Goal: Information Seeking & Learning: Find contact information

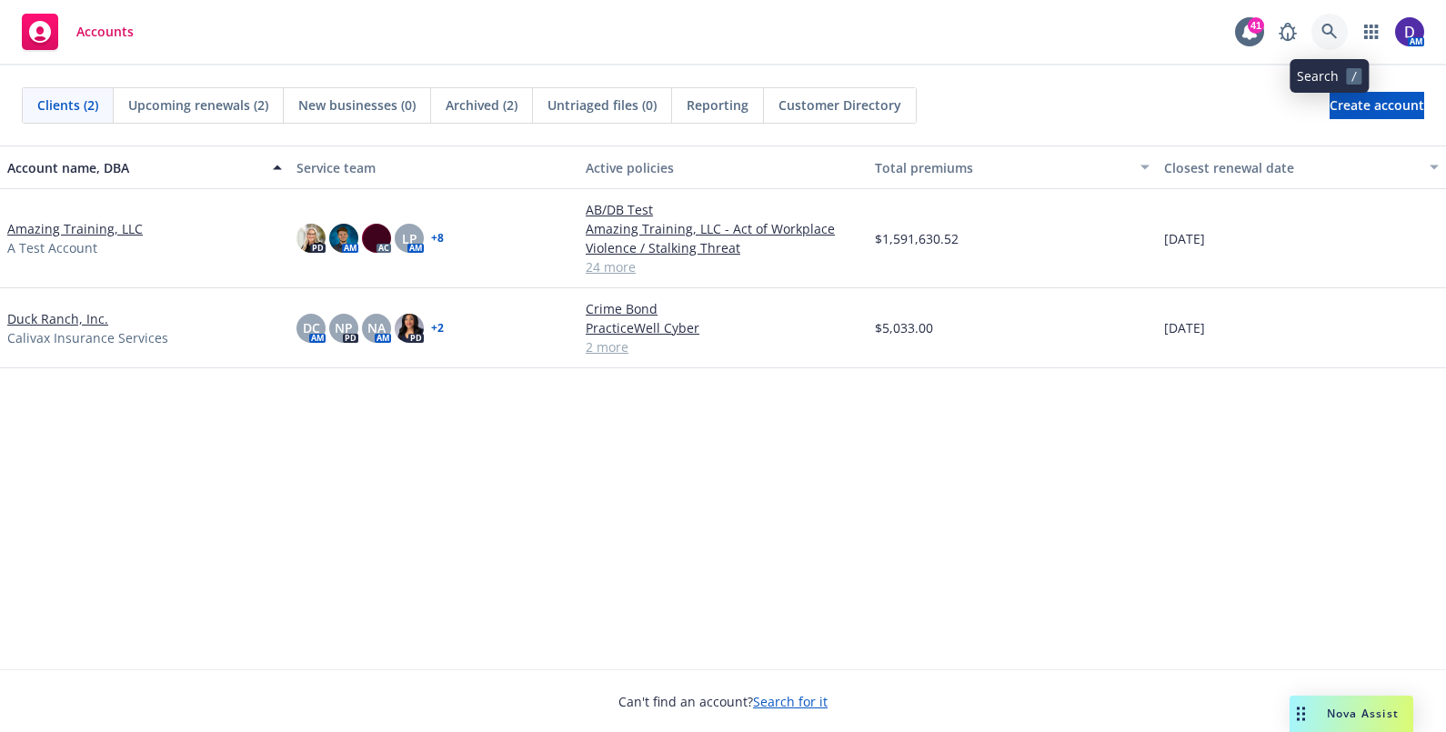
click at [1321, 22] on link at bounding box center [1330, 32] width 36 height 36
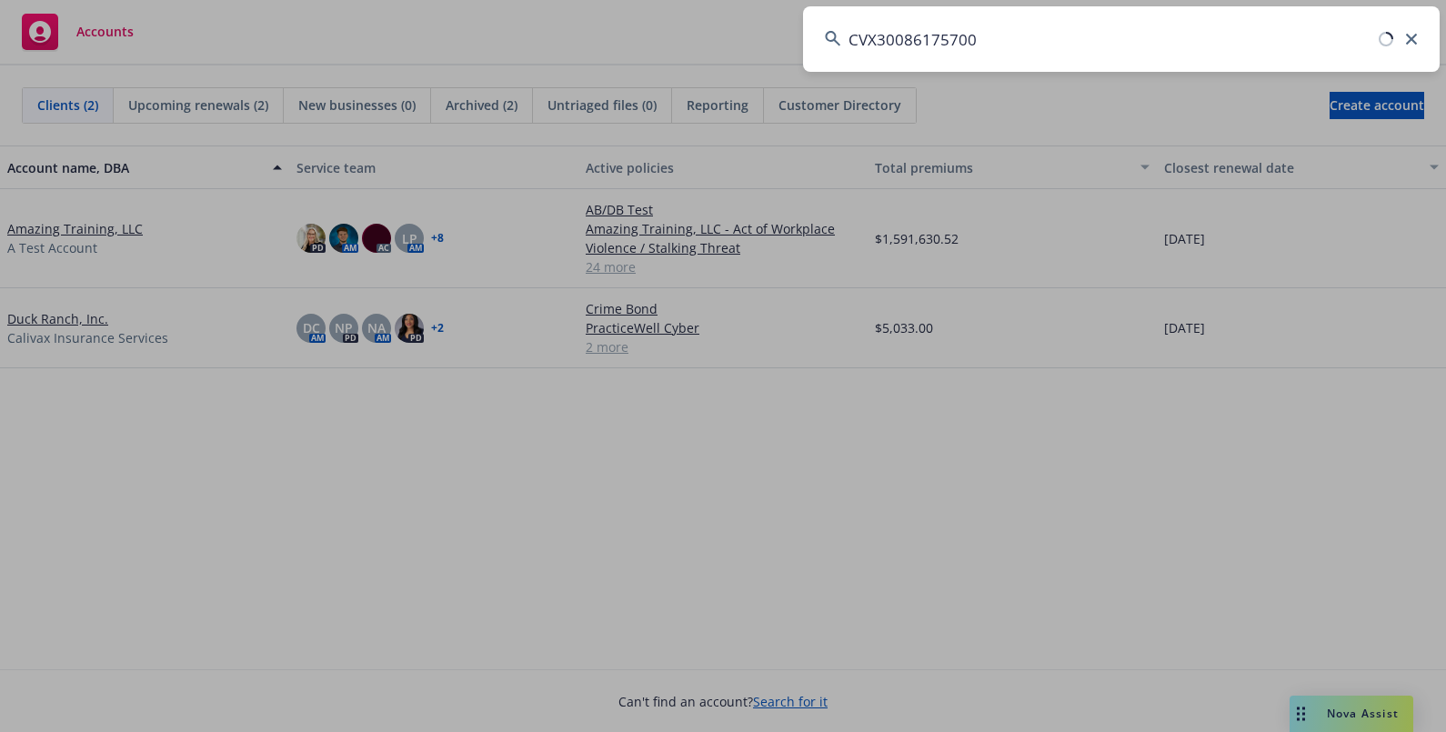
type input "CVX30086175700"
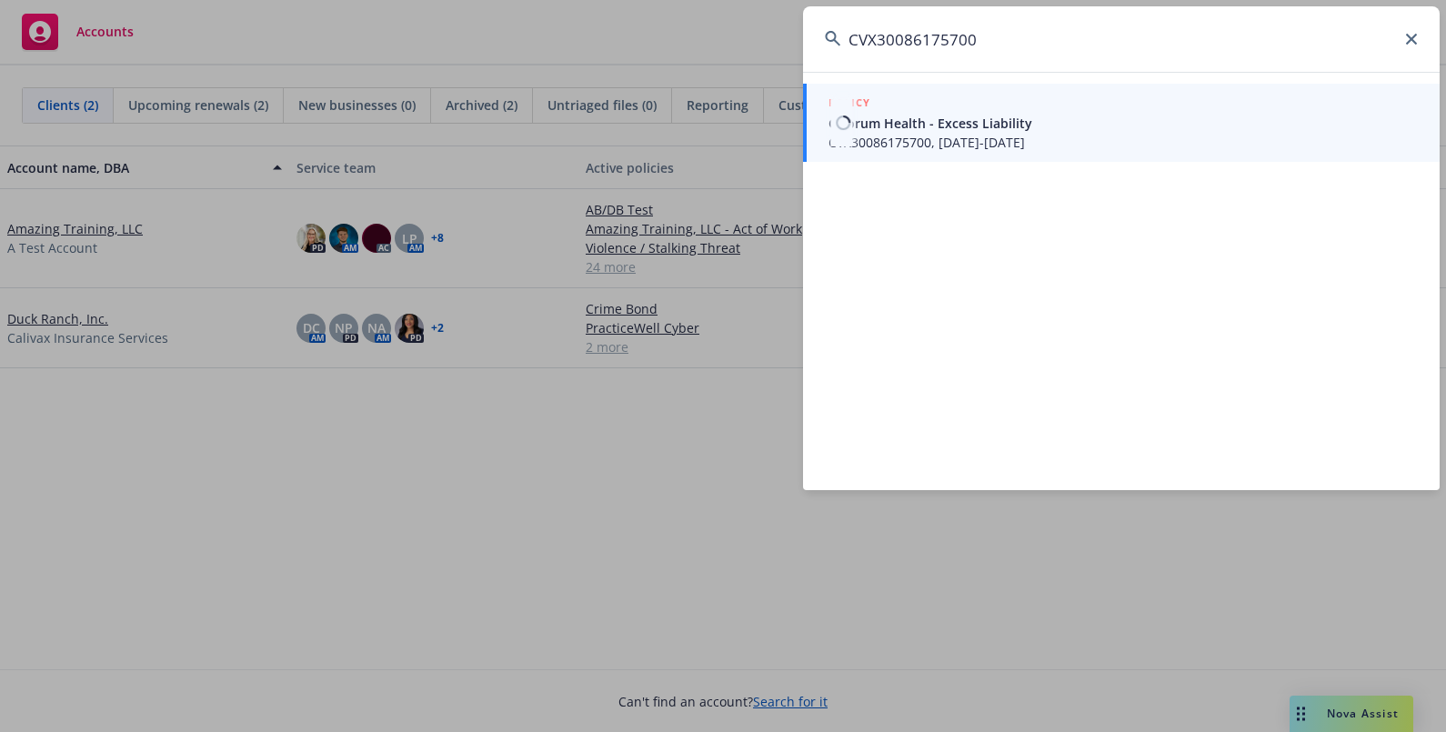
click at [938, 137] on span "CVX30086175700, [DATE]-[DATE]" at bounding box center [1123, 142] width 589 height 19
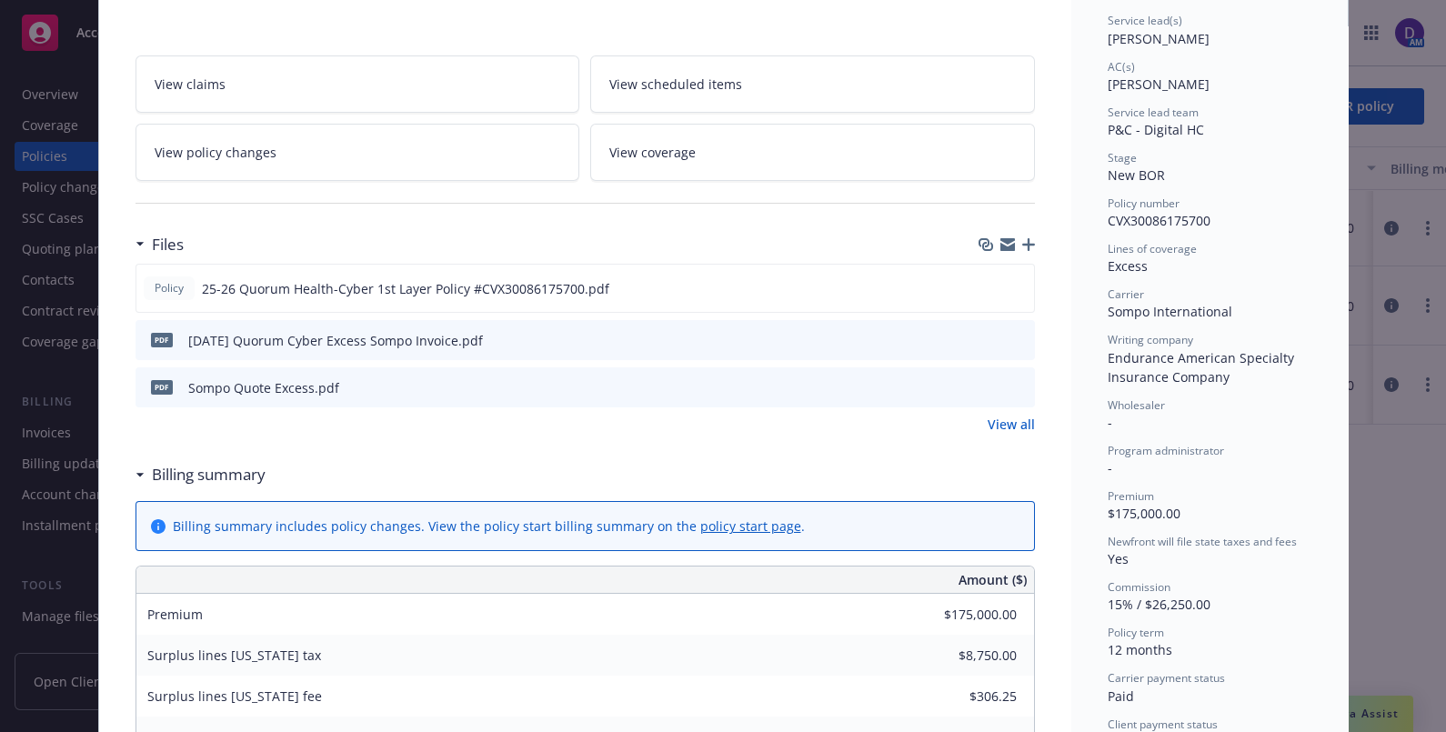
scroll to position [250, 0]
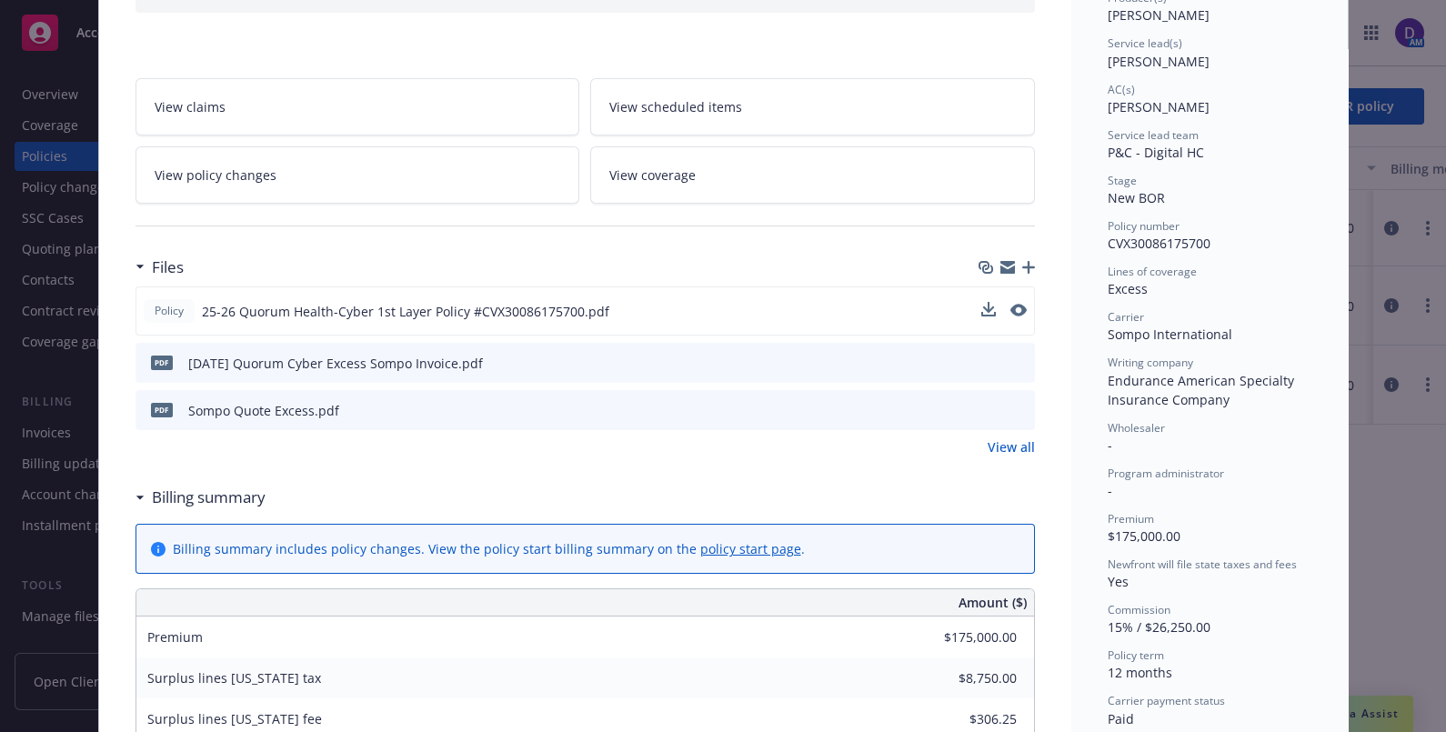
click at [777, 329] on div "Policy 25-26 Quorum Health-Cyber 1st Layer Policy #CVX30086175700.pdf" at bounding box center [586, 311] width 900 height 49
click at [980, 311] on icon "download file" at bounding box center [987, 310] width 15 height 15
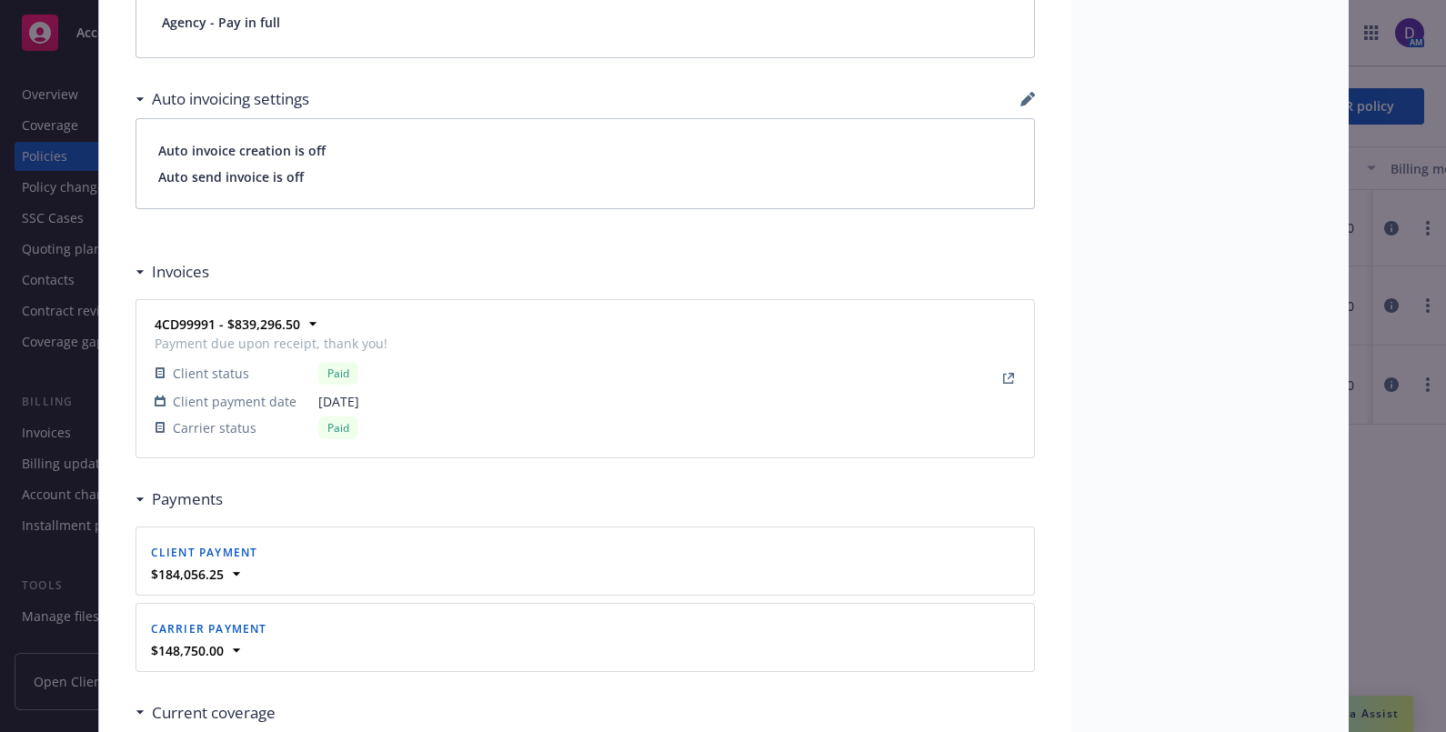
scroll to position [1301, 0]
click at [1007, 369] on icon "View Invoice" at bounding box center [1010, 372] width 6 height 6
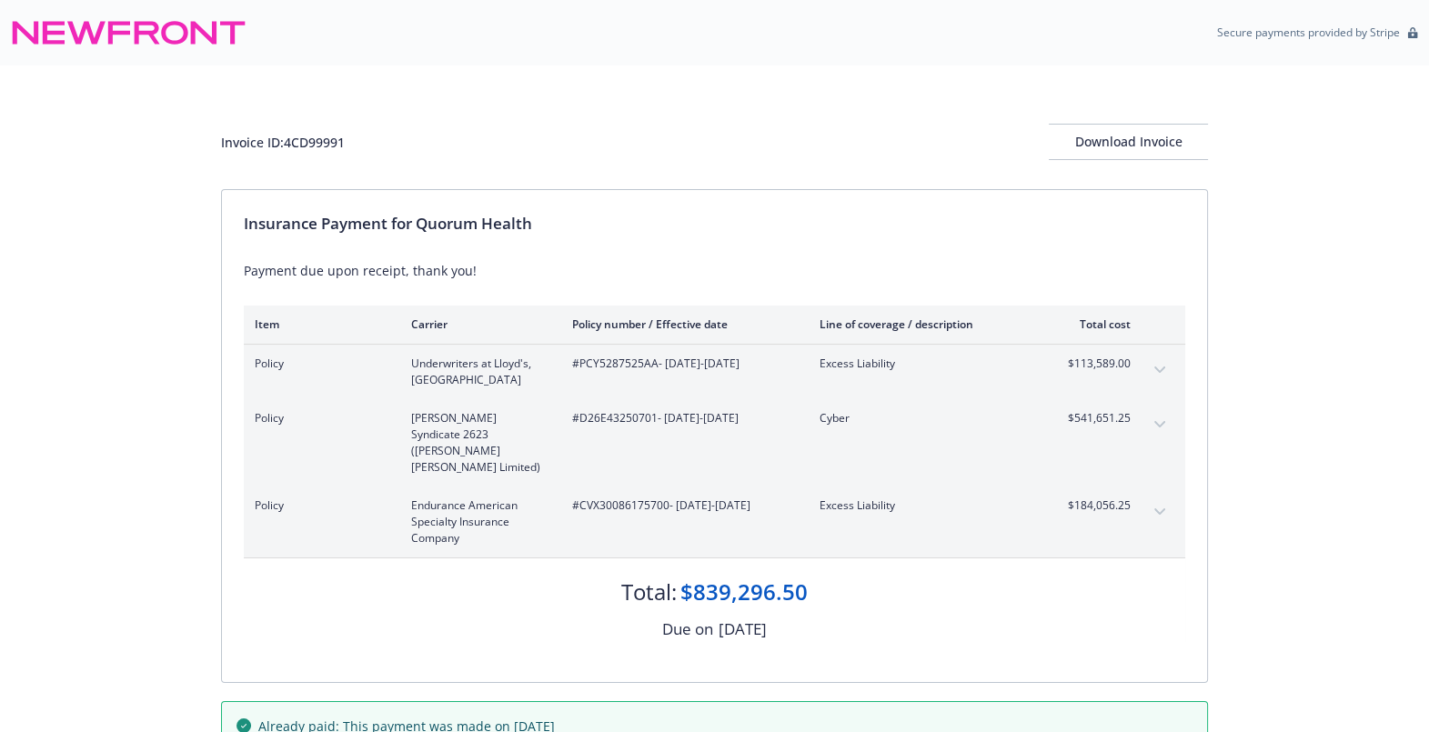
click at [315, 156] on div "Invoice ID: 4CD99991 Download Invoice" at bounding box center [714, 142] width 987 height 36
click at [296, 146] on div "Invoice ID: 4CD99991" at bounding box center [283, 142] width 124 height 19
click at [278, 146] on div "Invoice ID: 4CD99991" at bounding box center [283, 142] width 124 height 19
click at [426, 89] on div "Invoice ID: 4CD99991 Download Invoice" at bounding box center [714, 127] width 987 height 124
copy div "4CD99991"
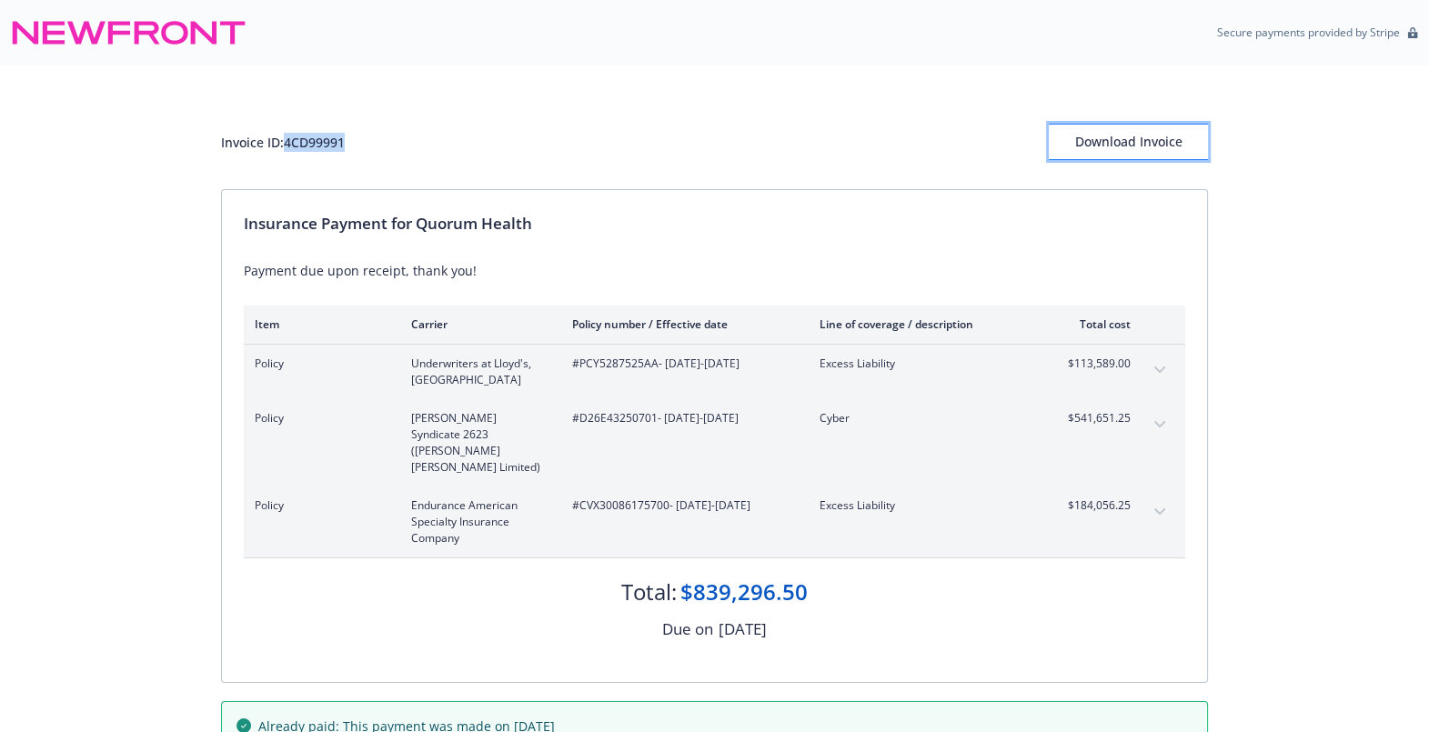
click at [1150, 148] on div "Download Invoice" at bounding box center [1128, 142] width 159 height 35
click at [1159, 508] on icon "expand content" at bounding box center [1159, 511] width 11 height 6
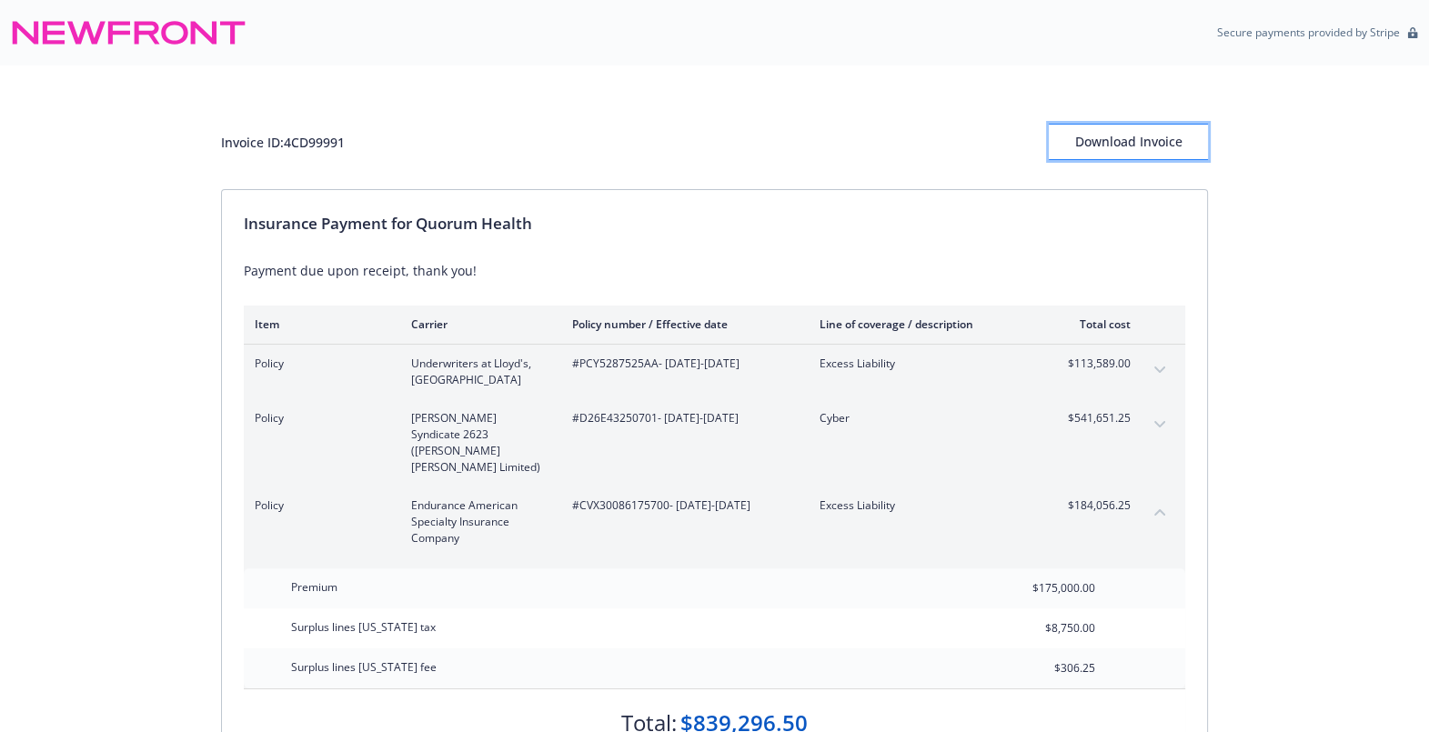
click at [1151, 138] on div "Download Invoice" at bounding box center [1128, 142] width 159 height 35
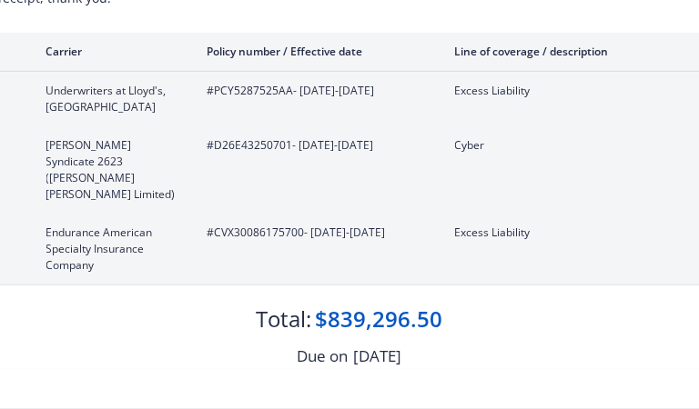
scroll to position [274, 0]
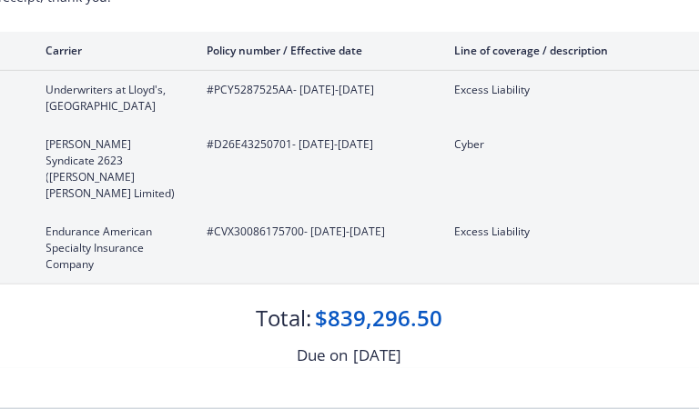
click at [293, 224] on span "#CVX30086175700 - 04/29/2025-04/29/2026" at bounding box center [316, 232] width 218 height 16
click at [499, 325] on div "Total: $839,296.50 Due on May 14, 2025" at bounding box center [349, 327] width 941 height 84
click at [297, 224] on span "#CVX30086175700 - 04/29/2025-04/29/2026" at bounding box center [316, 232] width 218 height 16
copy span "CVX30086175700"
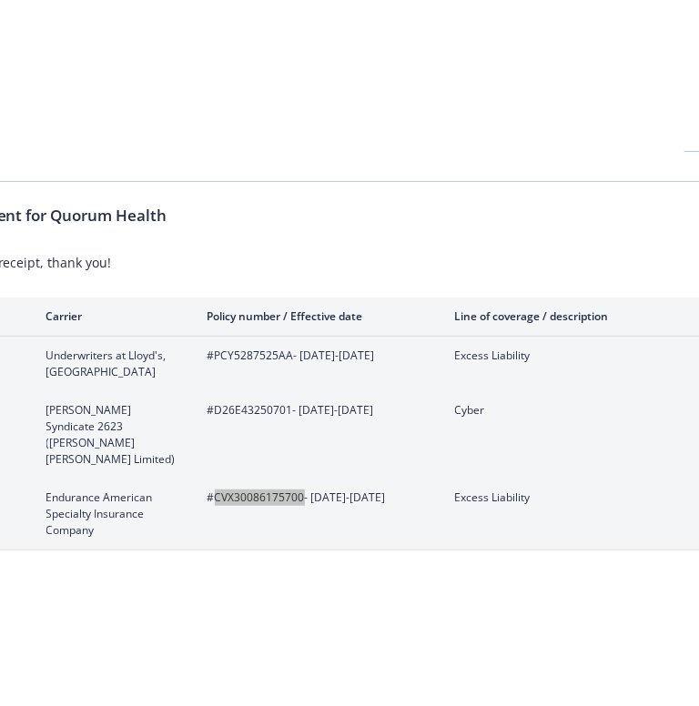
scroll to position [124, 0]
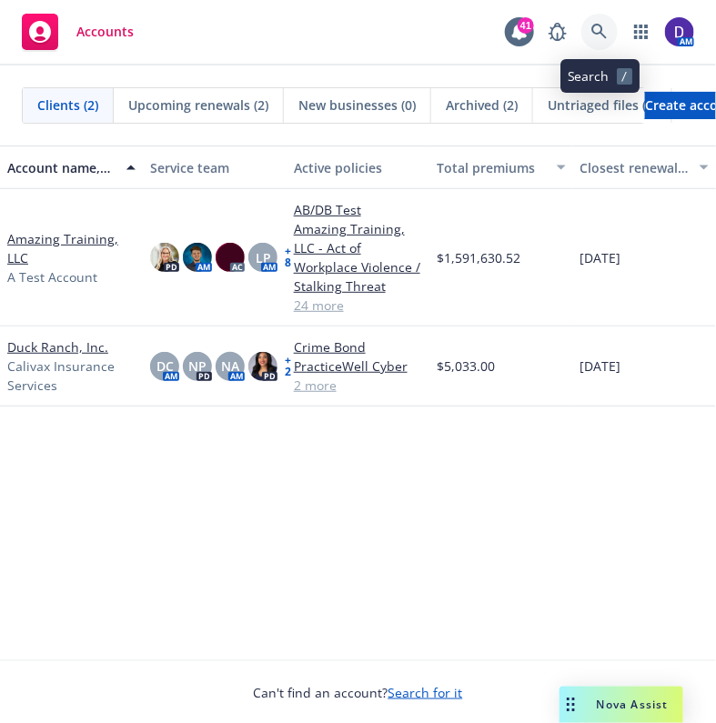
click at [602, 33] on icon at bounding box center [598, 31] width 15 height 15
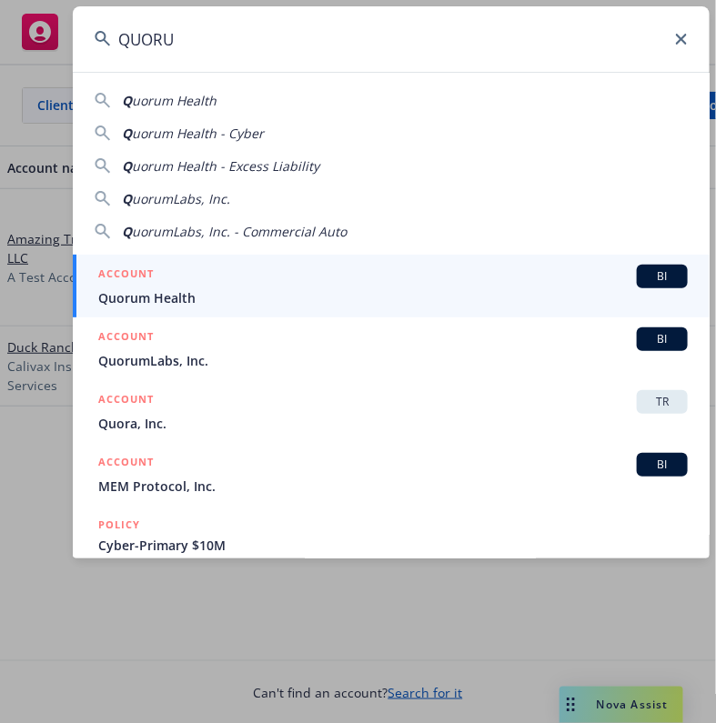
type input "QUORUM"
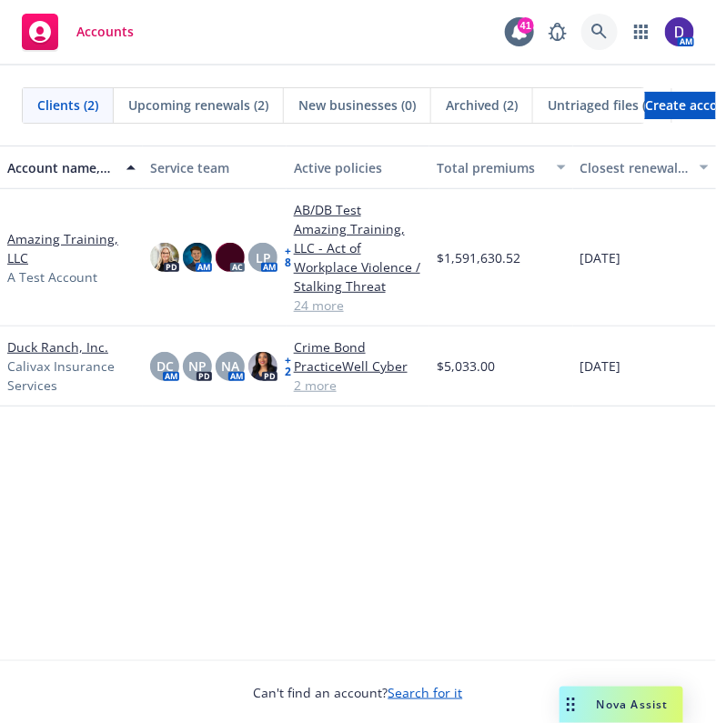
click at [596, 15] on link at bounding box center [599, 32] width 36 height 36
click at [654, 16] on button "button" at bounding box center [641, 32] width 36 height 36
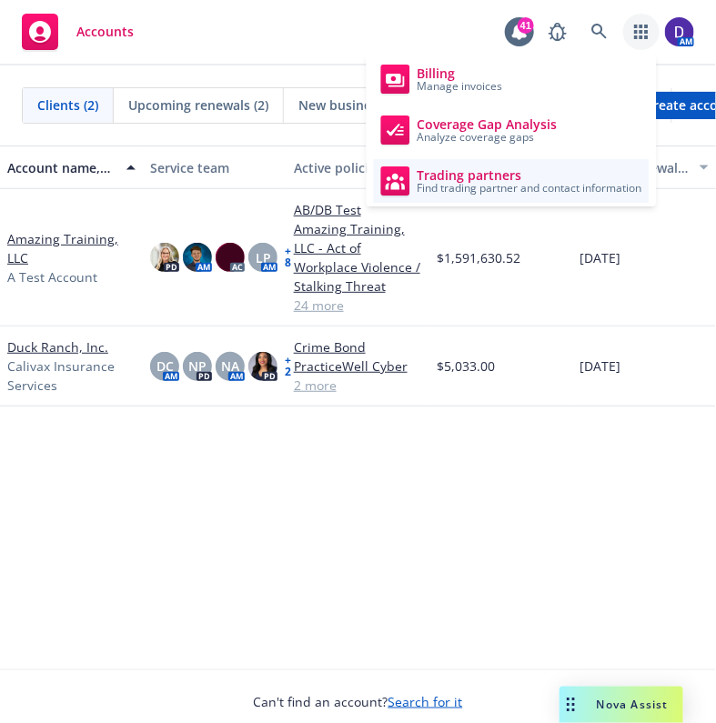
click at [557, 183] on span "Find trading partner and contact information" at bounding box center [530, 188] width 225 height 11
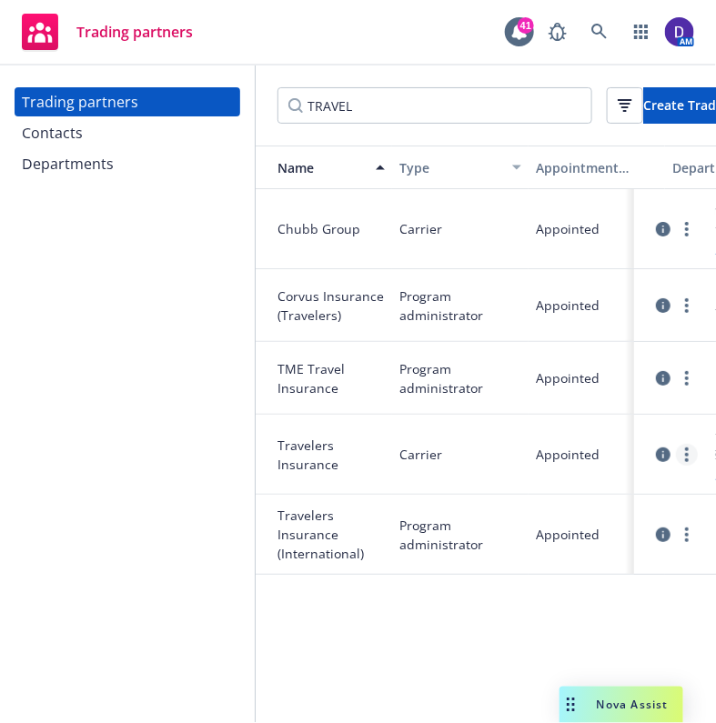
type input "TRAVEL"
click at [679, 459] on link "more" at bounding box center [687, 455] width 22 height 22
click at [613, 479] on link "View contacts" at bounding box center [596, 491] width 203 height 36
click at [613, 479] on link "View contacts" at bounding box center [596, 489] width 203 height 36
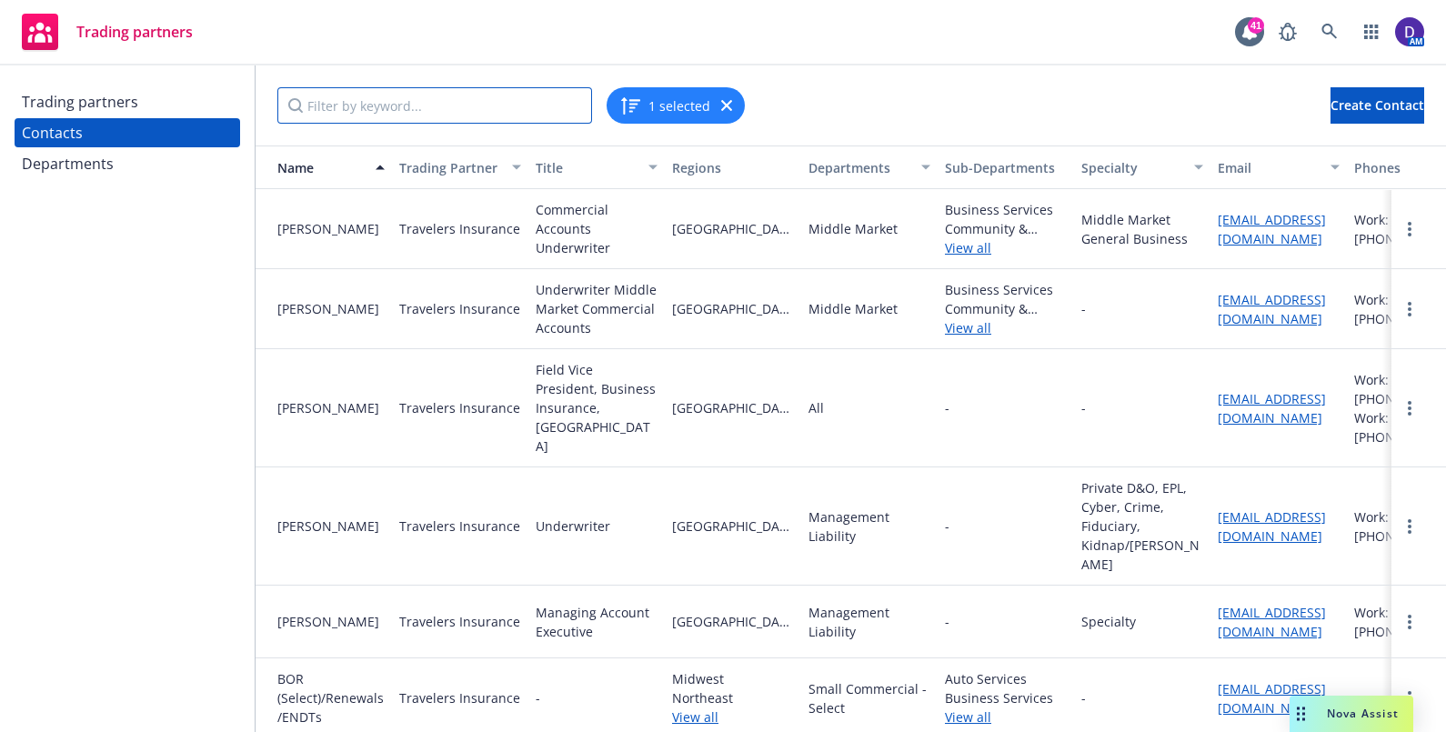
click at [455, 105] on input "Filter by keyword..." at bounding box center [434, 105] width 315 height 36
click at [455, 105] on input "M" at bounding box center [434, 105] width 315 height 36
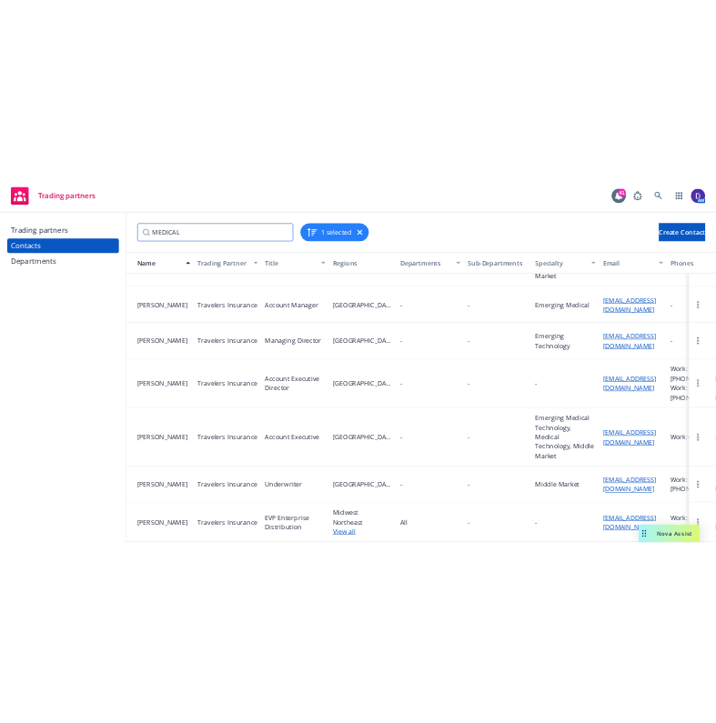
scroll to position [751, 0]
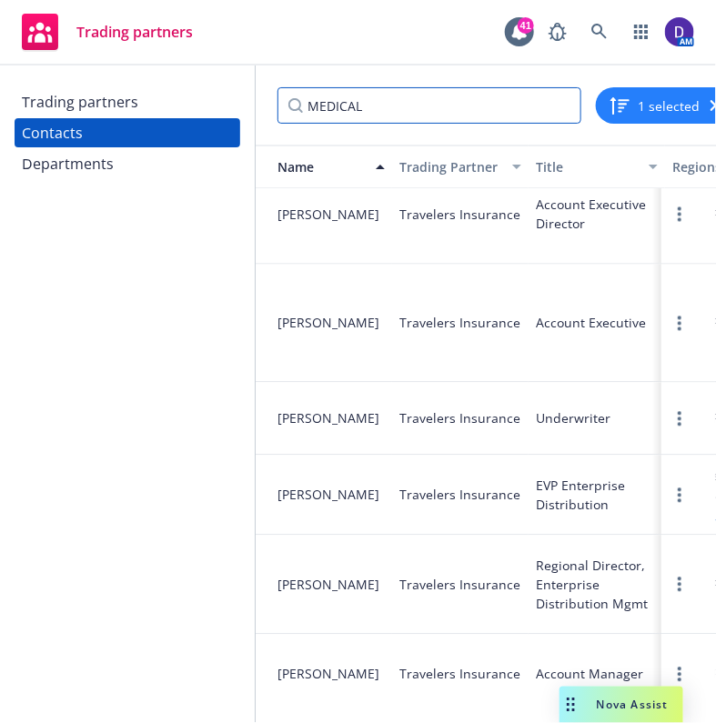
type input "MEDICAL"
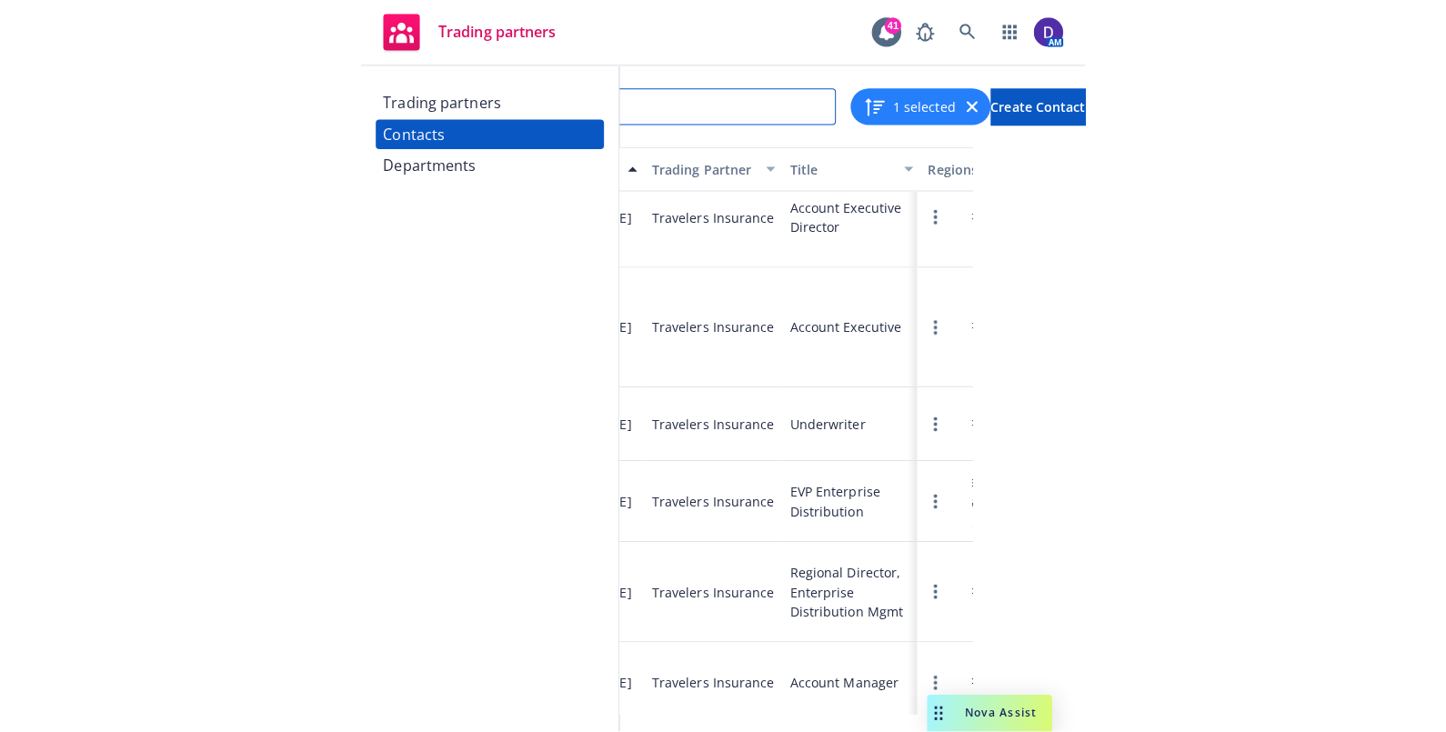
scroll to position [0, 167]
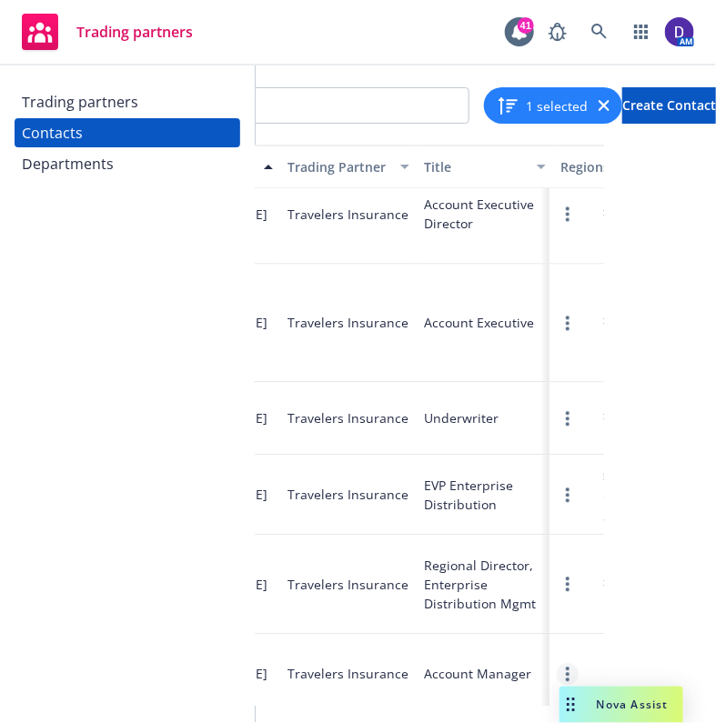
click at [566, 679] on circle "more" at bounding box center [568, 681] width 4 height 4
click at [566, 668] on icon "more" at bounding box center [568, 675] width 4 height 15
click at [424, 665] on div "Account Manager" at bounding box center [477, 674] width 107 height 19
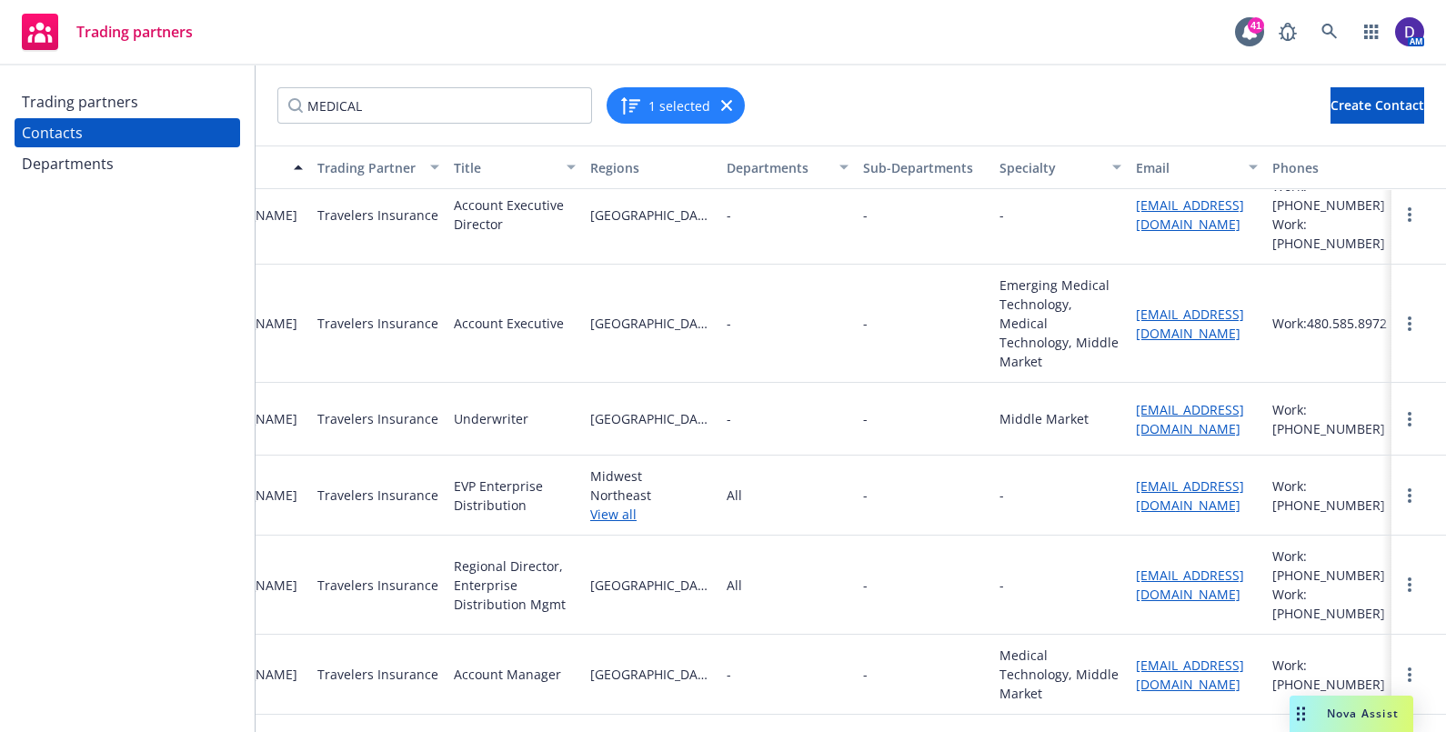
scroll to position [751, 108]
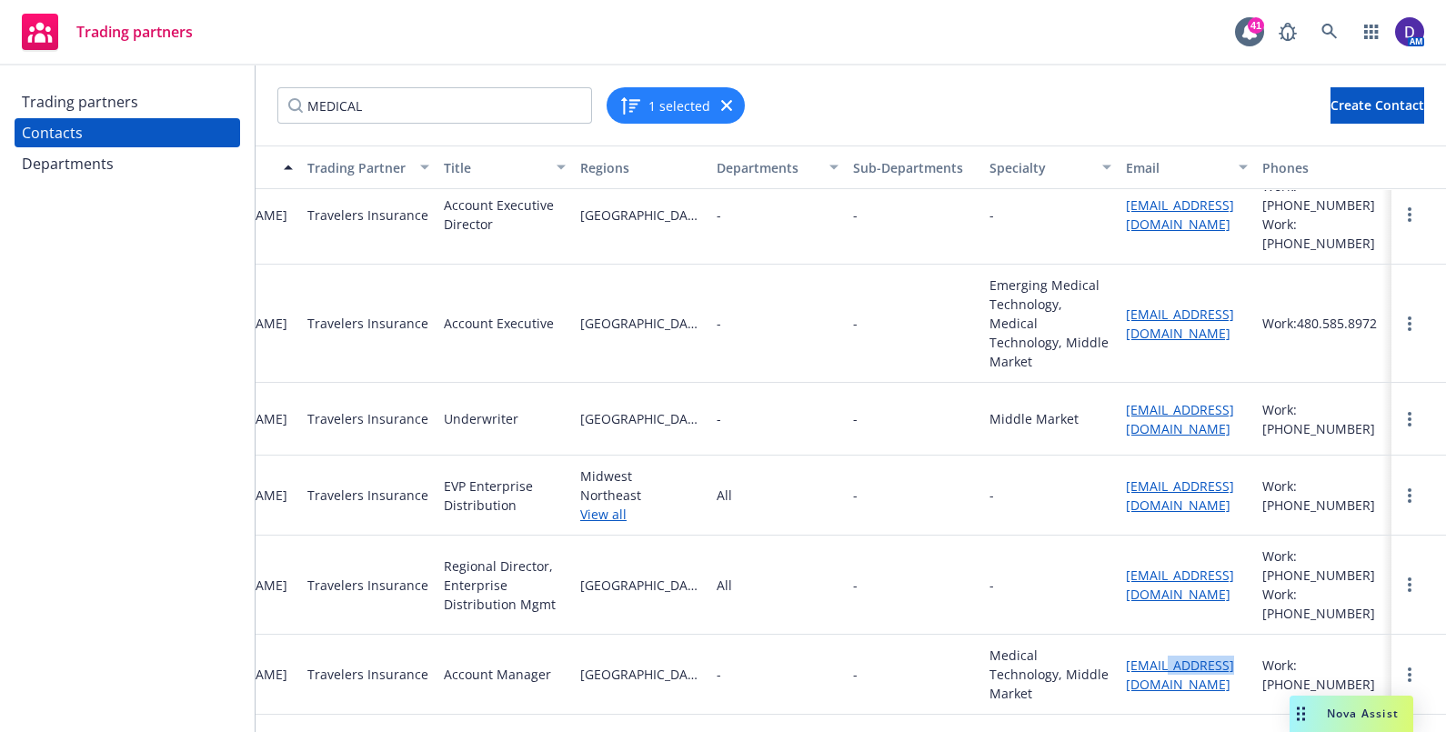
copy link "travelers"
click at [715, 635] on div "rmead@travelers.com" at bounding box center [1187, 675] width 136 height 80
click at [715, 657] on link "rmead@travelers.com" at bounding box center [1180, 675] width 108 height 36
click at [125, 103] on div "Trading partners" at bounding box center [80, 101] width 116 height 29
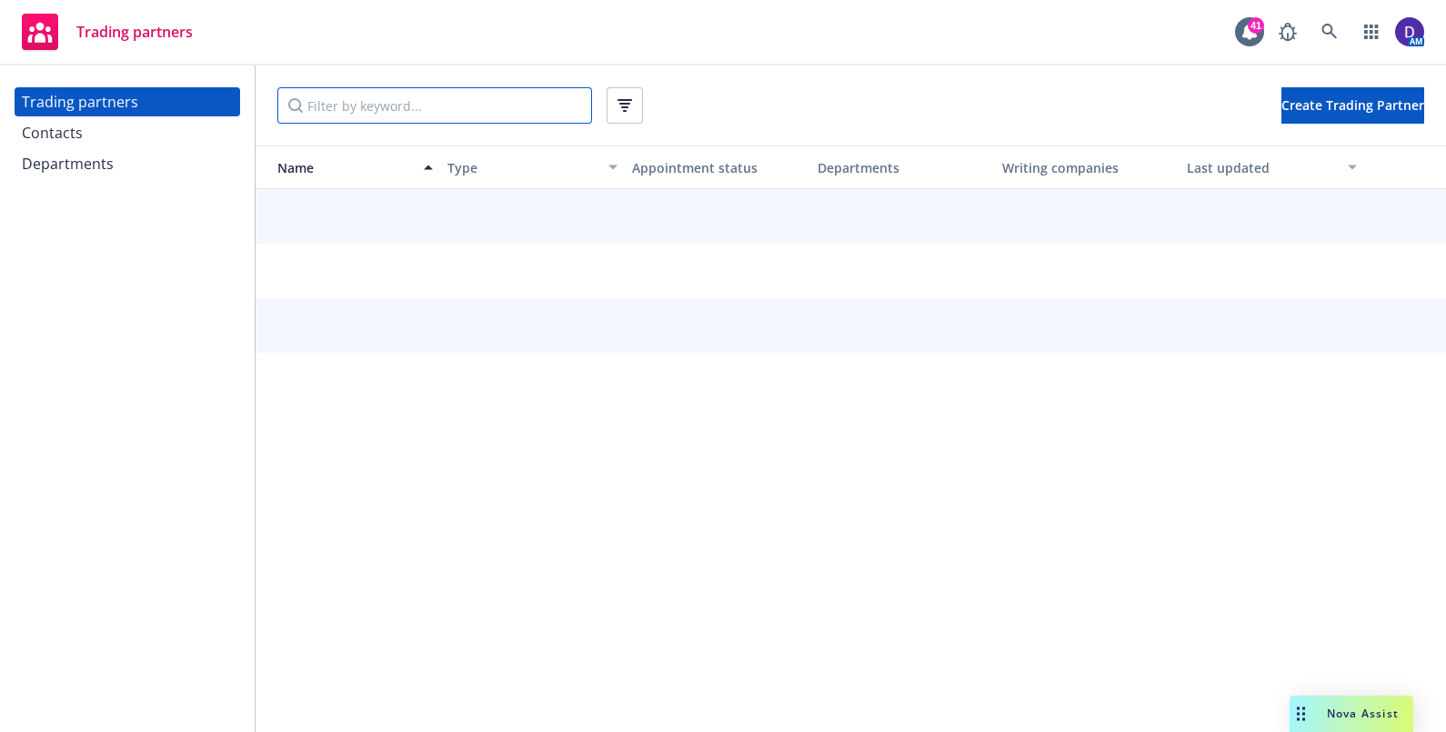
click at [517, 95] on input "Filter by keyword..." at bounding box center [434, 105] width 315 height 36
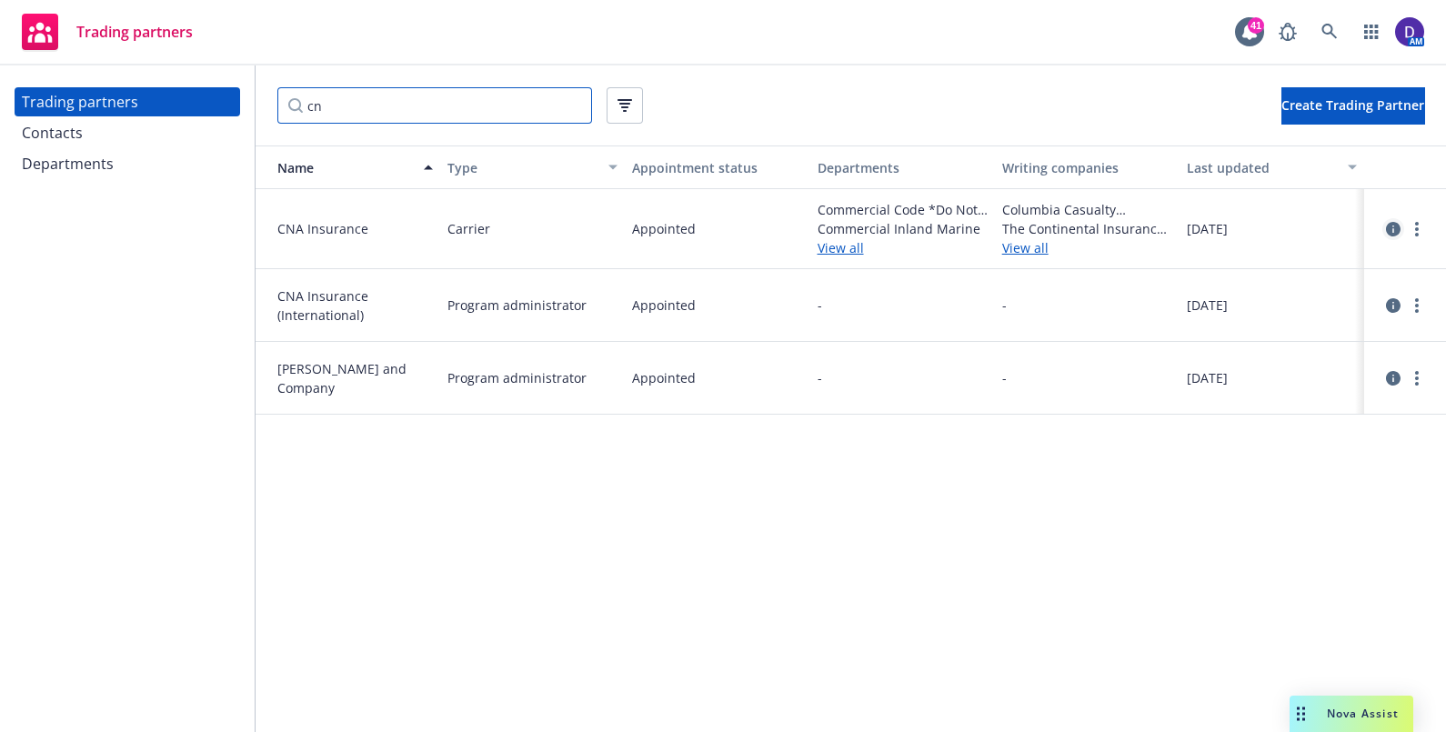
type input "cn"
click at [715, 228] on icon "circleInformation" at bounding box center [1393, 229] width 15 height 15
click at [715, 229] on link "more" at bounding box center [1417, 229] width 22 height 22
click at [715, 274] on link "View contacts" at bounding box center [1325, 266] width 203 height 36
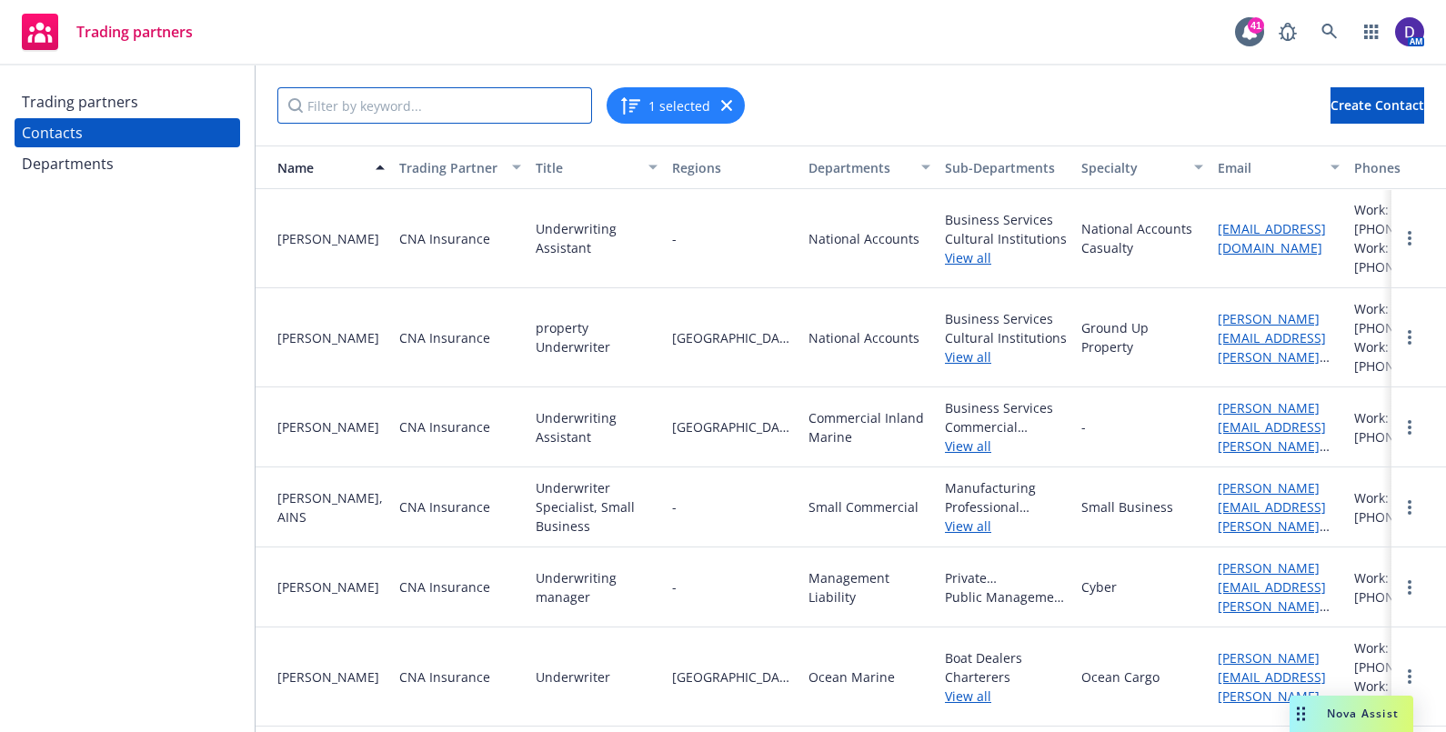
click at [493, 113] on input "Filter by keyword..." at bounding box center [434, 105] width 315 height 36
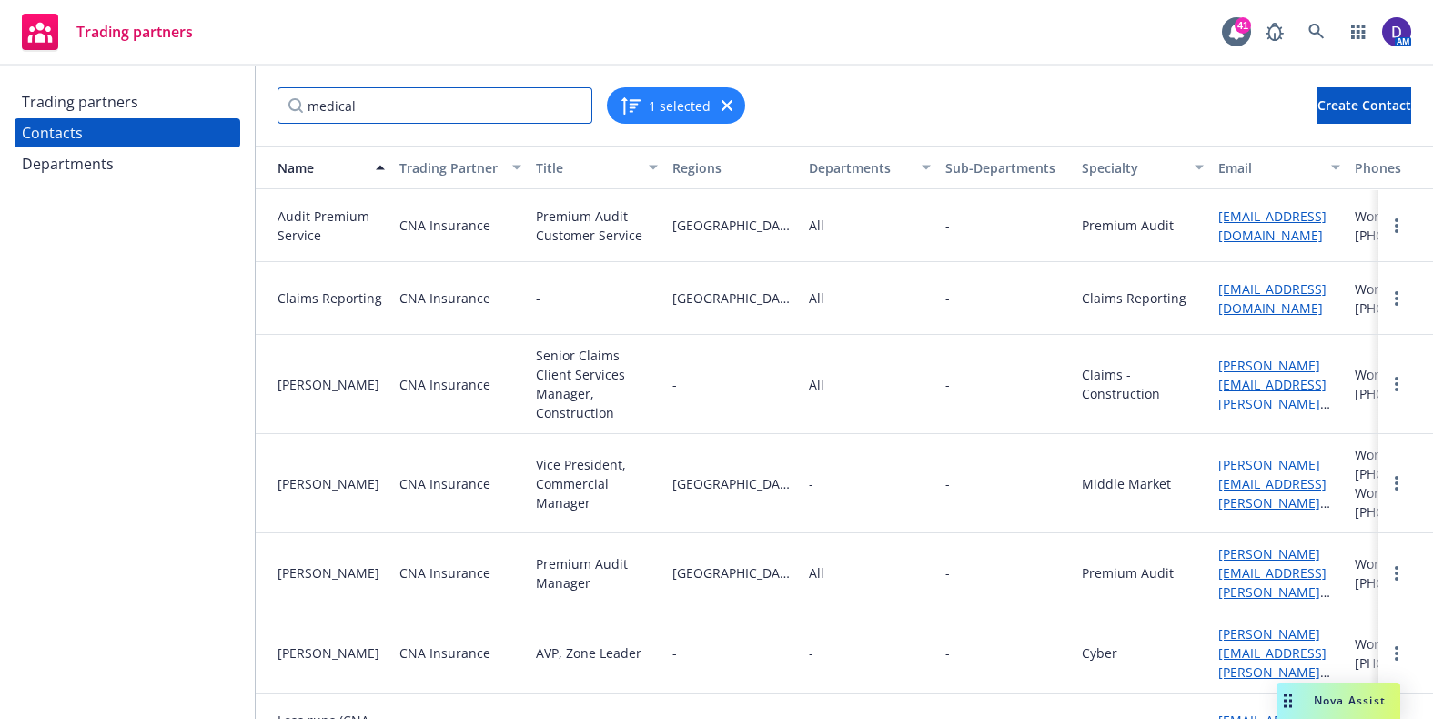
type input "medical"
click at [715, 460] on link "Eric.Sipos@cna.com" at bounding box center [1272, 493] width 108 height 75
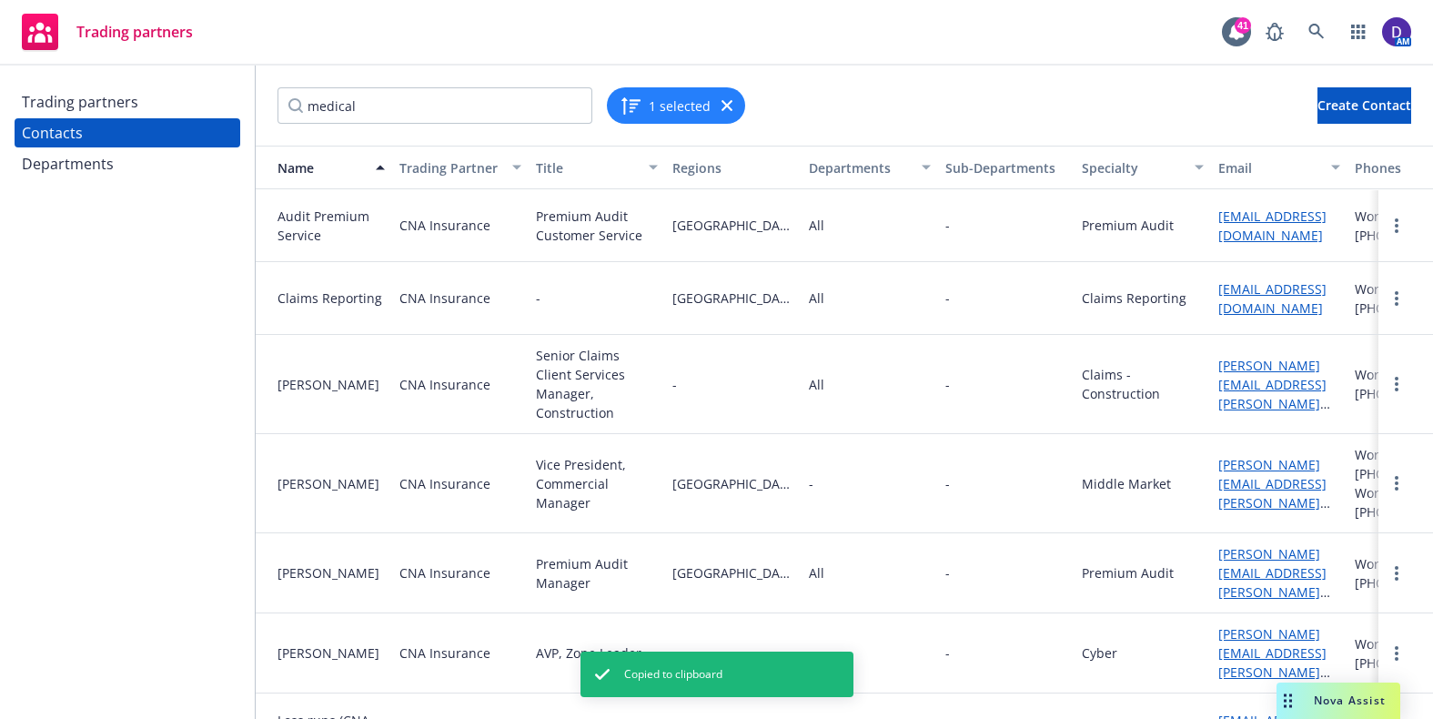
click at [715, 456] on link "Eric.Sipos@cna.com" at bounding box center [1272, 493] width 108 height 75
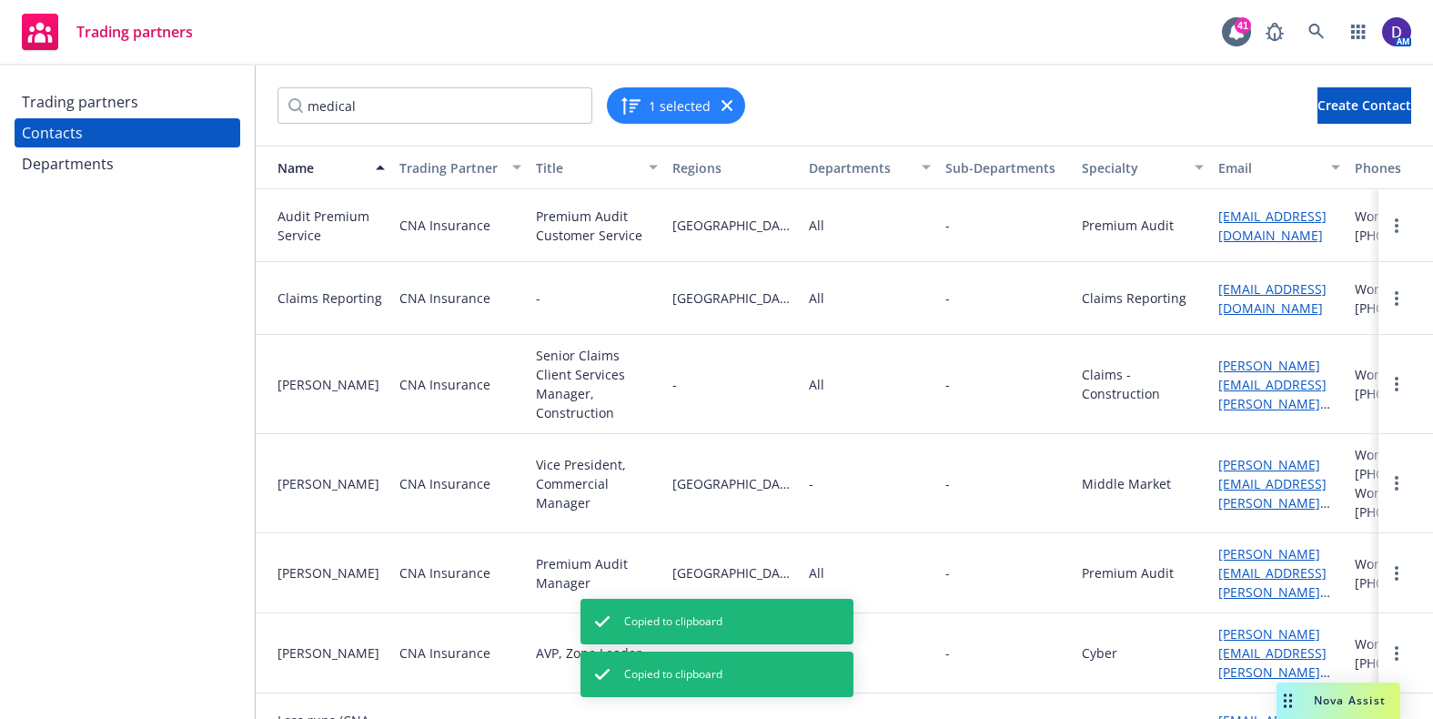
click at [715, 458] on link "Eric.Sipos@cna.com" at bounding box center [1272, 493] width 108 height 75
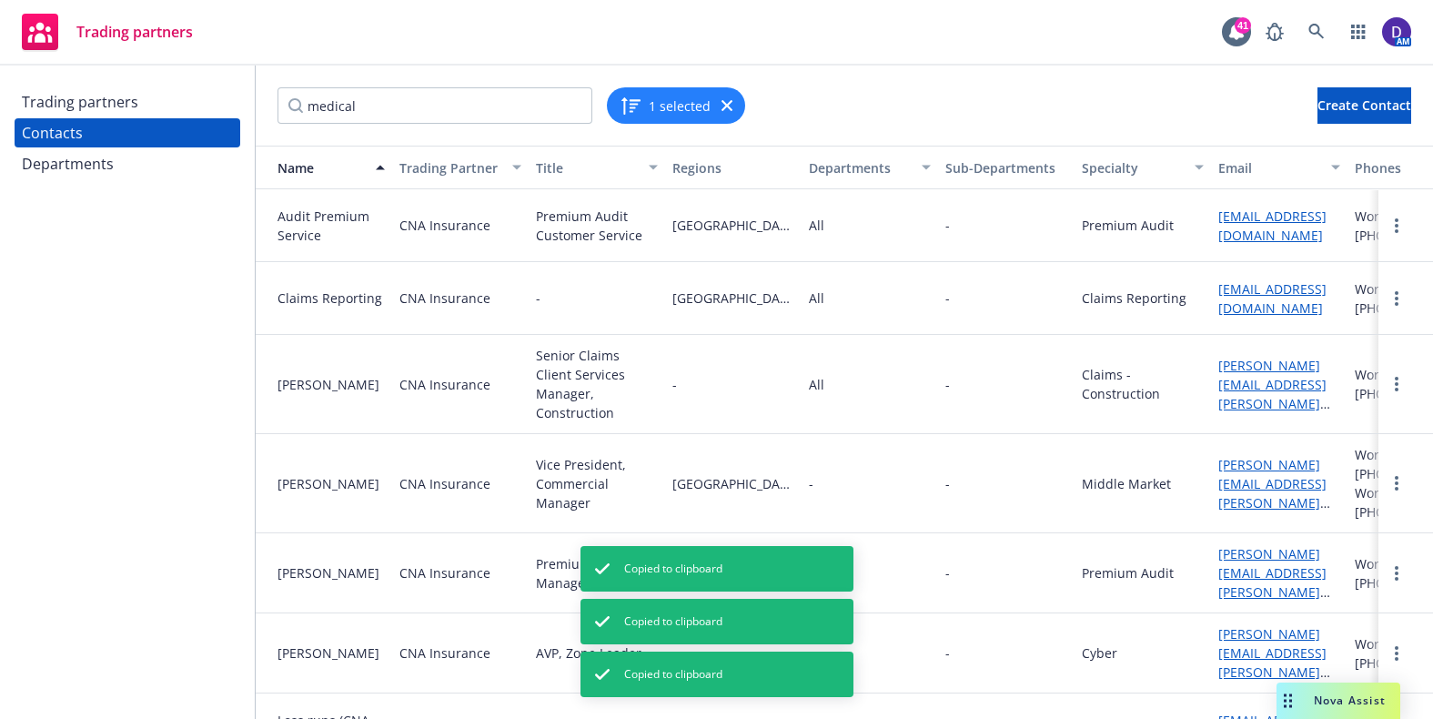
click at [715, 457] on link "Eric.Sipos@cna.com" at bounding box center [1272, 493] width 108 height 75
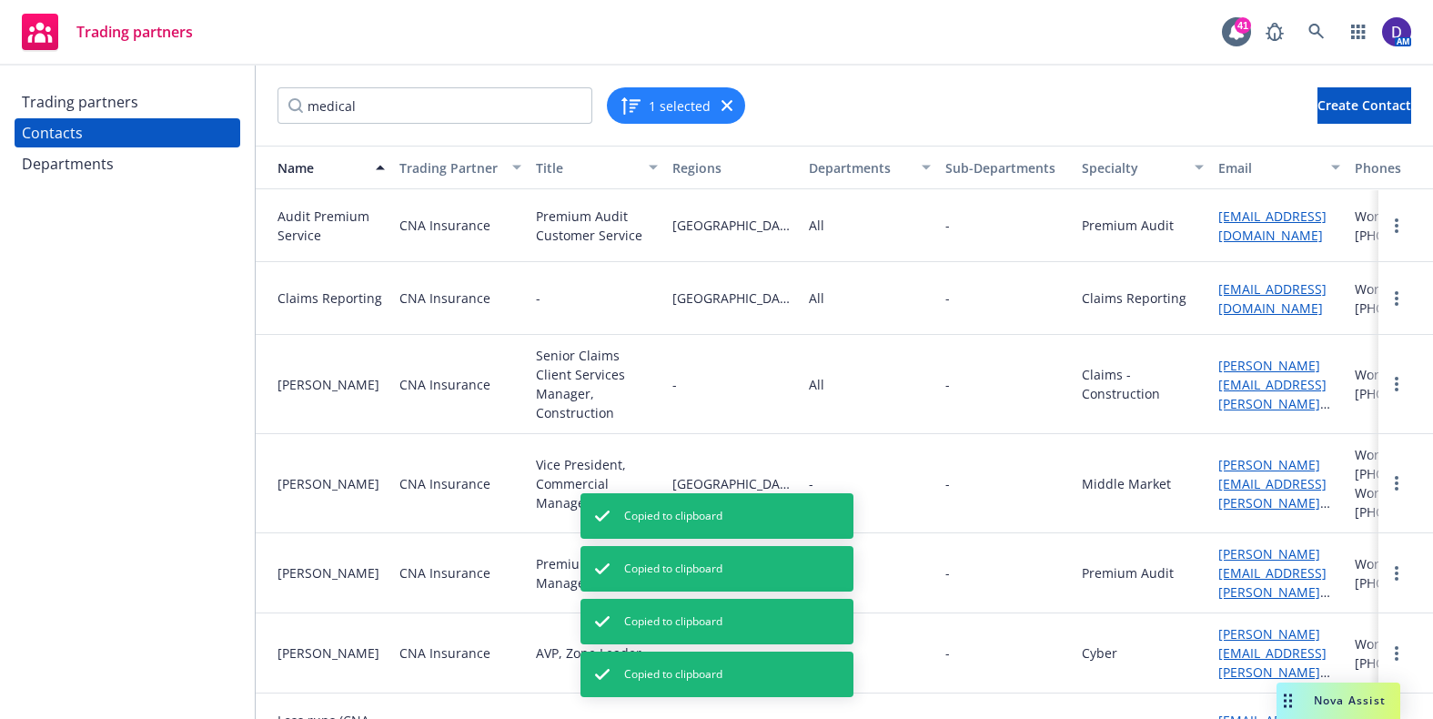
click at [715, 458] on link "Eric.Sipos@cna.com" at bounding box center [1272, 493] width 108 height 75
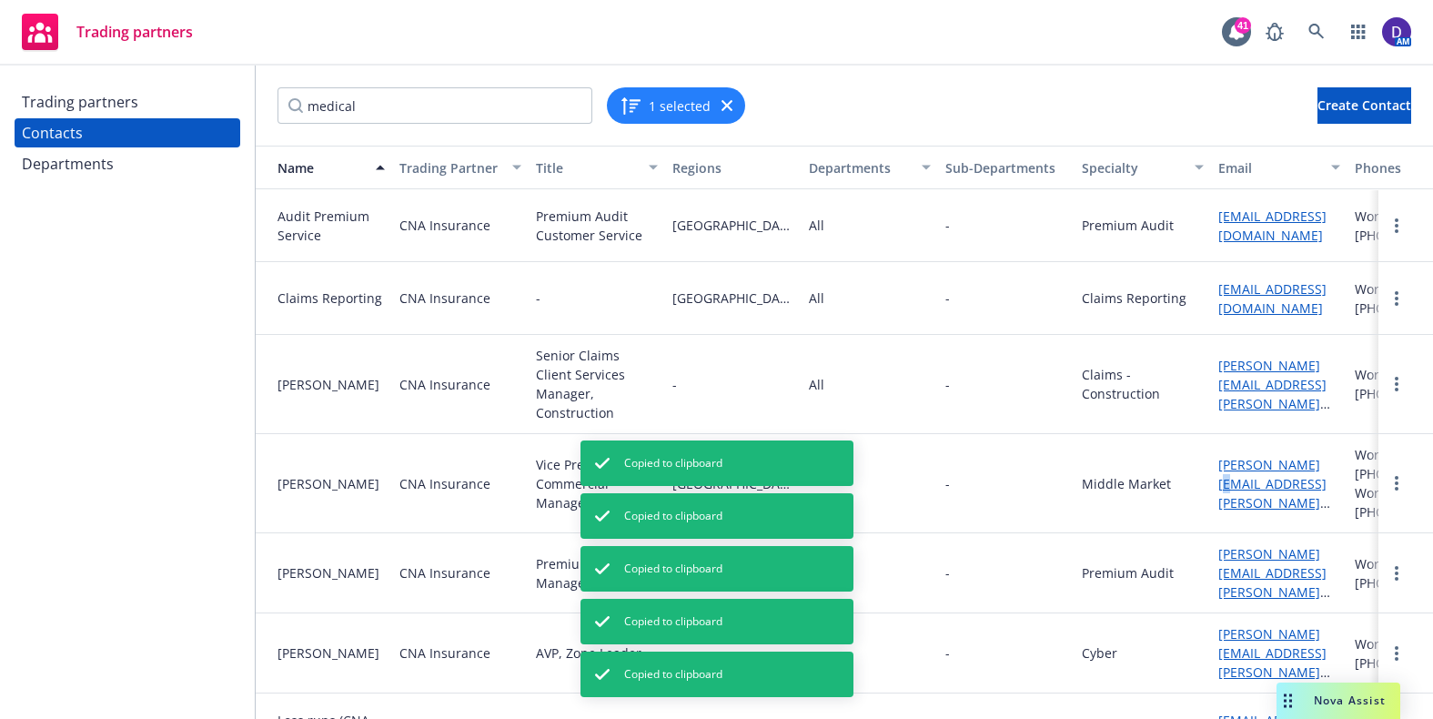
copy link "."
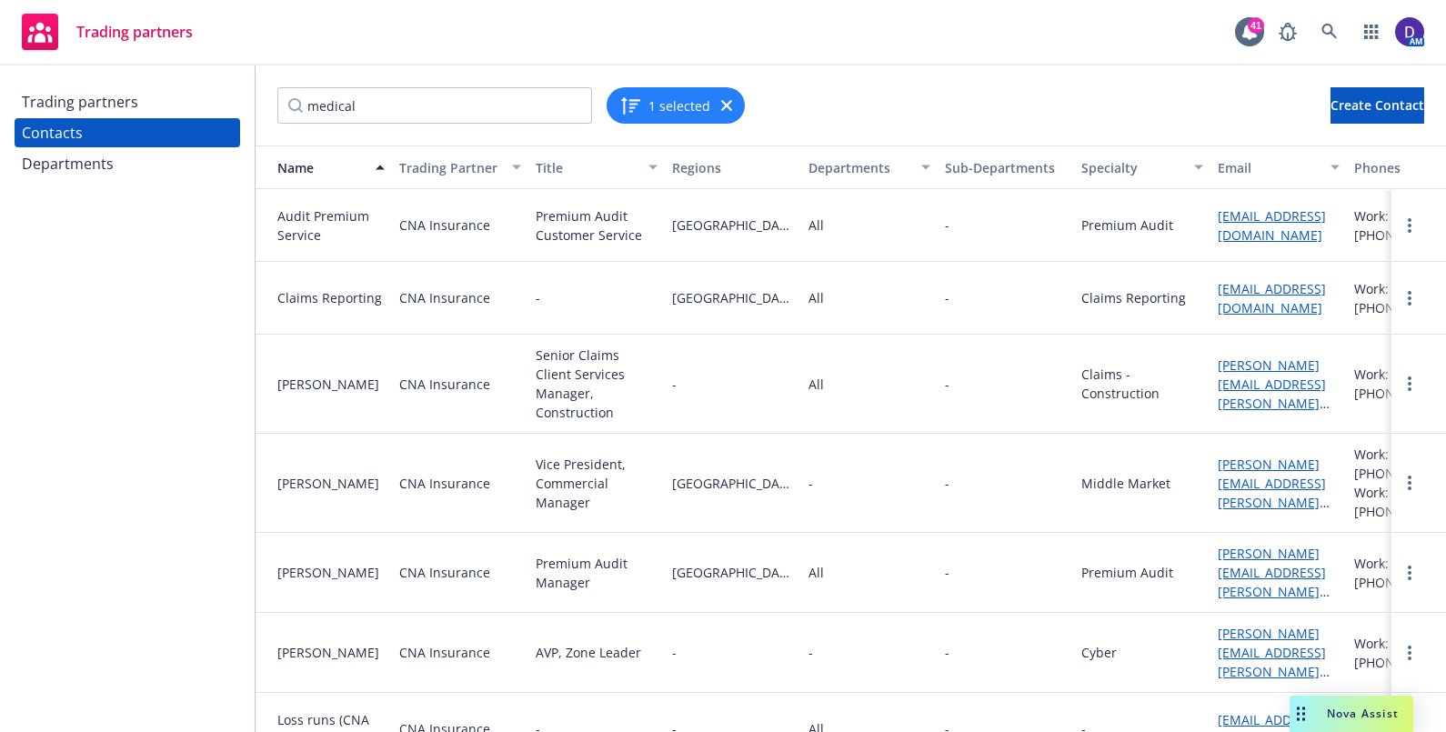
click at [715, 458] on link "Eric.Sipos@cna.com" at bounding box center [1272, 493] width 108 height 75
click at [165, 116] on div "Trading partners" at bounding box center [127, 101] width 211 height 29
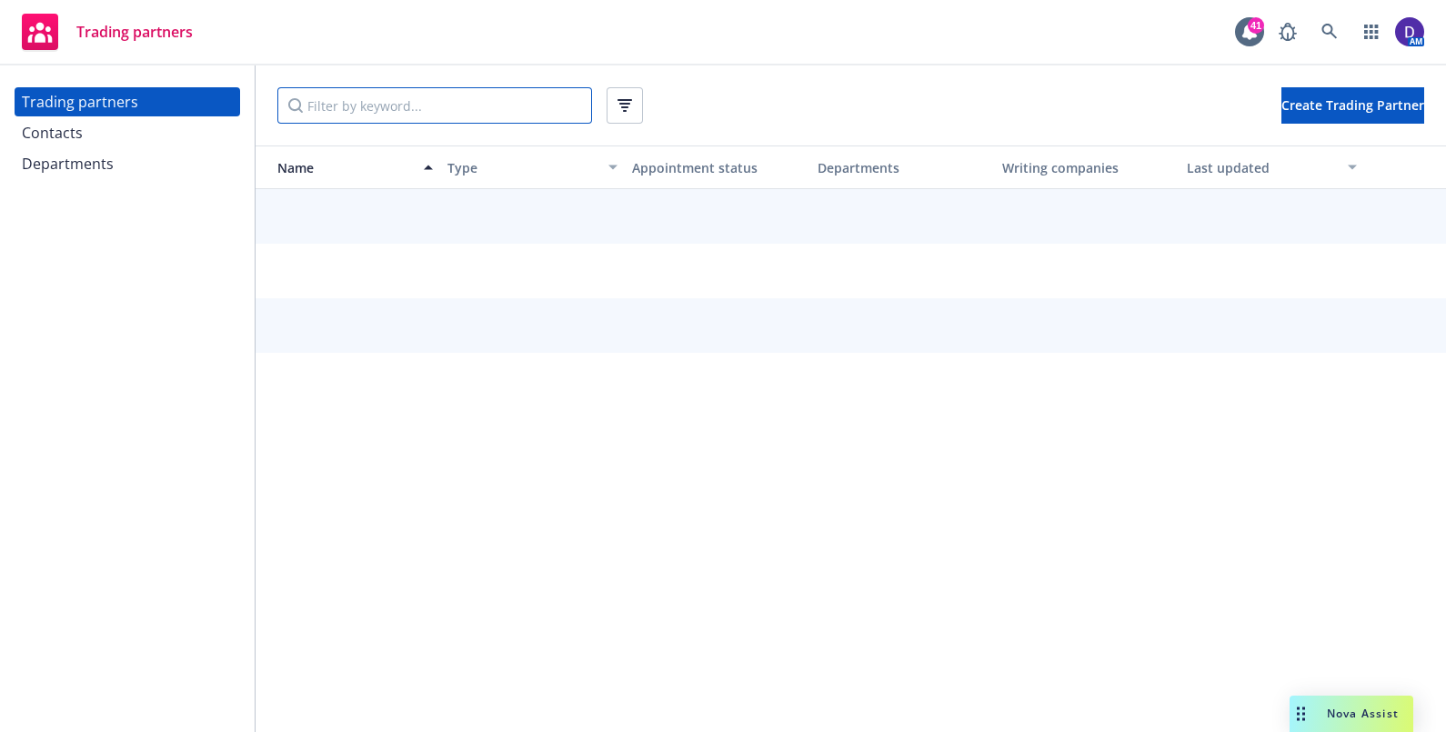
click at [542, 100] on input "Filter by keyword..." at bounding box center [434, 105] width 315 height 36
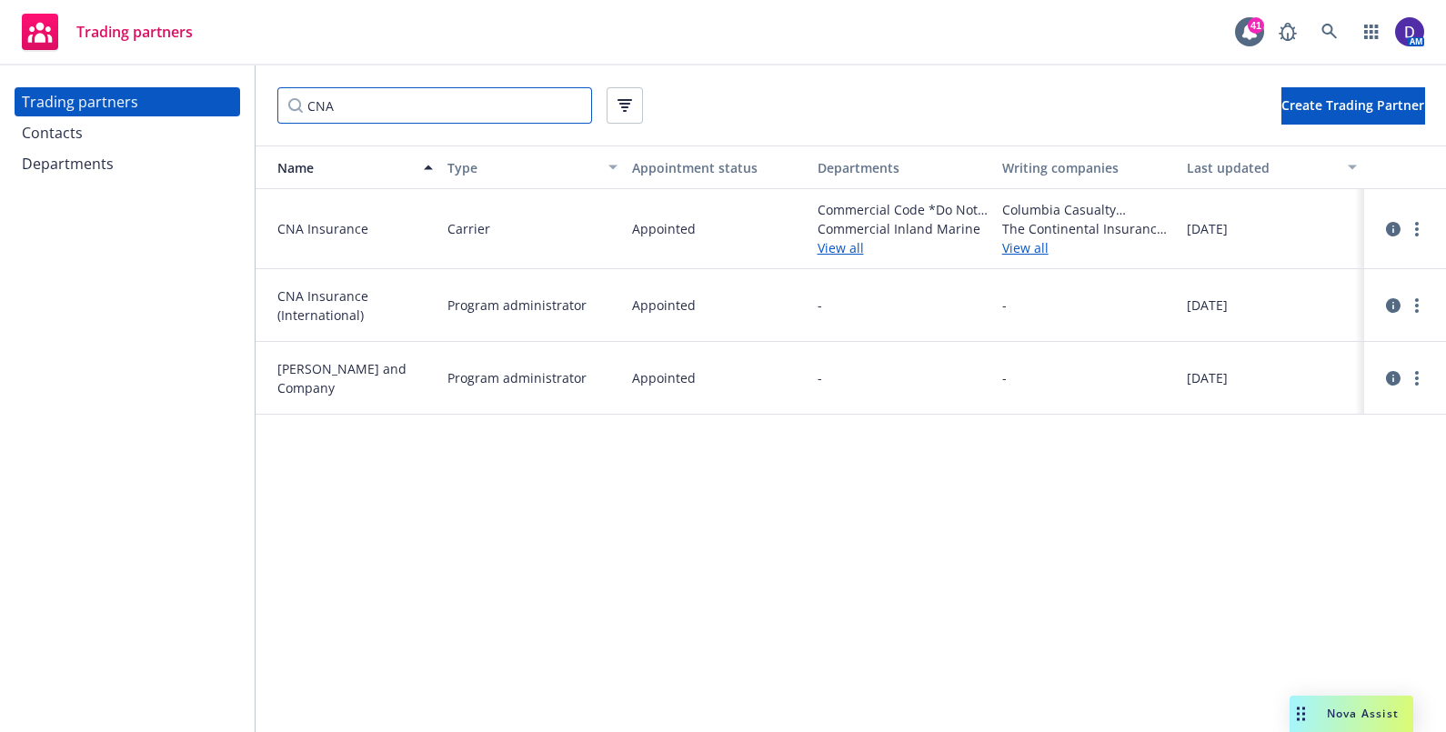
paste input "AN"
click at [715, 236] on icon "circleInformation" at bounding box center [1393, 229] width 15 height 15
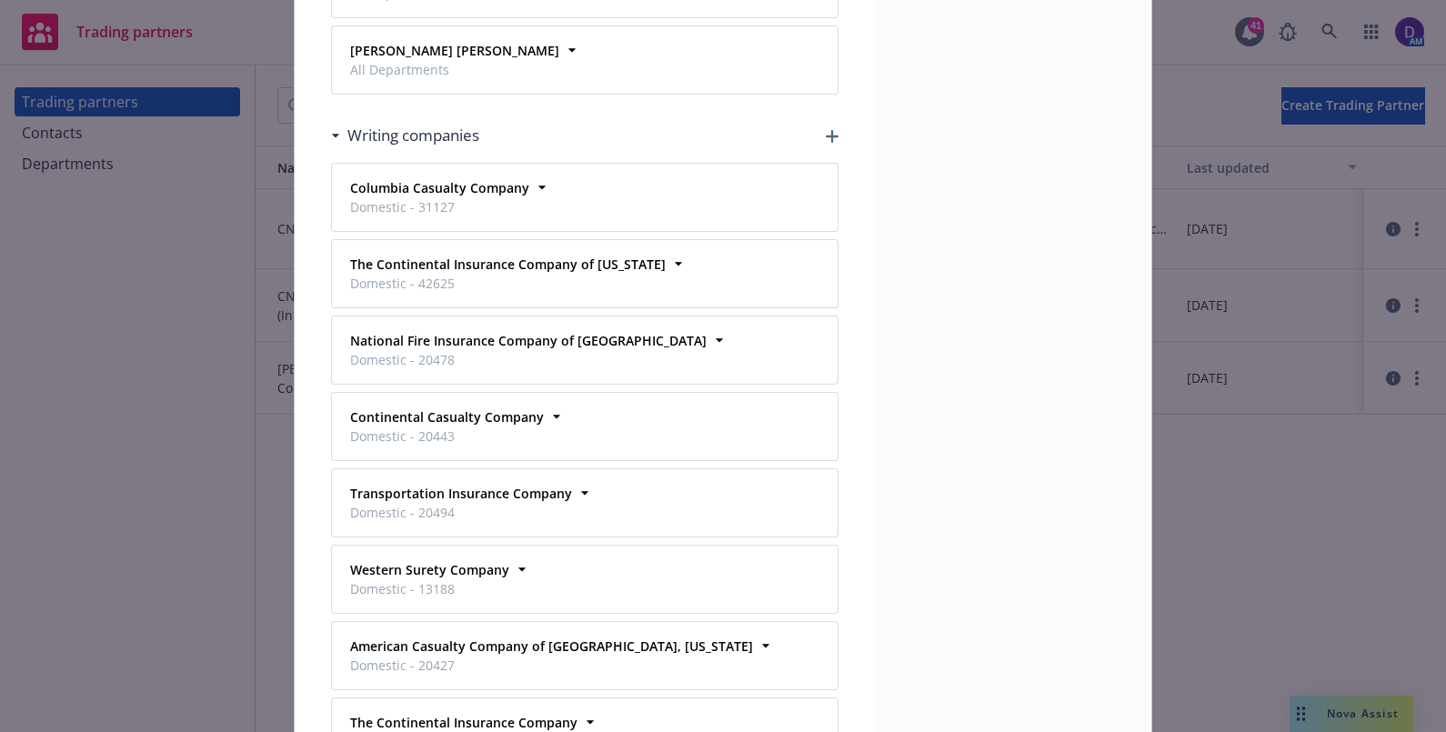
scroll to position [8227, 0]
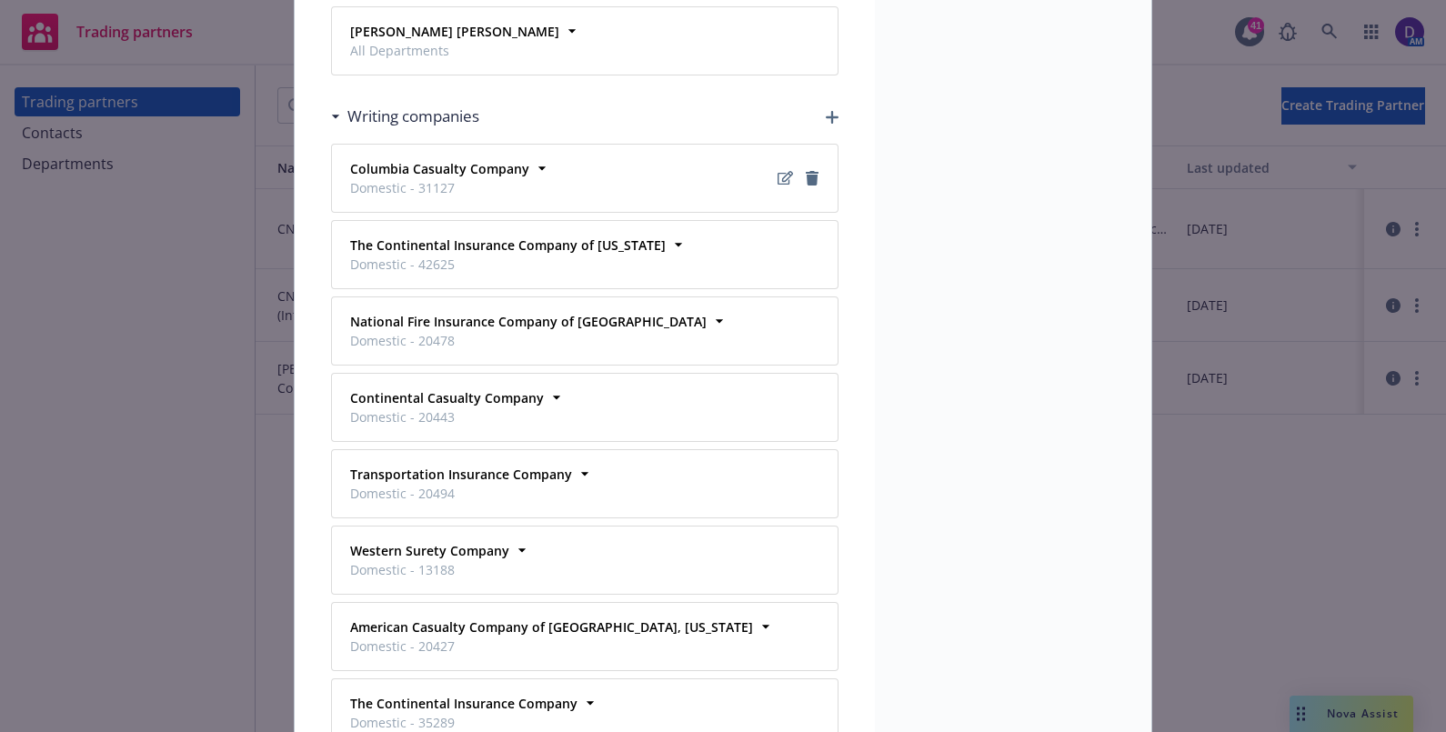
click at [623, 156] on div "Columbia Casualty Company Domestic - 31127" at bounding box center [585, 178] width 484 height 45
click at [479, 160] on strong "Columbia Casualty Company" at bounding box center [439, 168] width 179 height 17
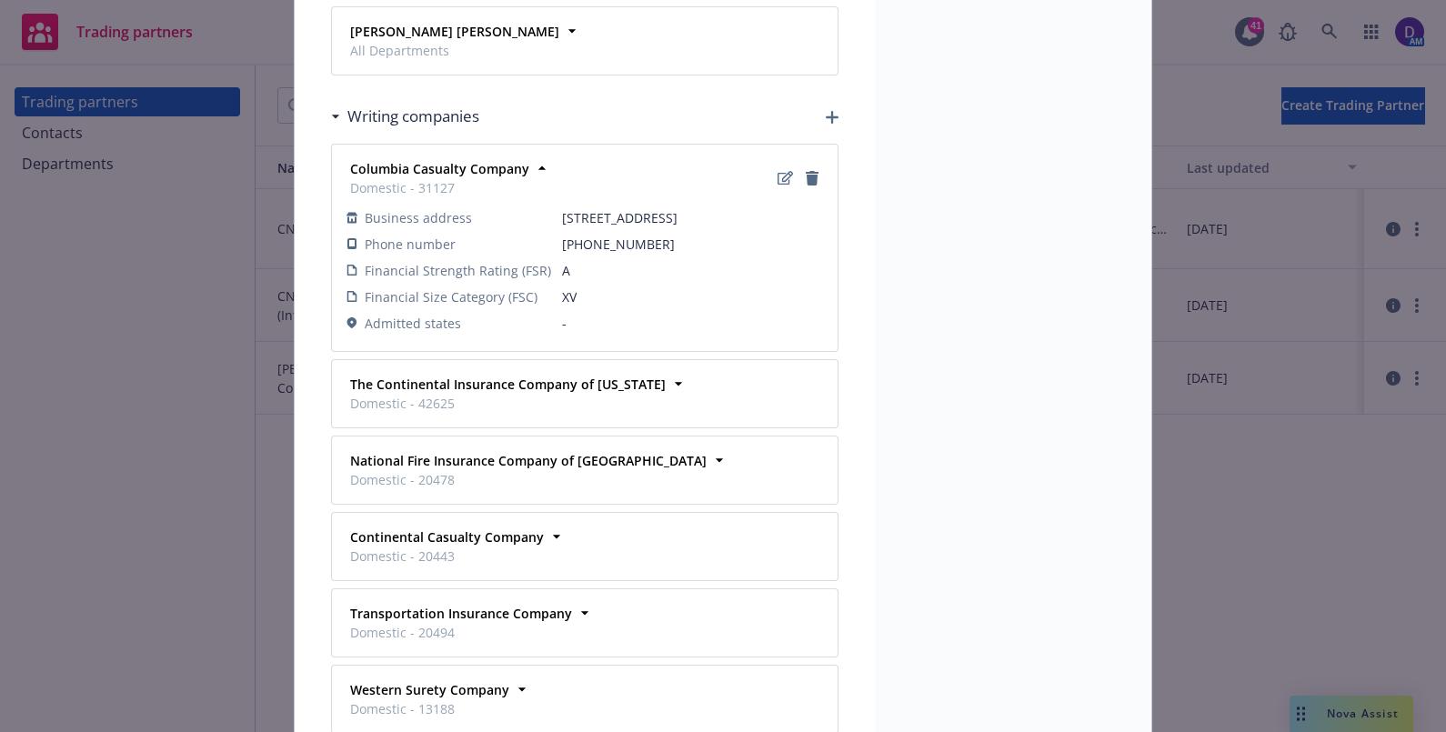
click at [347, 317] on icon at bounding box center [352, 322] width 10 height 11
click at [347, 317] on icon at bounding box center [352, 322] width 11 height 11
drag, startPoint x: 342, startPoint y: 247, endPoint x: 388, endPoint y: 253, distance: 46.7
click at [388, 314] on span "Admitted states" at bounding box center [413, 323] width 96 height 19
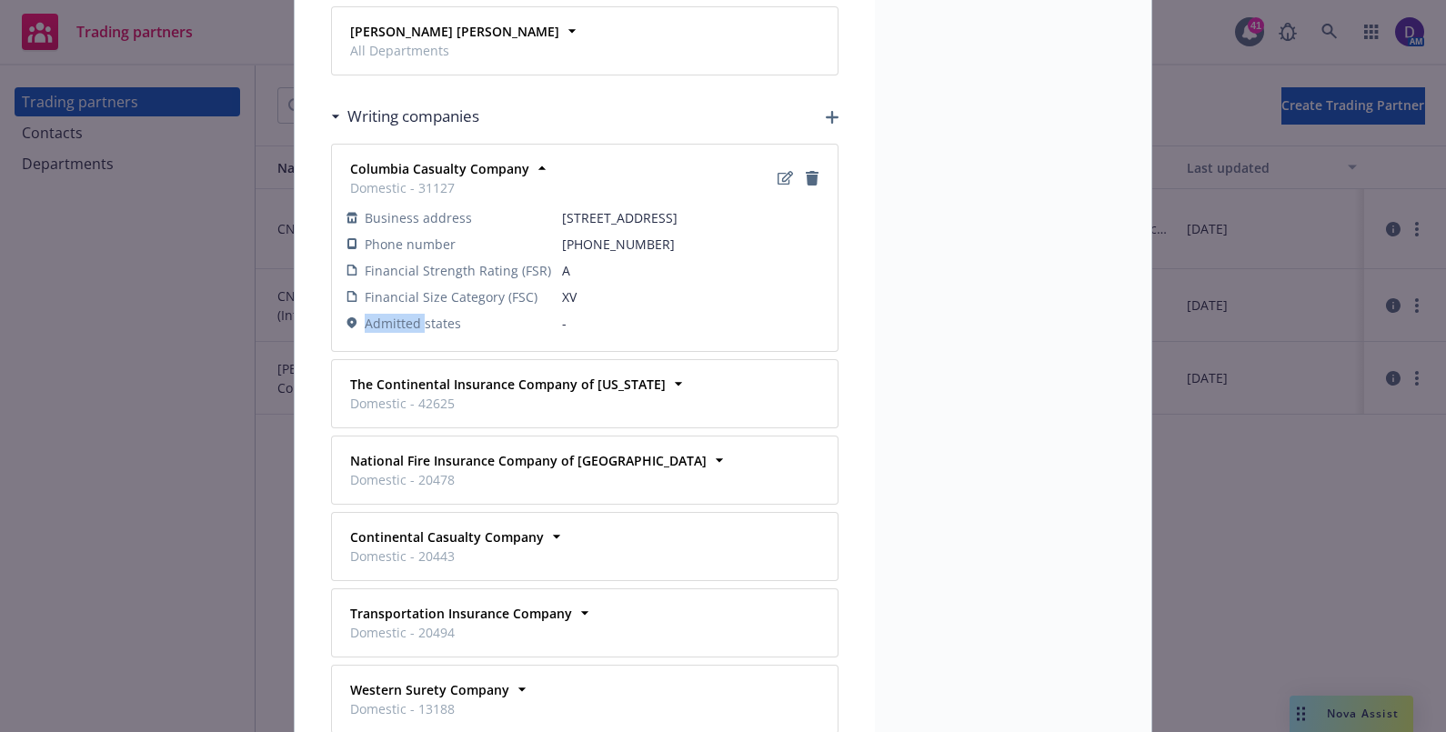
click at [388, 314] on span "Admitted states" at bounding box center [413, 323] width 96 height 19
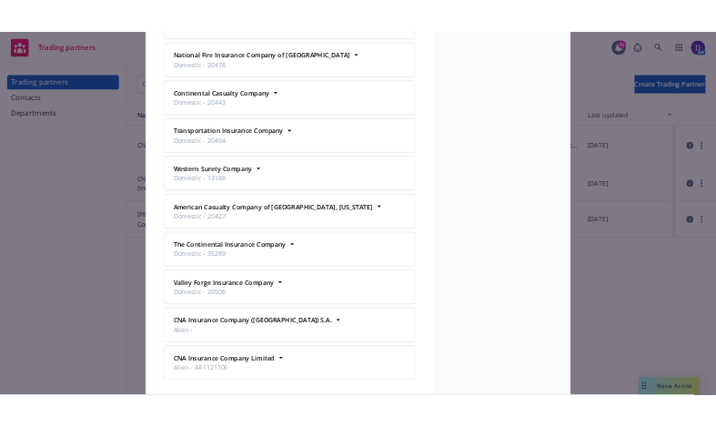
scroll to position [8727, 0]
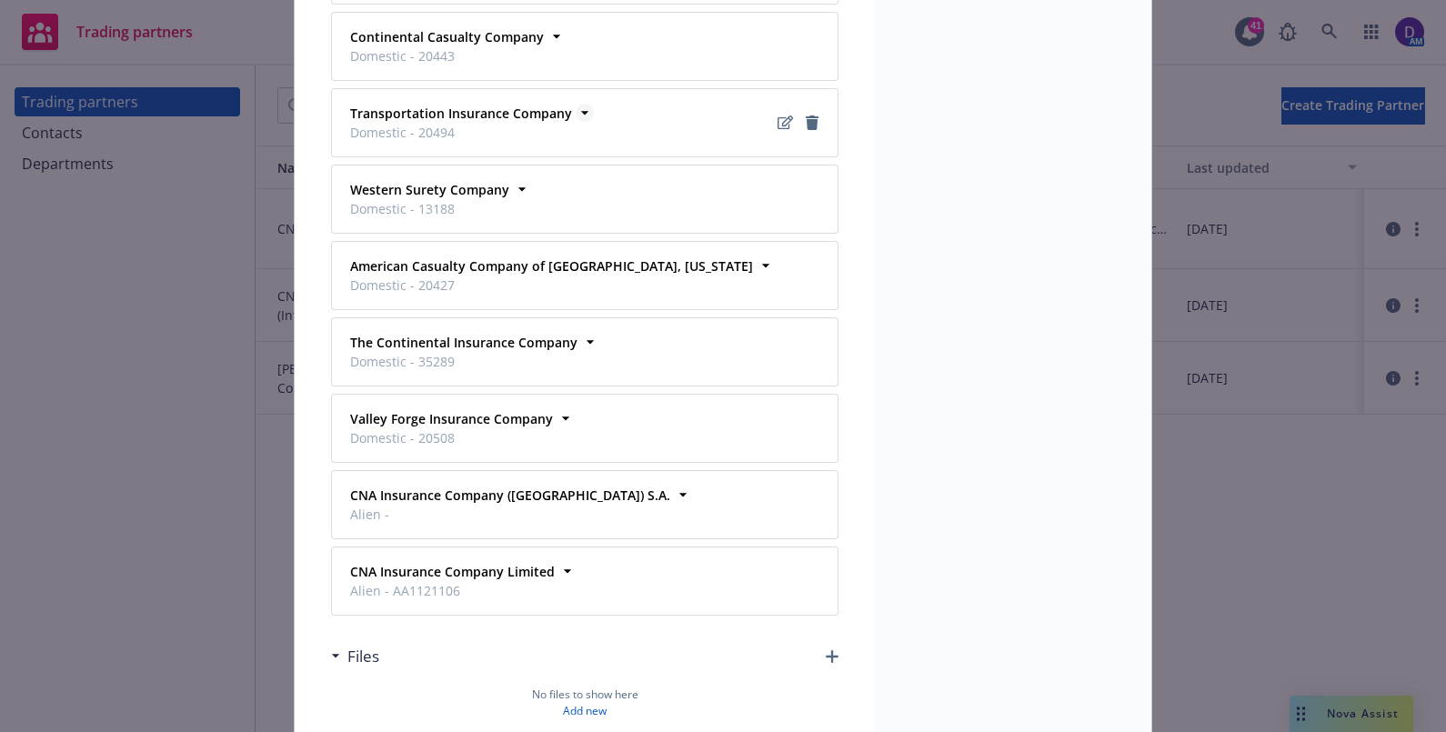
click at [533, 105] on strong "Transportation Insurance Company" at bounding box center [461, 113] width 222 height 17
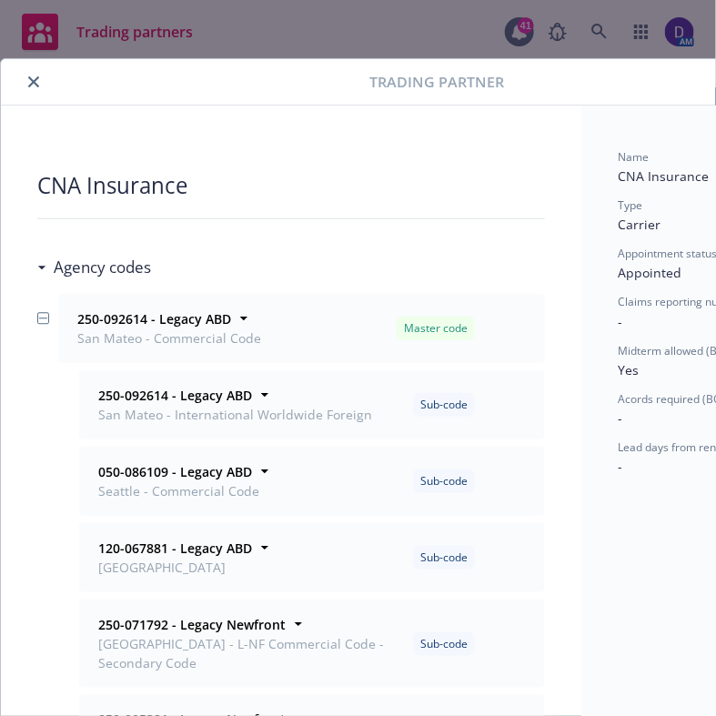
click at [23, 86] on div at bounding box center [188, 82] width 361 height 22
click at [36, 81] on icon "close" at bounding box center [33, 81] width 11 height 11
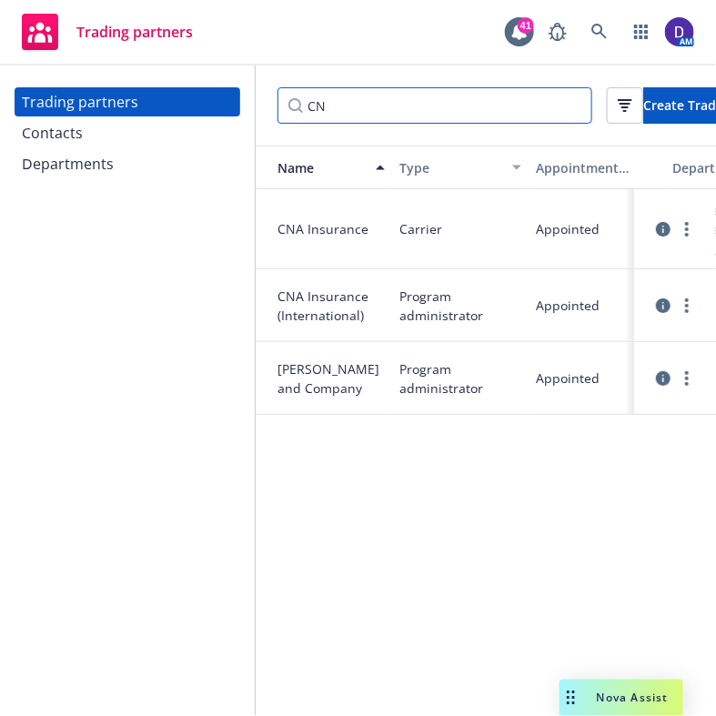
click at [383, 108] on input "CN" at bounding box center [434, 105] width 315 height 36
type input "C"
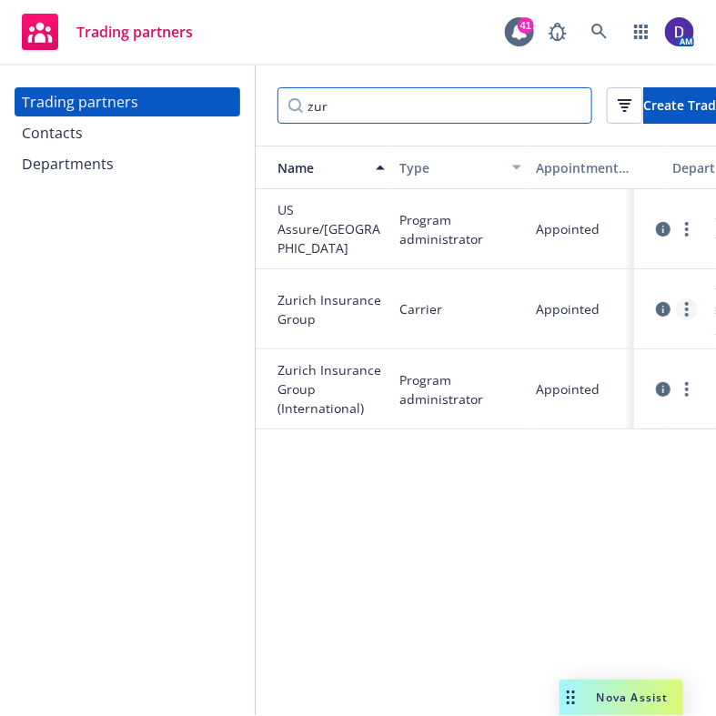
type input "zur"
click at [686, 311] on link "more" at bounding box center [687, 309] width 22 height 22
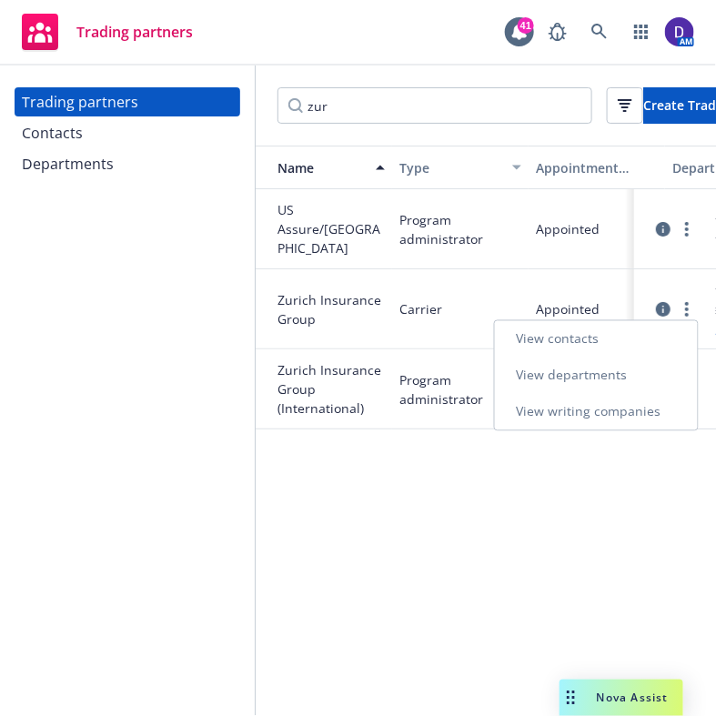
click at [635, 377] on link "View departments" at bounding box center [596, 375] width 203 height 36
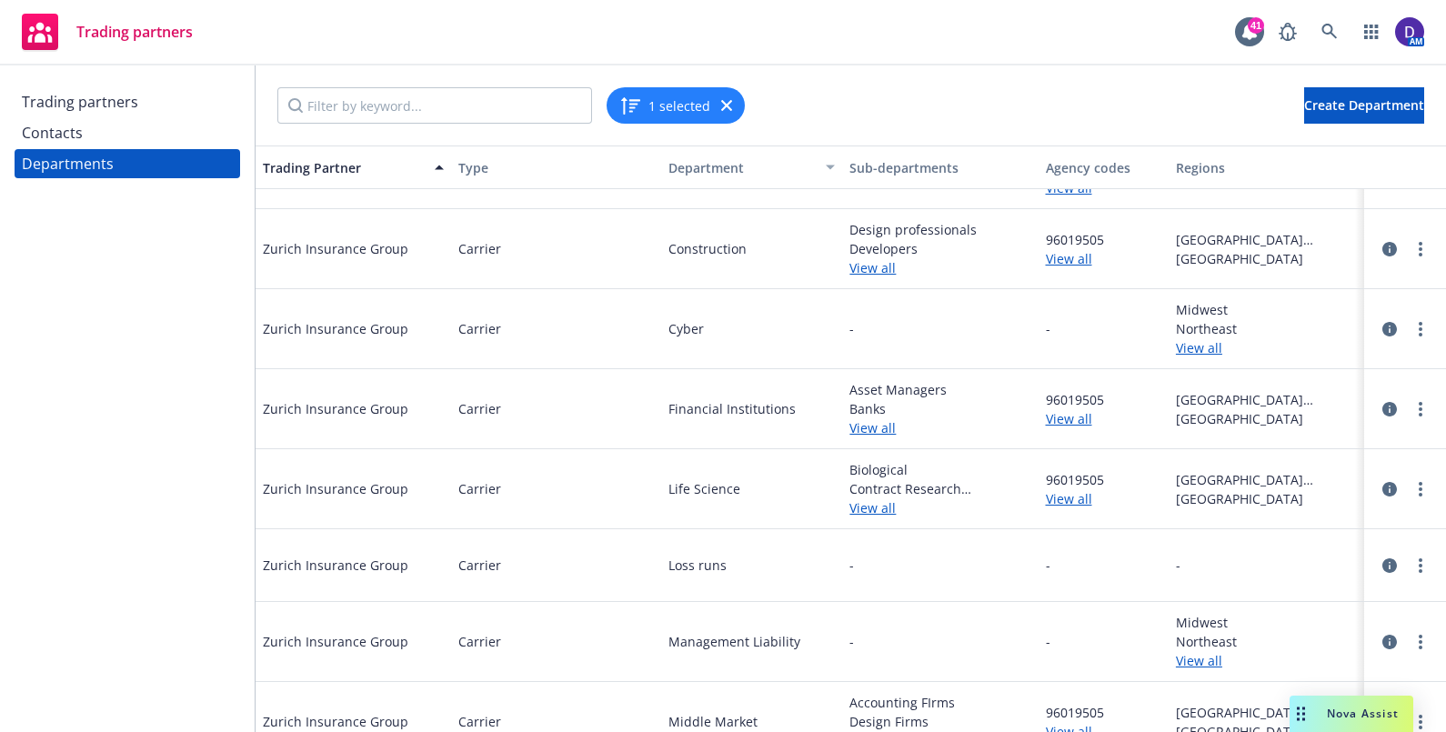
scroll to position [257, 0]
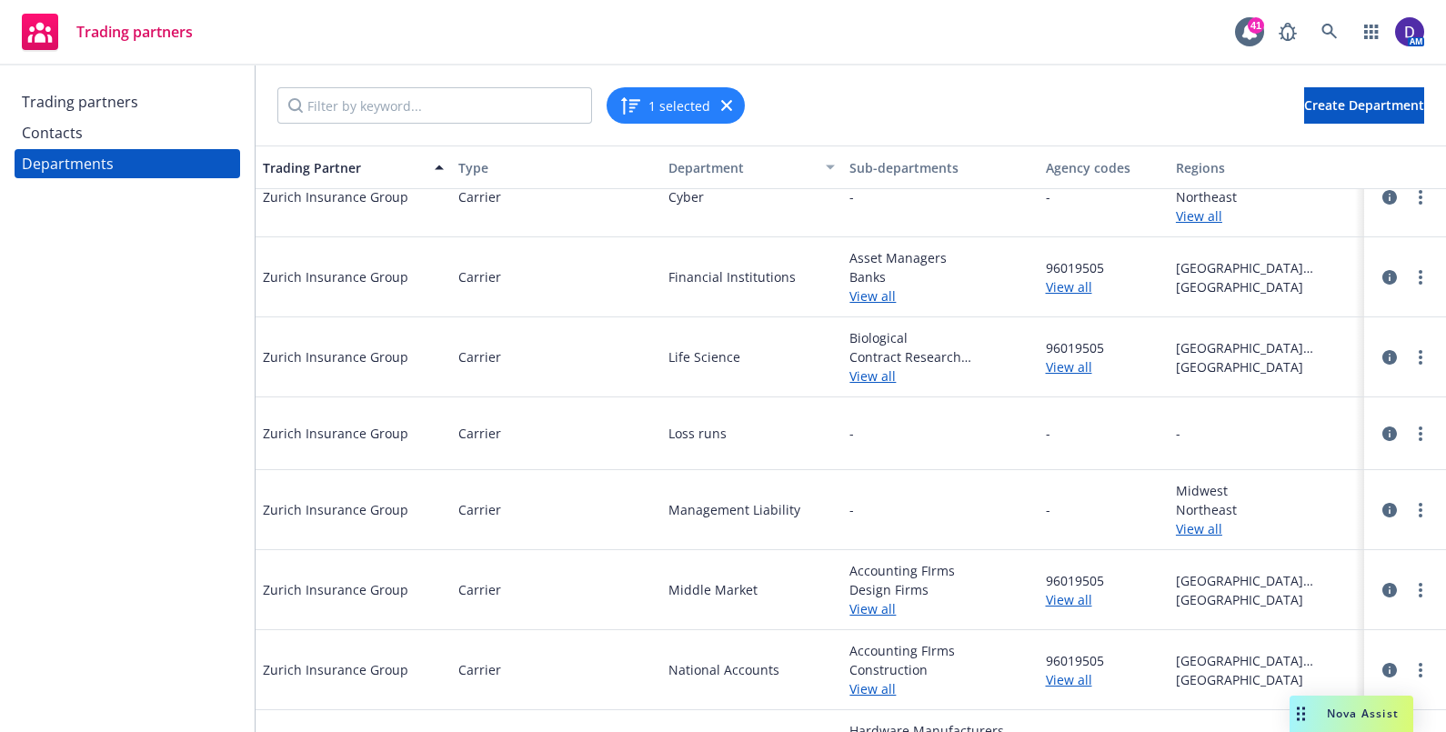
click at [715, 372] on link "View all" at bounding box center [940, 376] width 181 height 19
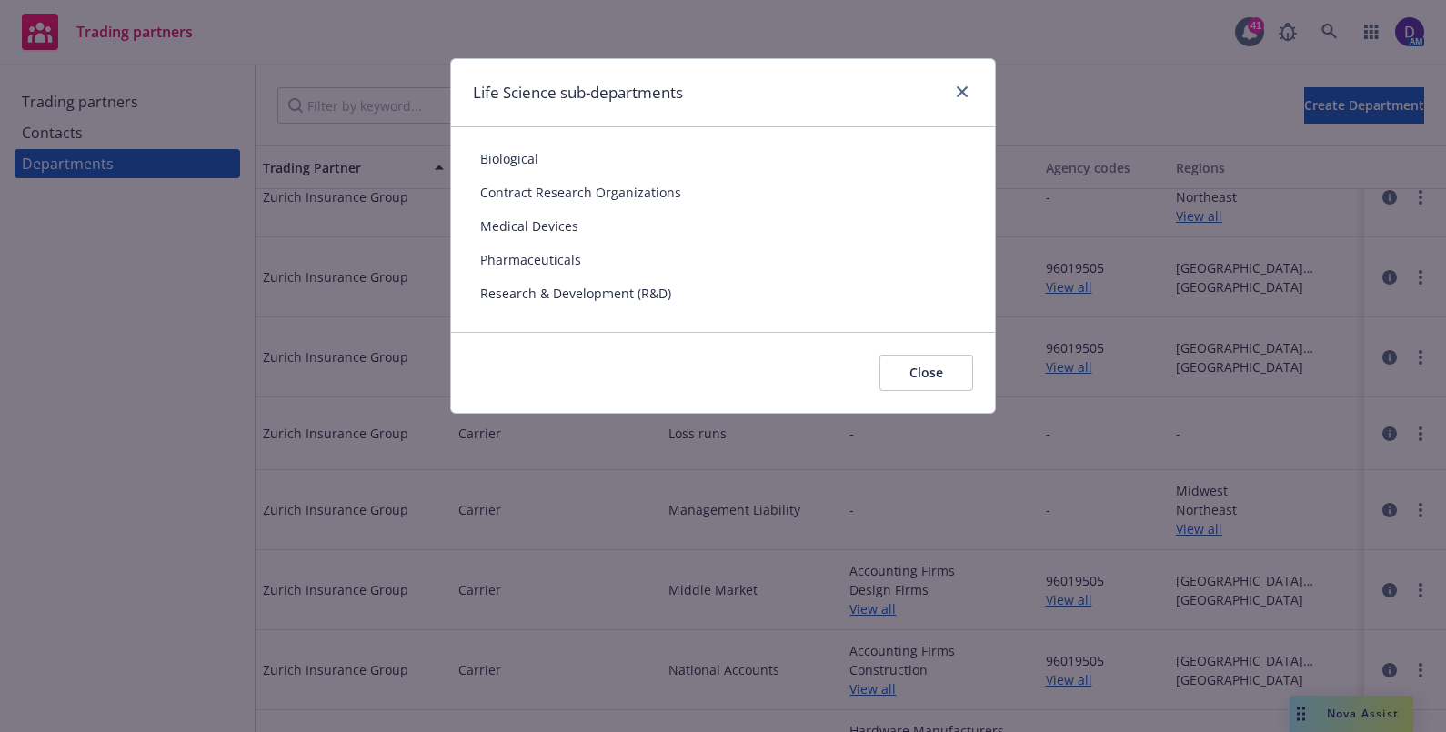
click at [715, 82] on div "Life Science sub-departments" at bounding box center [723, 93] width 544 height 68
click at [715, 100] on link "close" at bounding box center [962, 92] width 22 height 22
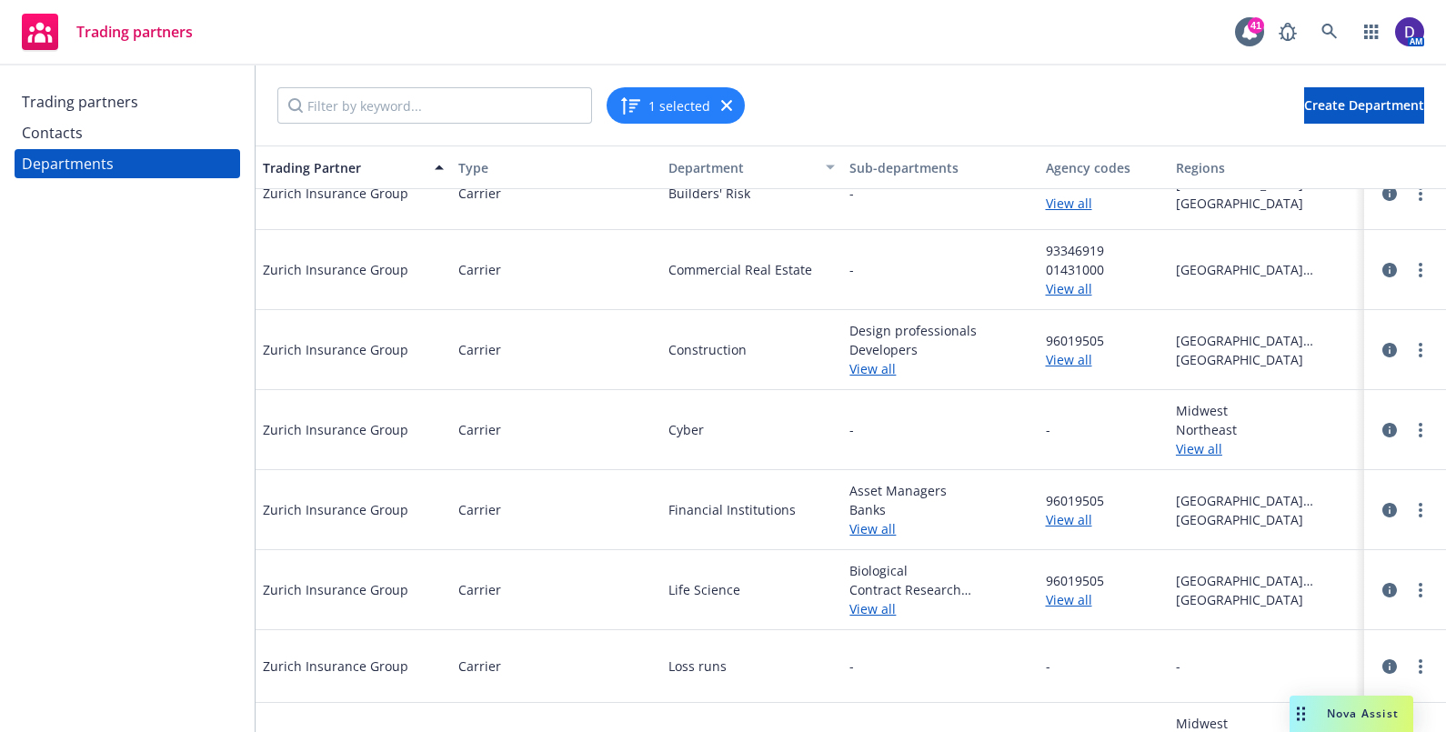
scroll to position [0, 0]
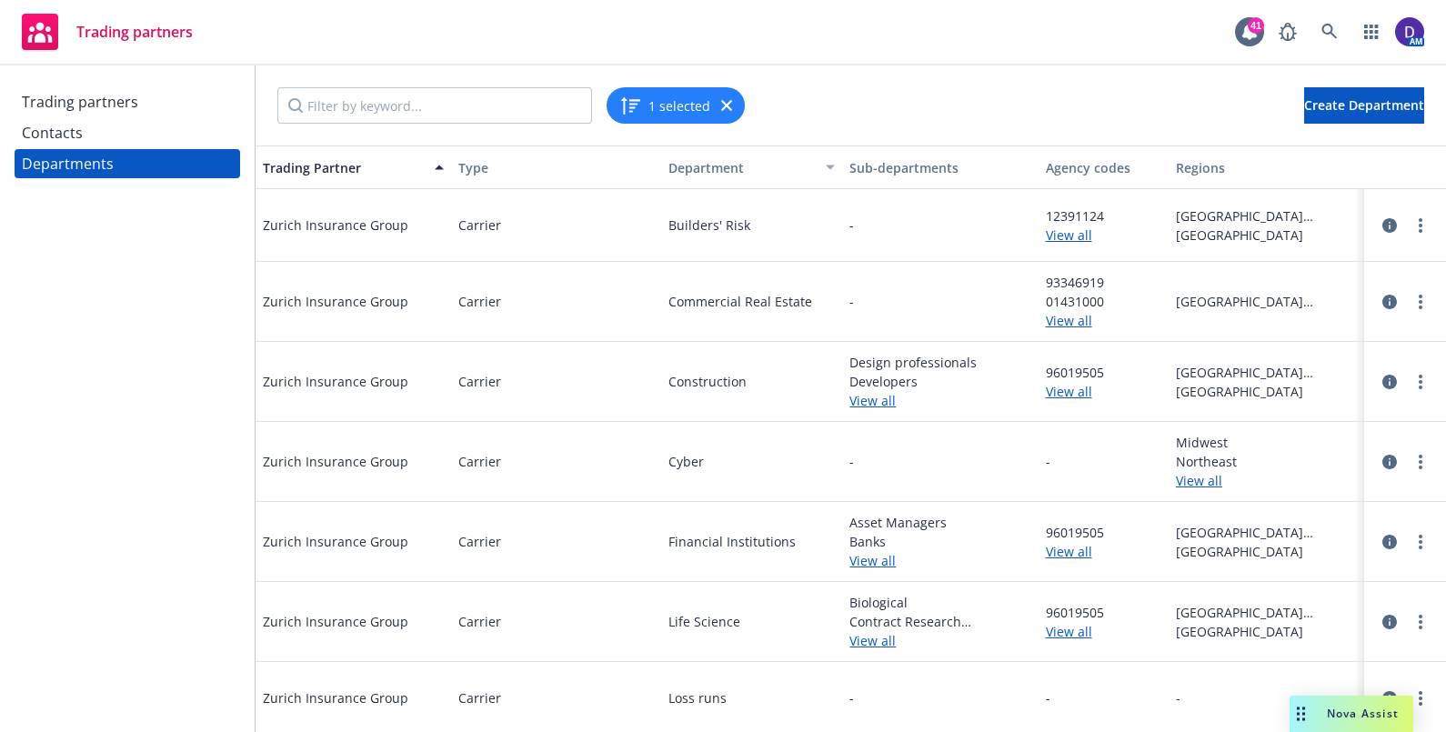
click at [516, 126] on div "1 selected Create Department" at bounding box center [851, 105] width 1191 height 80
click at [522, 102] on input "Filter by keyword..." at bounding box center [434, 105] width 315 height 36
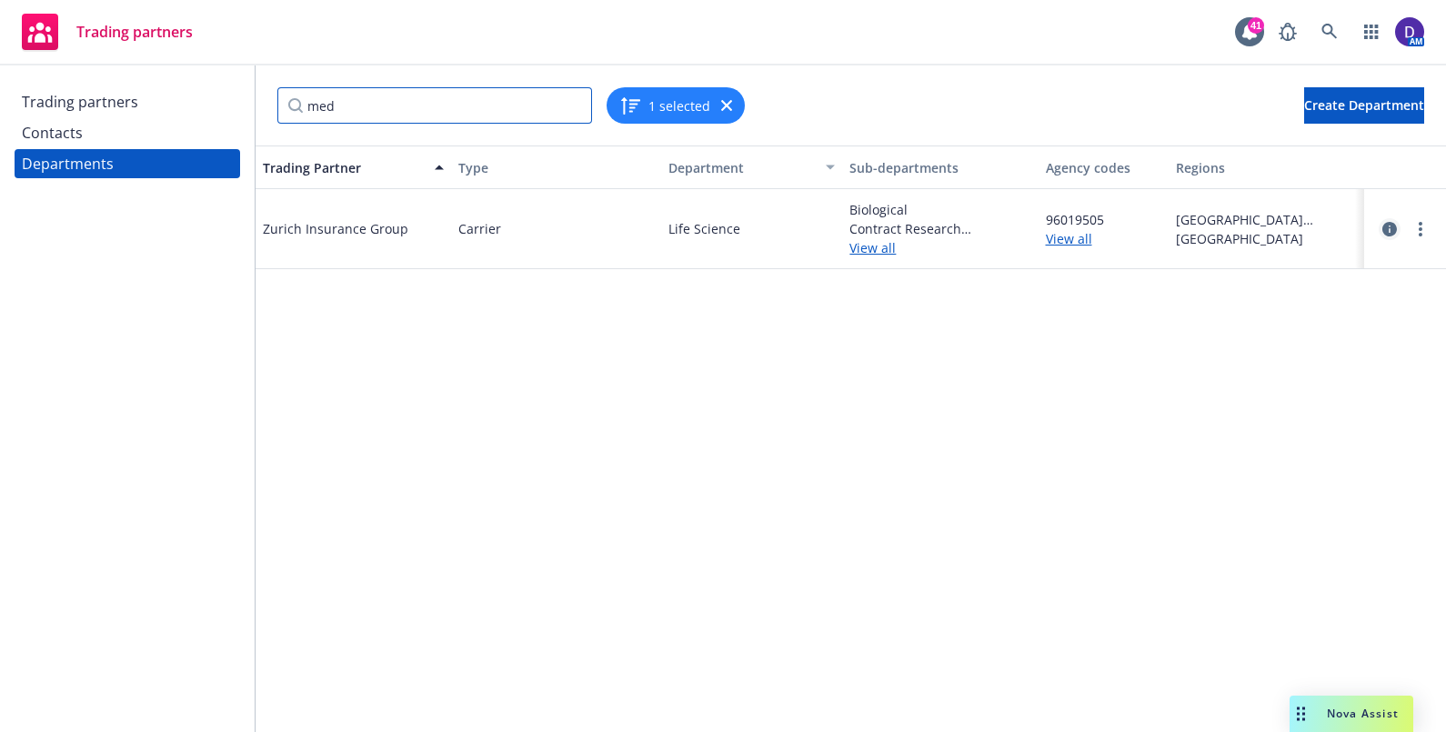
type input "med"
click at [715, 226] on link "circleInformation" at bounding box center [1390, 229] width 22 height 22
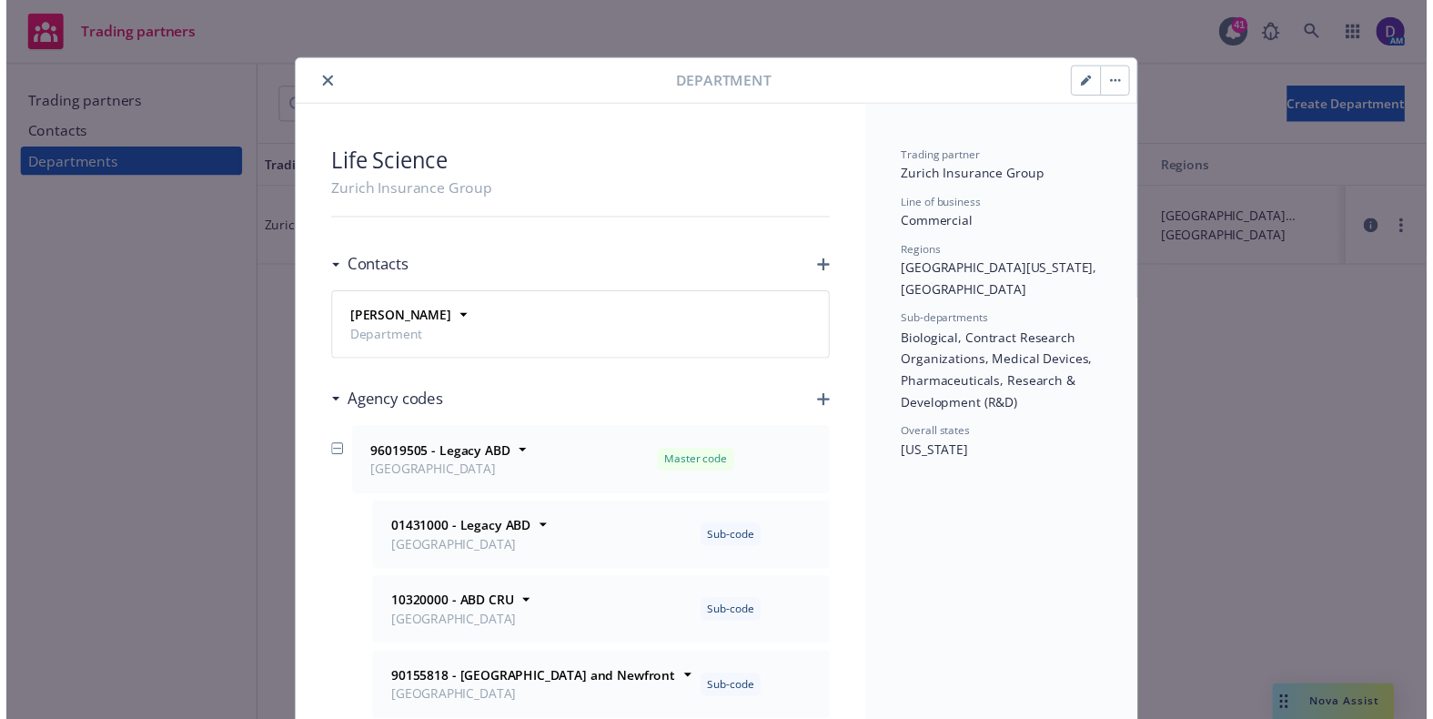
scroll to position [113, 0]
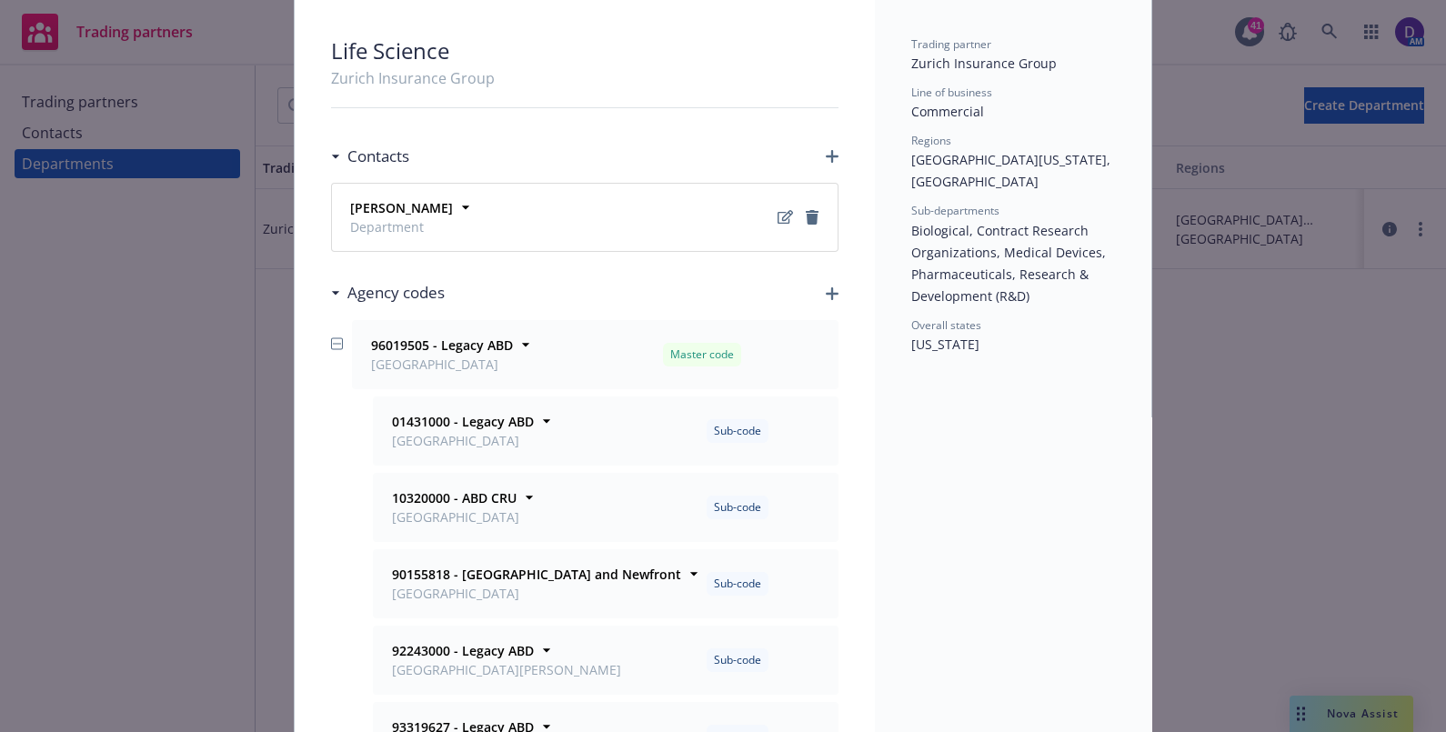
click at [528, 209] on div "Blaine Simpkins Department" at bounding box center [585, 217] width 484 height 45
click at [457, 211] on icon at bounding box center [466, 207] width 18 height 18
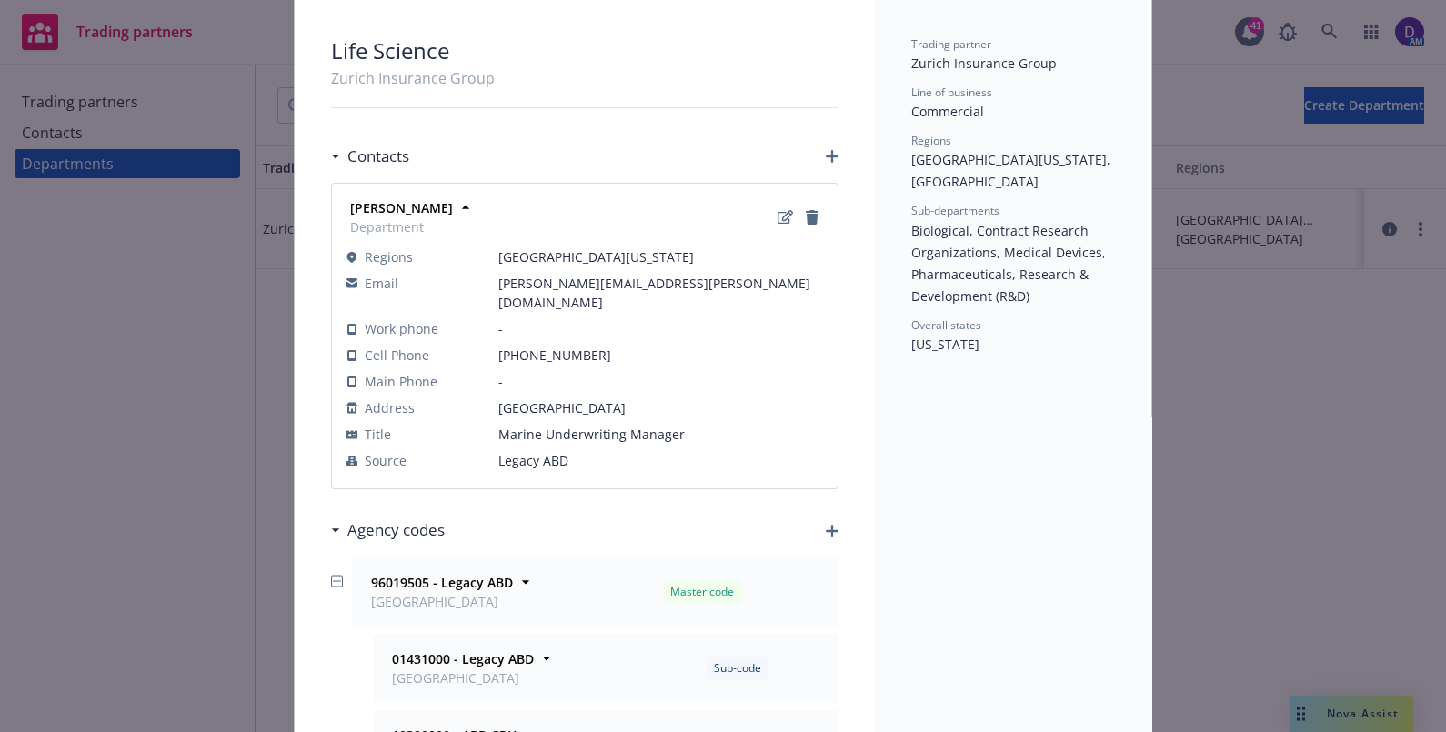
drag, startPoint x: 624, startPoint y: 275, endPoint x: 615, endPoint y: 273, distance: 9.3
click at [615, 274] on span "blaine.simpkins@zurichna.com" at bounding box center [660, 293] width 325 height 38
drag, startPoint x: 615, startPoint y: 272, endPoint x: 675, endPoint y: 287, distance: 61.8
click at [687, 287] on span "blaine.simpkins@zurichna.com" at bounding box center [660, 293] width 325 height 38
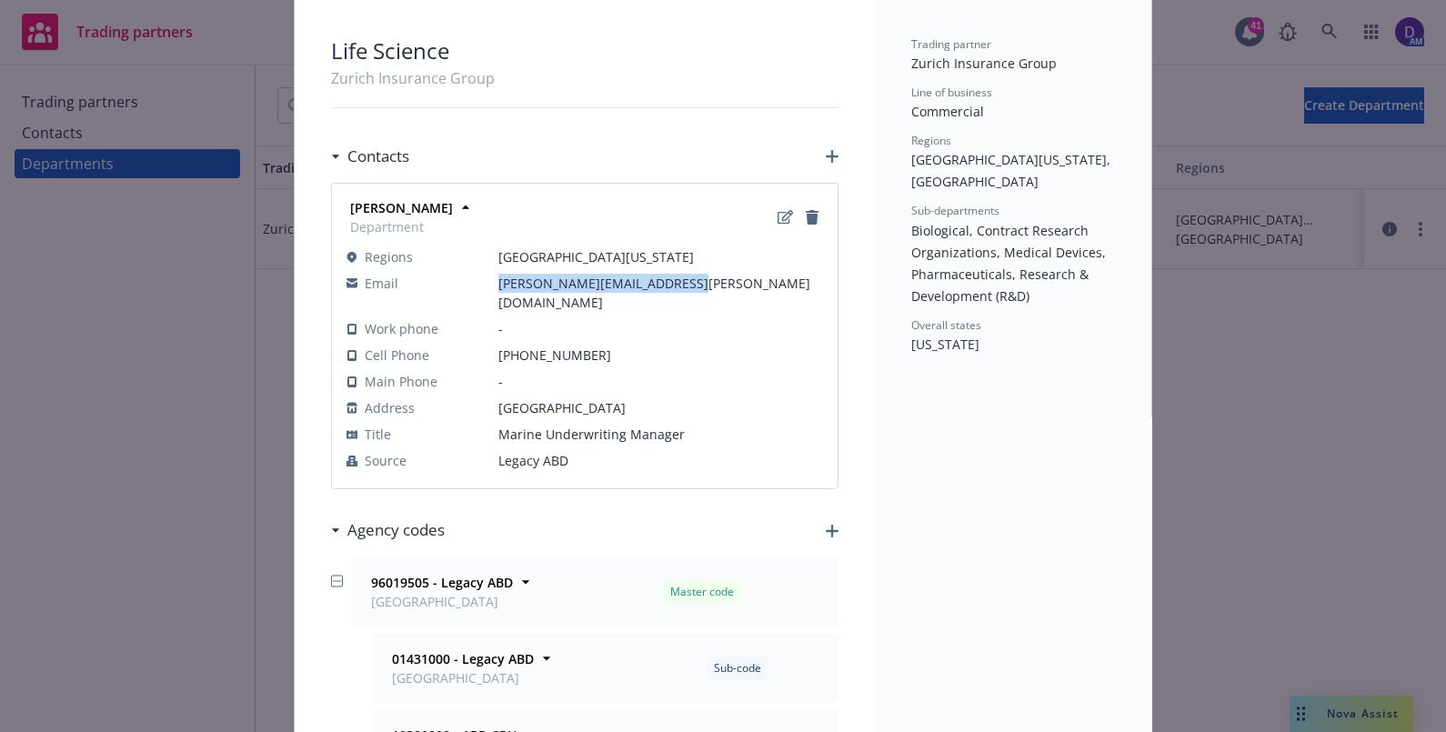
drag, startPoint x: 679, startPoint y: 279, endPoint x: 484, endPoint y: 268, distance: 195.0
click at [484, 270] on tr "Email blaine.simpkins@zurichna.com" at bounding box center [585, 292] width 477 height 45
copy tr "blaine.simpkins@zurichna.com"
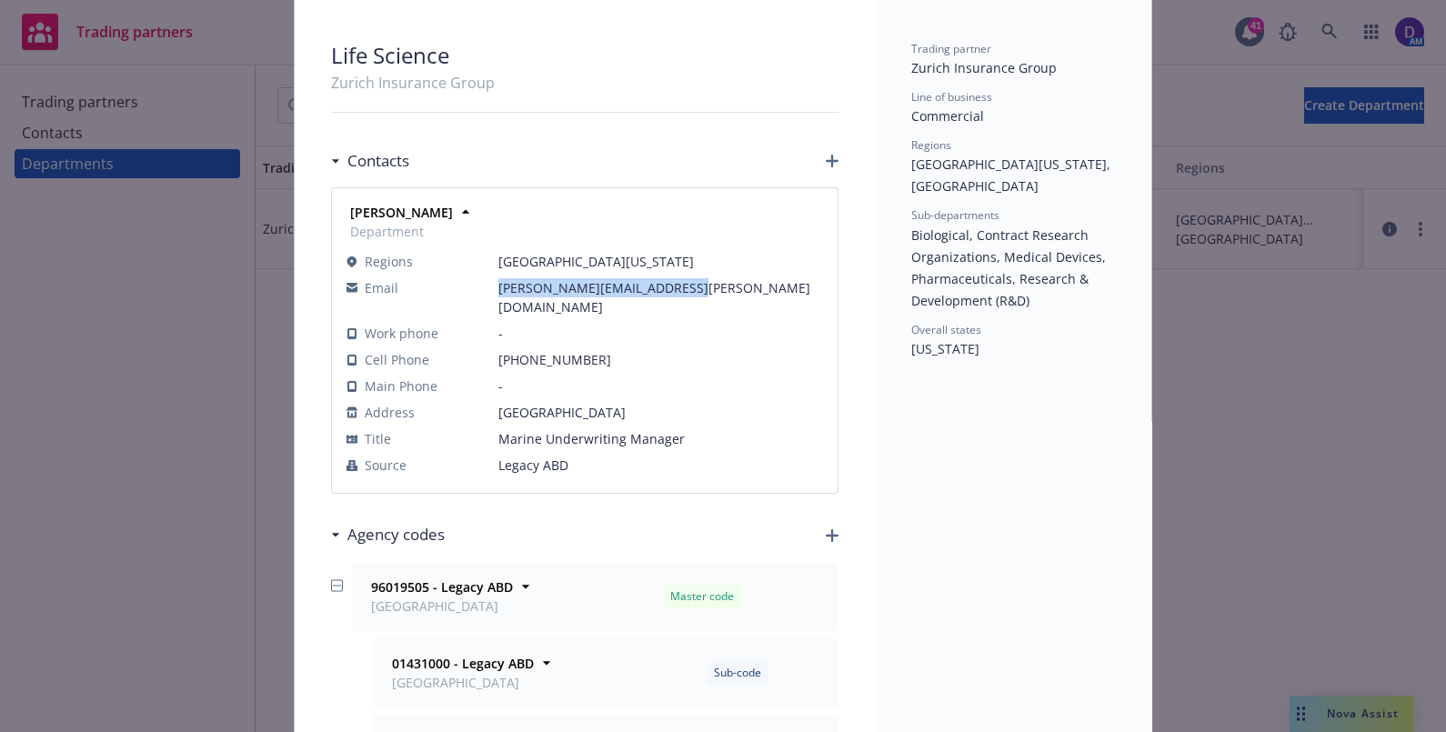
scroll to position [0, 0]
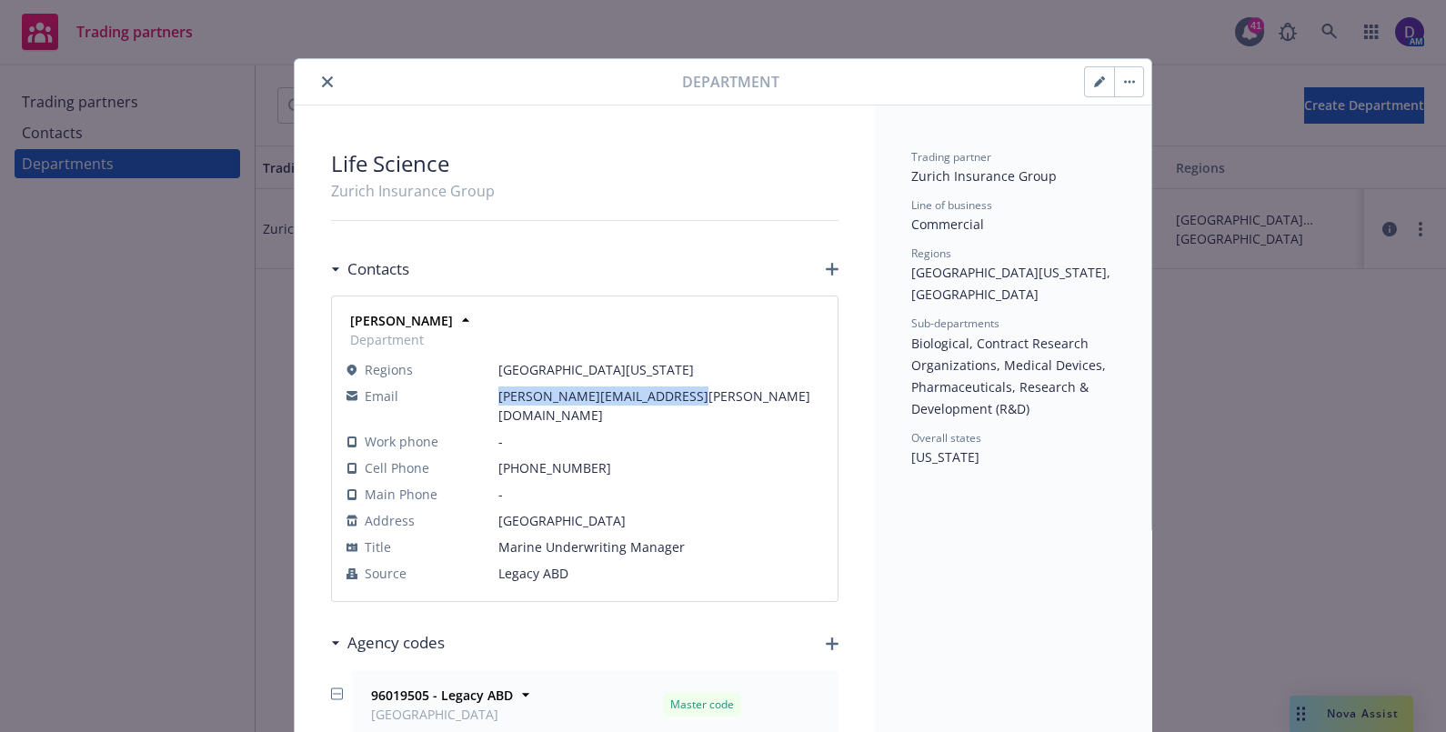
click at [323, 76] on icon "close" at bounding box center [327, 81] width 11 height 11
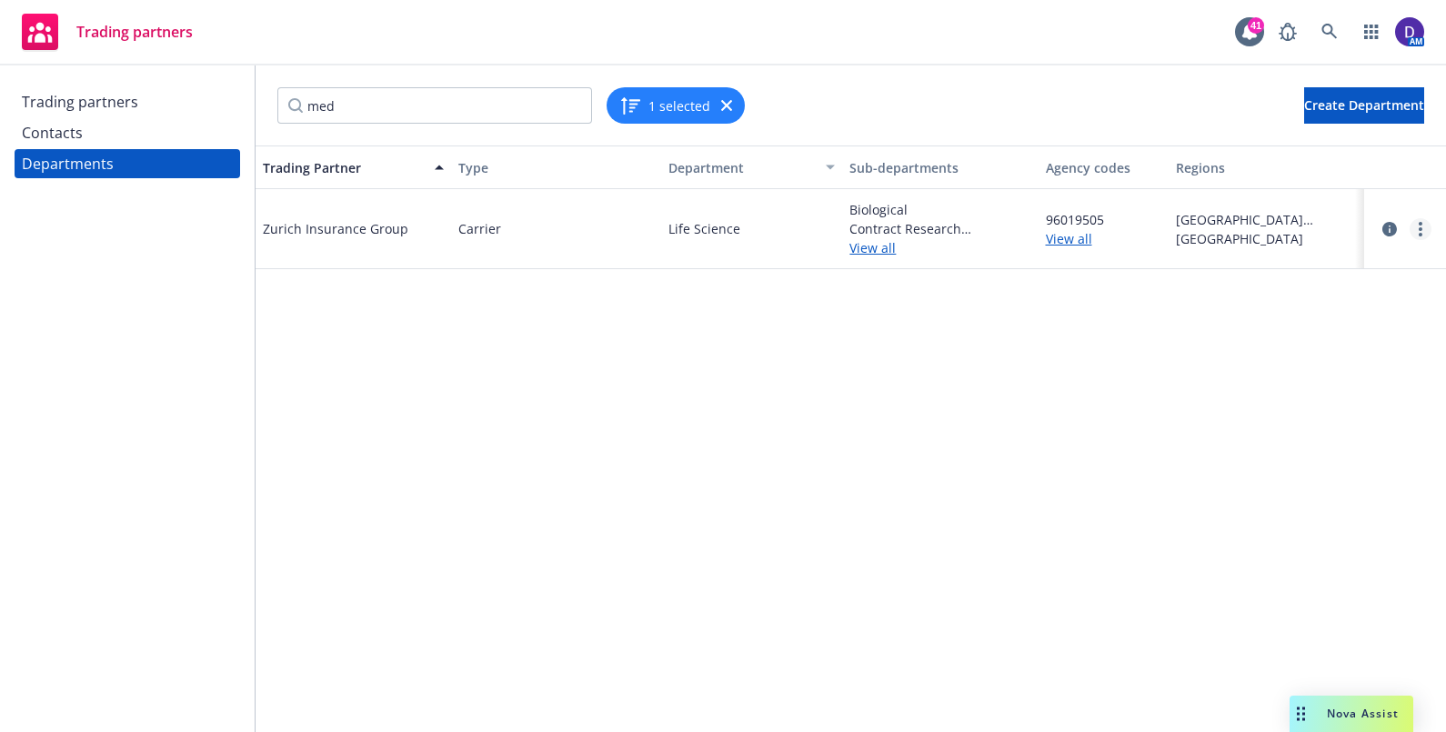
click at [715, 227] on circle "more" at bounding box center [1421, 229] width 4 height 4
click at [715, 226] on icon "circleInformation" at bounding box center [1390, 229] width 15 height 15
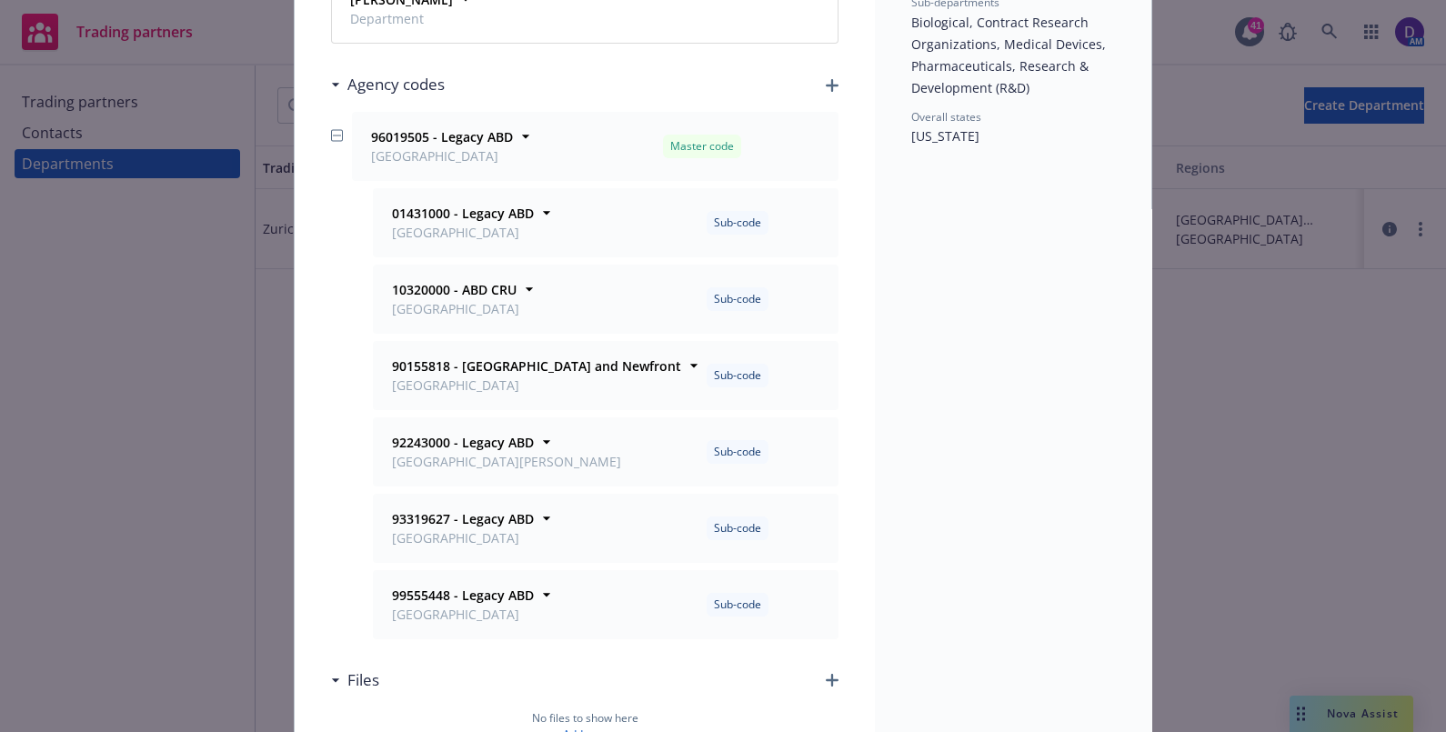
scroll to position [36, 0]
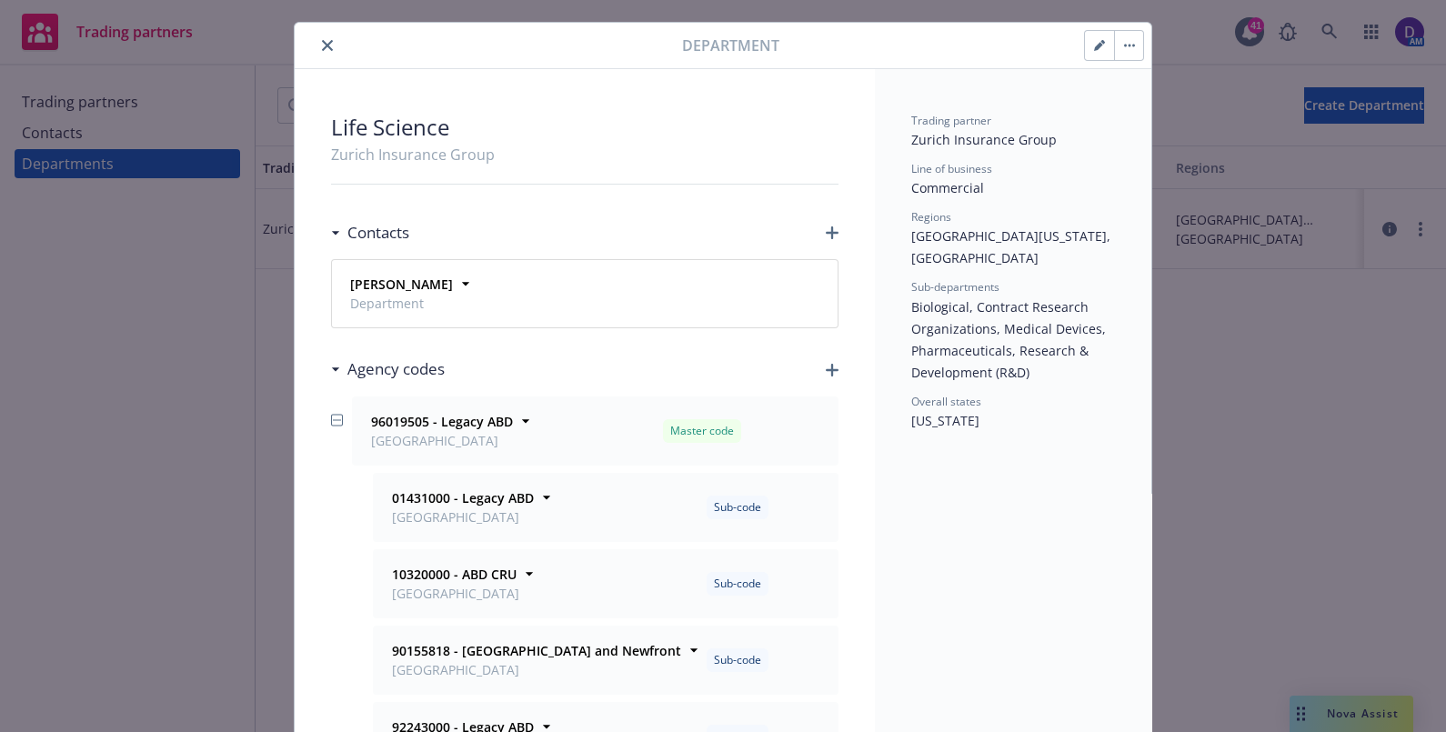
click at [322, 40] on icon "close" at bounding box center [327, 45] width 11 height 11
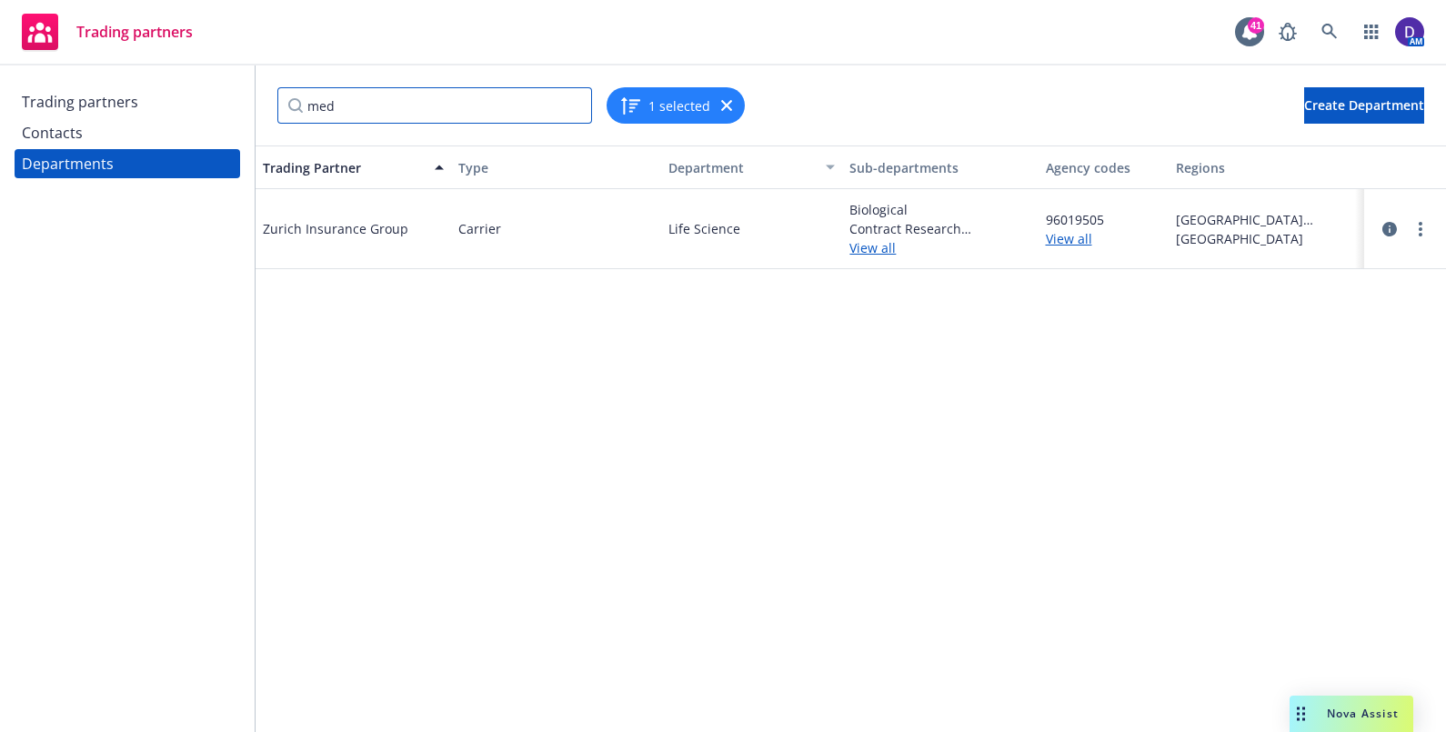
click at [508, 111] on input "med" at bounding box center [434, 105] width 315 height 36
click at [566, 113] on input "med" at bounding box center [434, 105] width 315 height 36
click at [573, 118] on input "med" at bounding box center [434, 105] width 315 height 36
click at [573, 105] on input "med" at bounding box center [434, 105] width 315 height 36
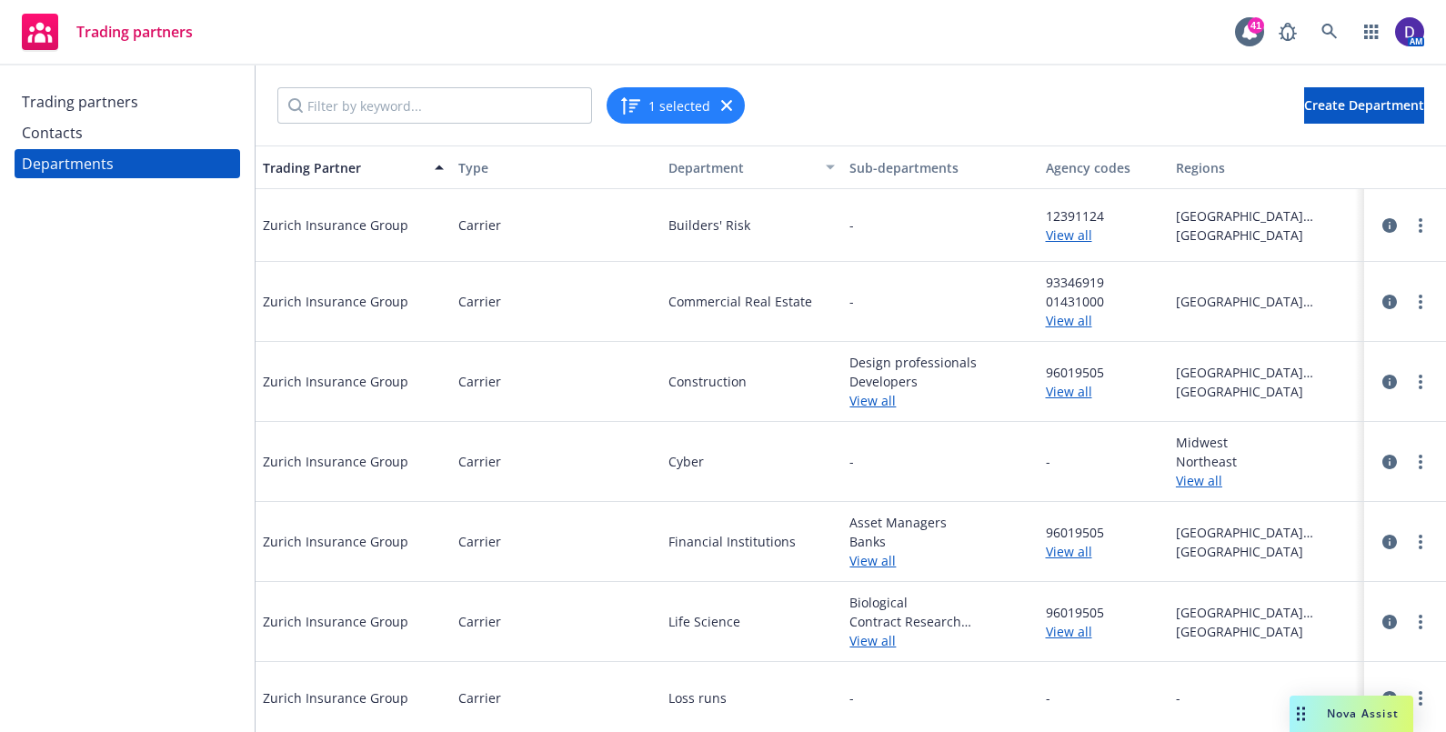
click at [86, 136] on div "Contacts" at bounding box center [127, 132] width 211 height 29
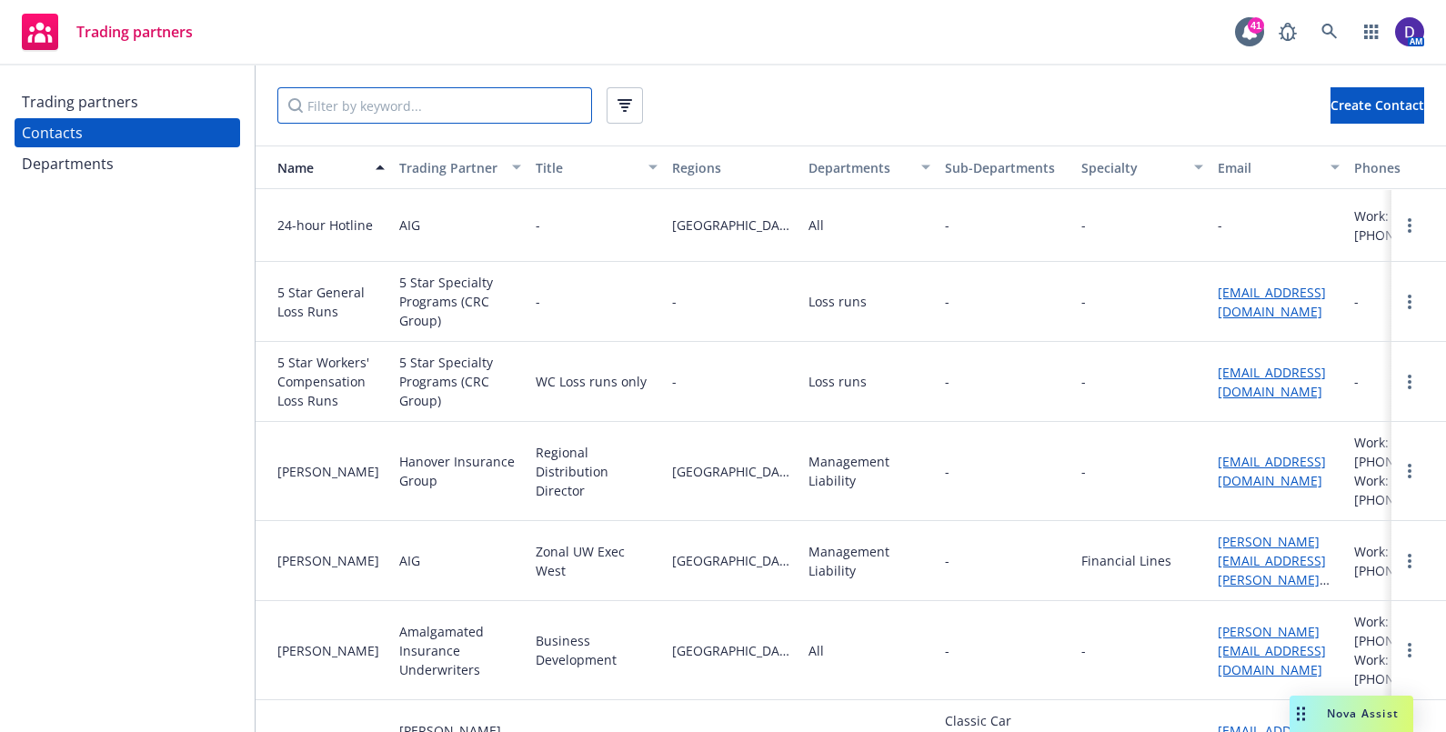
click at [359, 105] on input "Filter by keyword..." at bounding box center [434, 105] width 315 height 36
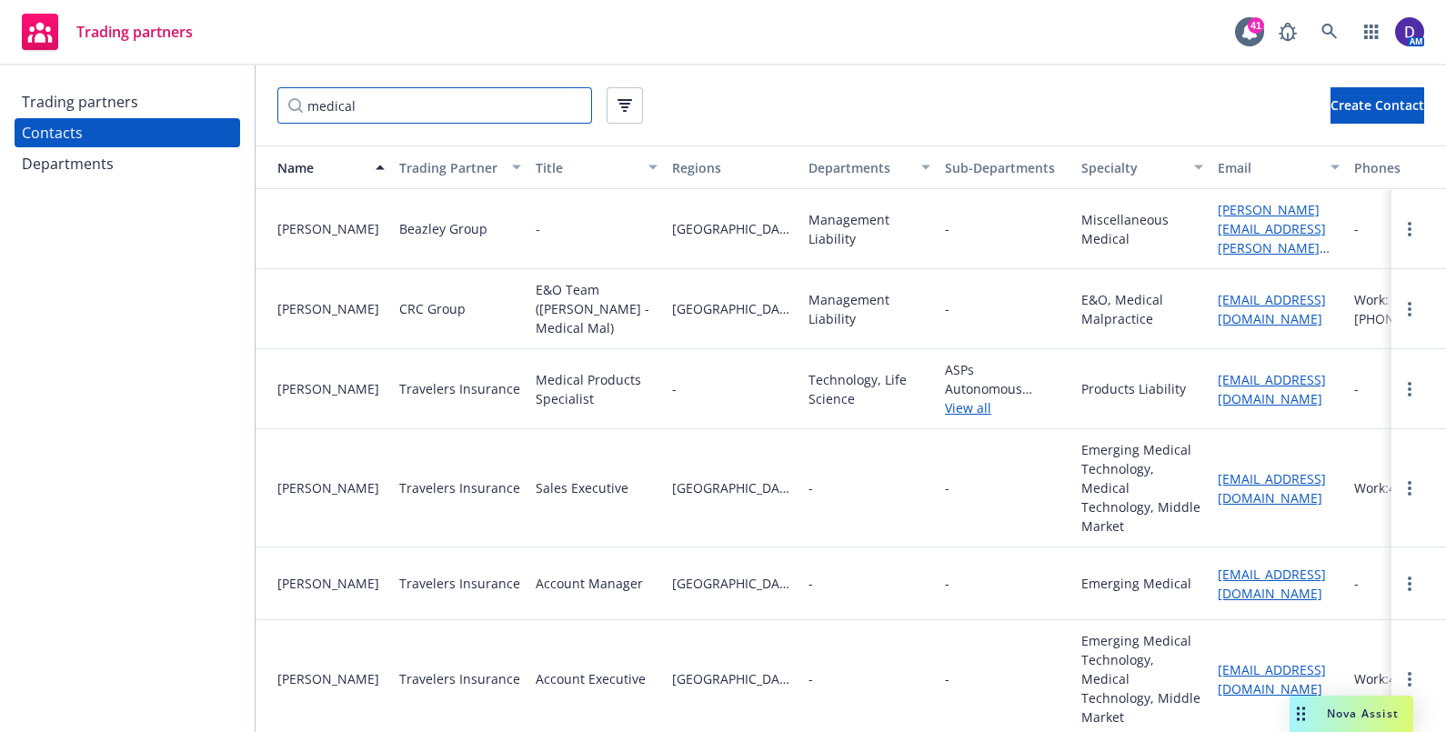
type input "medical"
click at [147, 106] on div "Trading partners" at bounding box center [127, 101] width 211 height 29
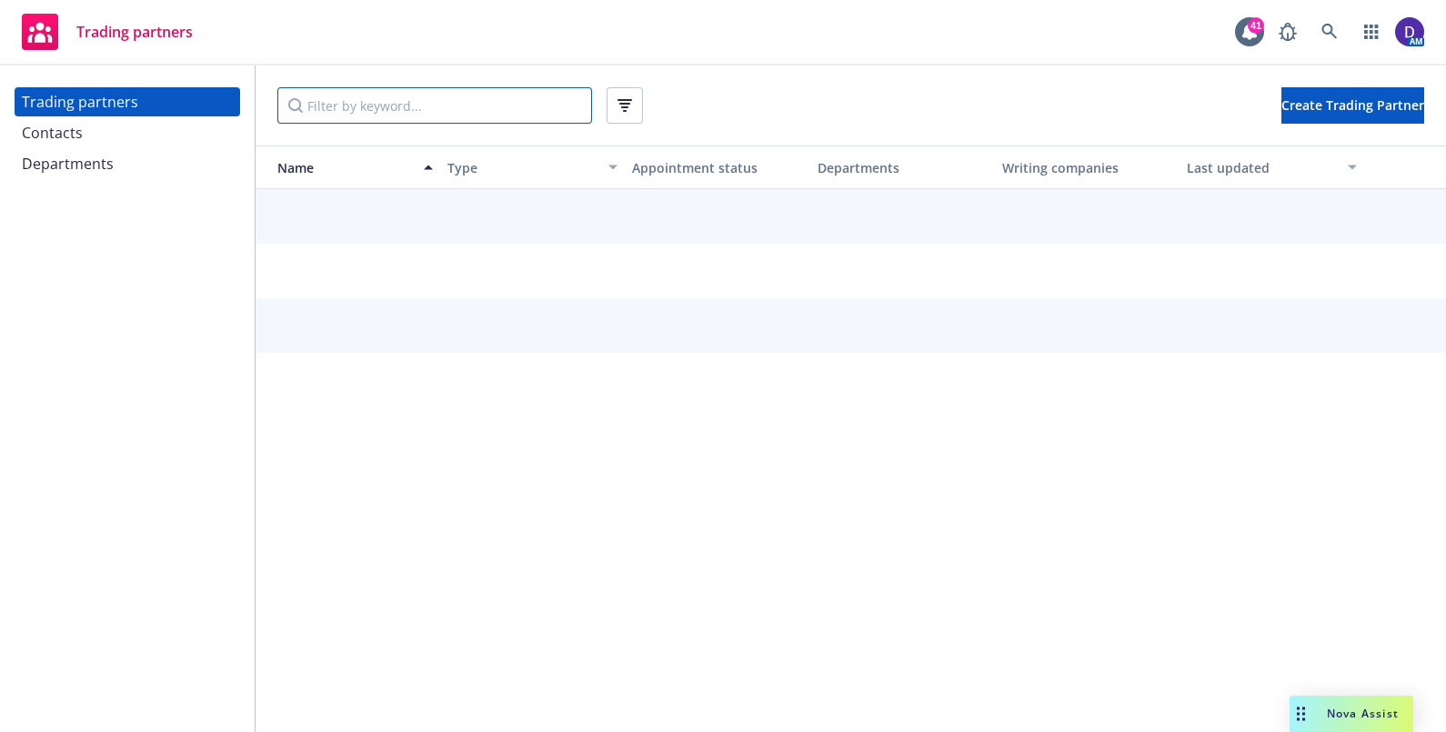
click at [352, 104] on input "Filter by keyword..." at bounding box center [434, 105] width 315 height 36
click at [402, 109] on input "Cu" at bounding box center [434, 105] width 315 height 36
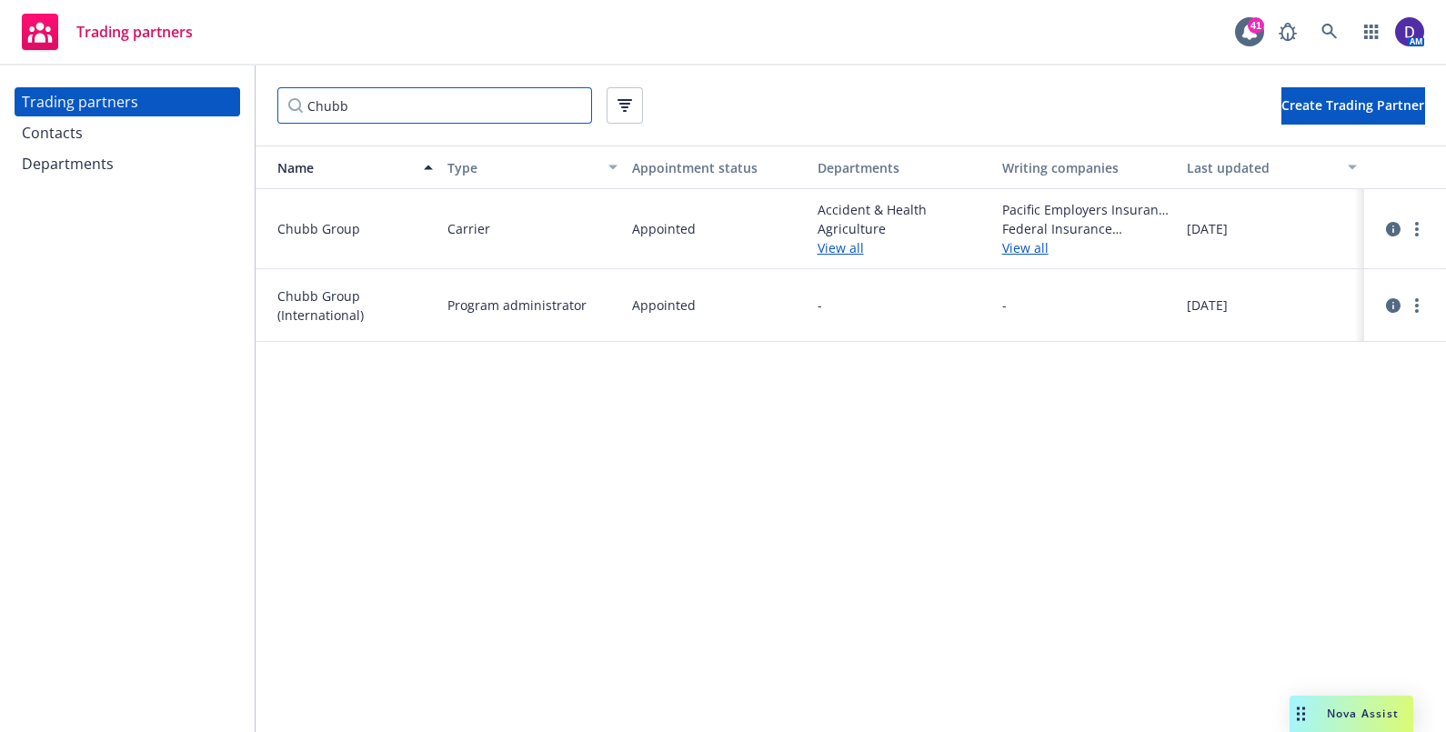
type input "Chubb"
click at [715, 220] on div at bounding box center [1405, 229] width 45 height 22
click at [715, 227] on icon "circleInformation" at bounding box center [1393, 229] width 15 height 15
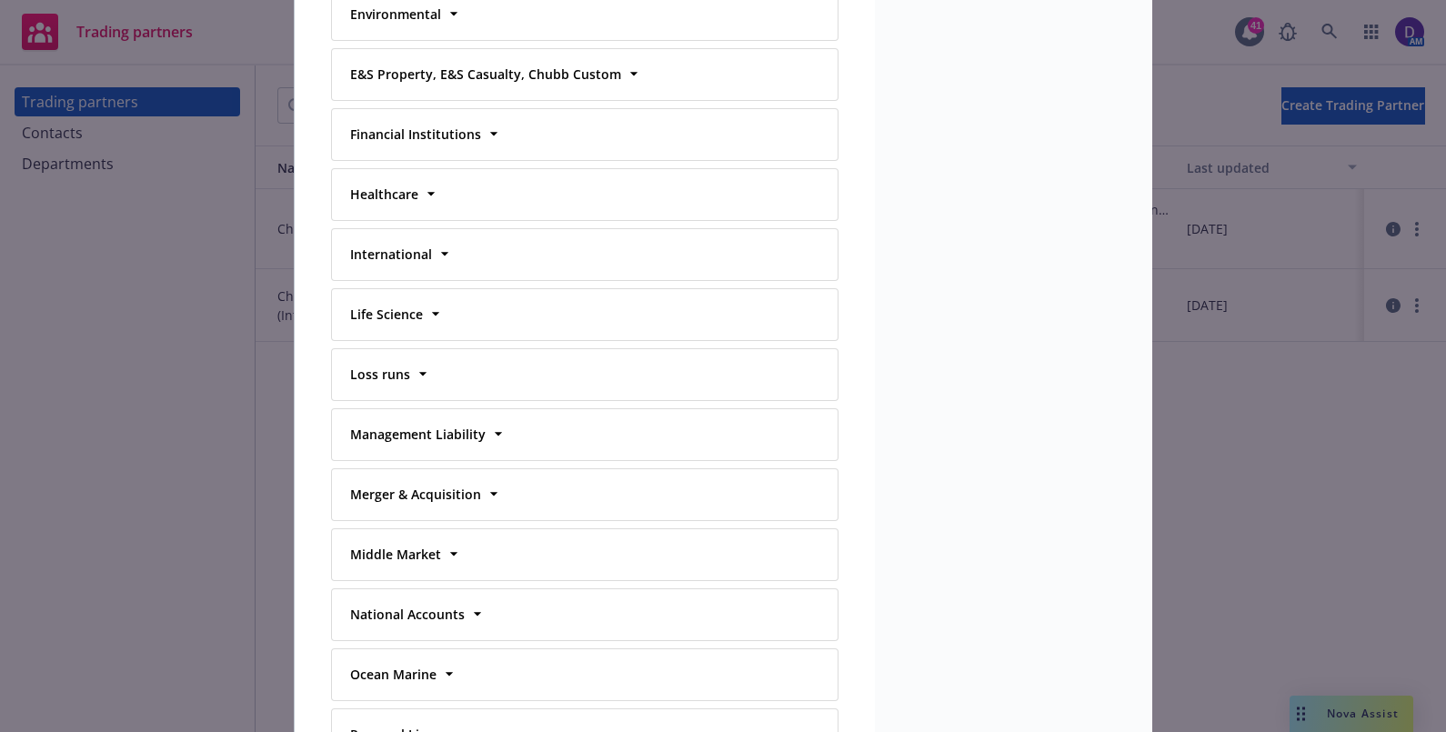
scroll to position [2357, 0]
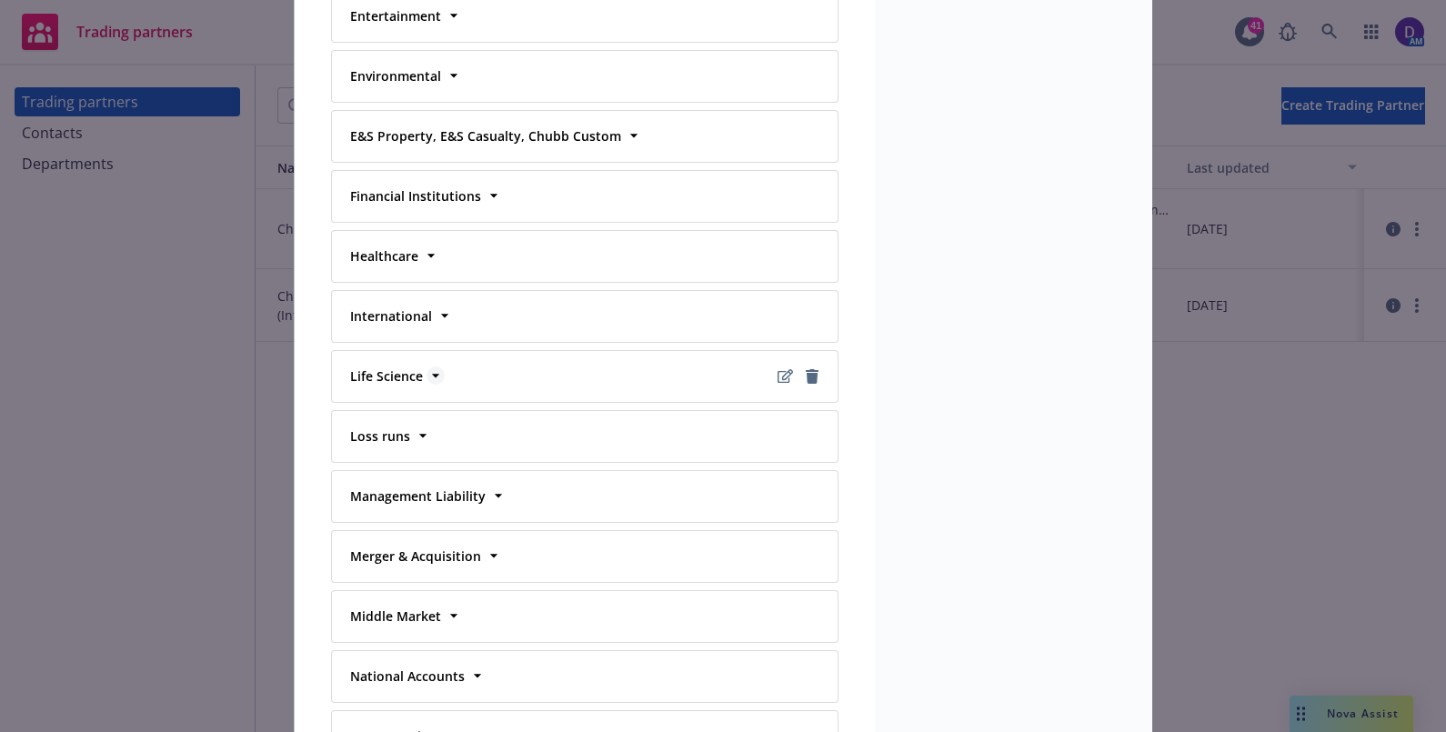
click at [401, 367] on strong "Life Science" at bounding box center [386, 375] width 73 height 17
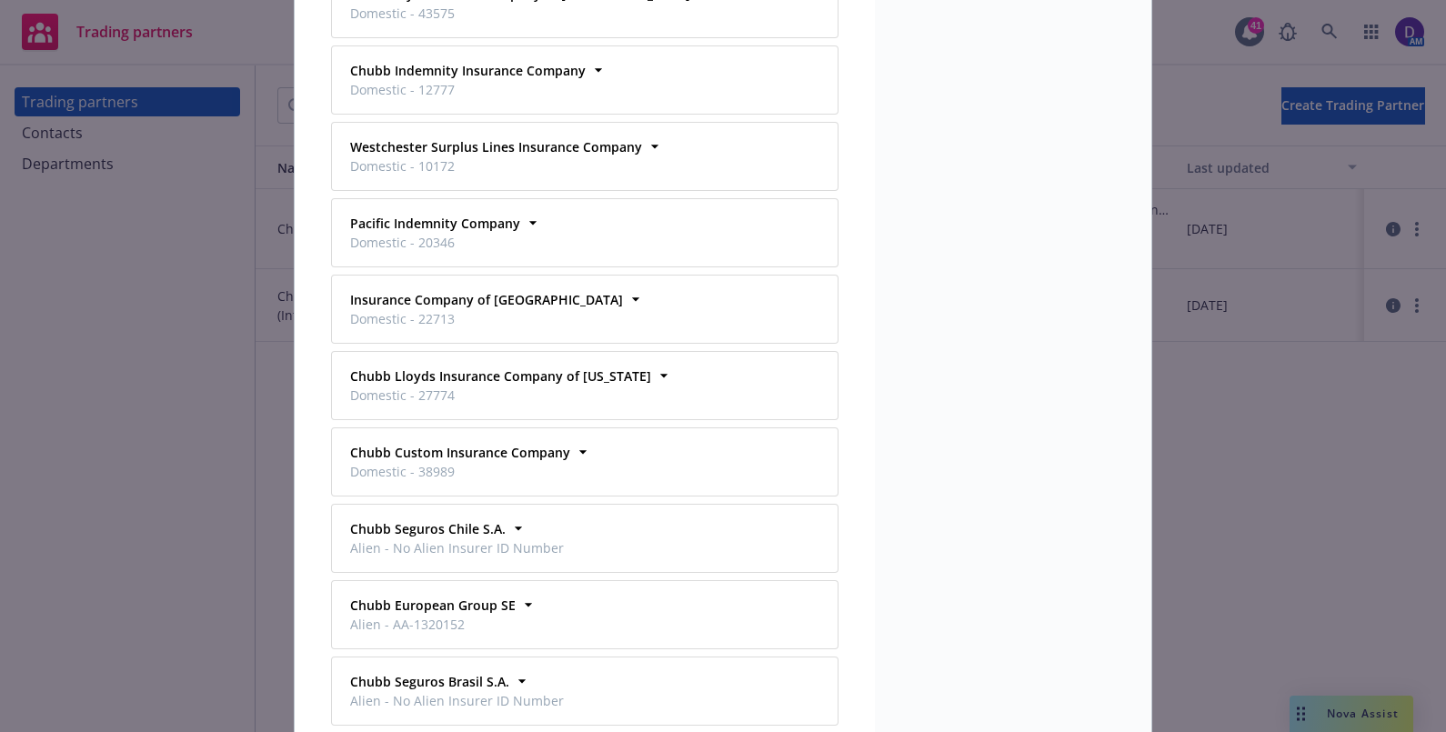
scroll to position [8883, 0]
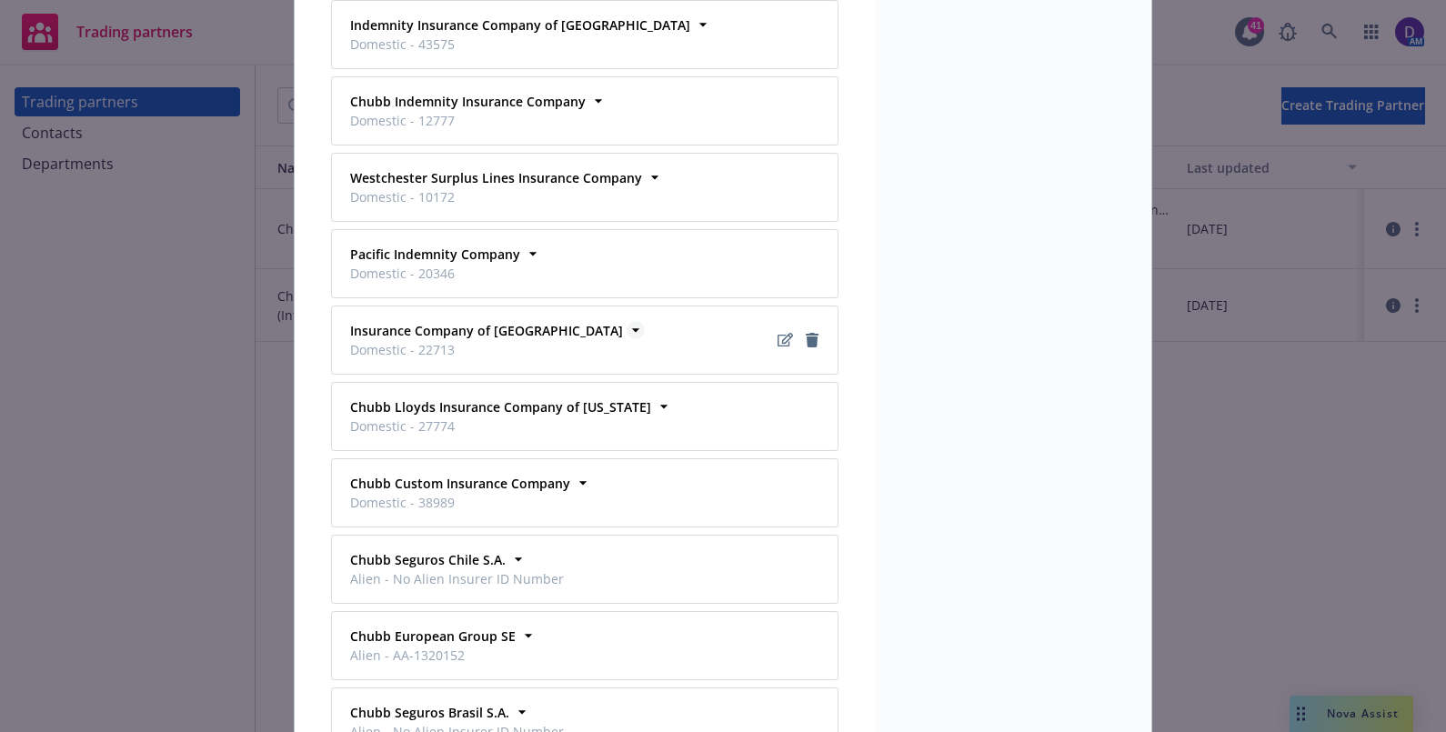
click at [548, 322] on strong "Insurance Company of North America" at bounding box center [486, 330] width 273 height 17
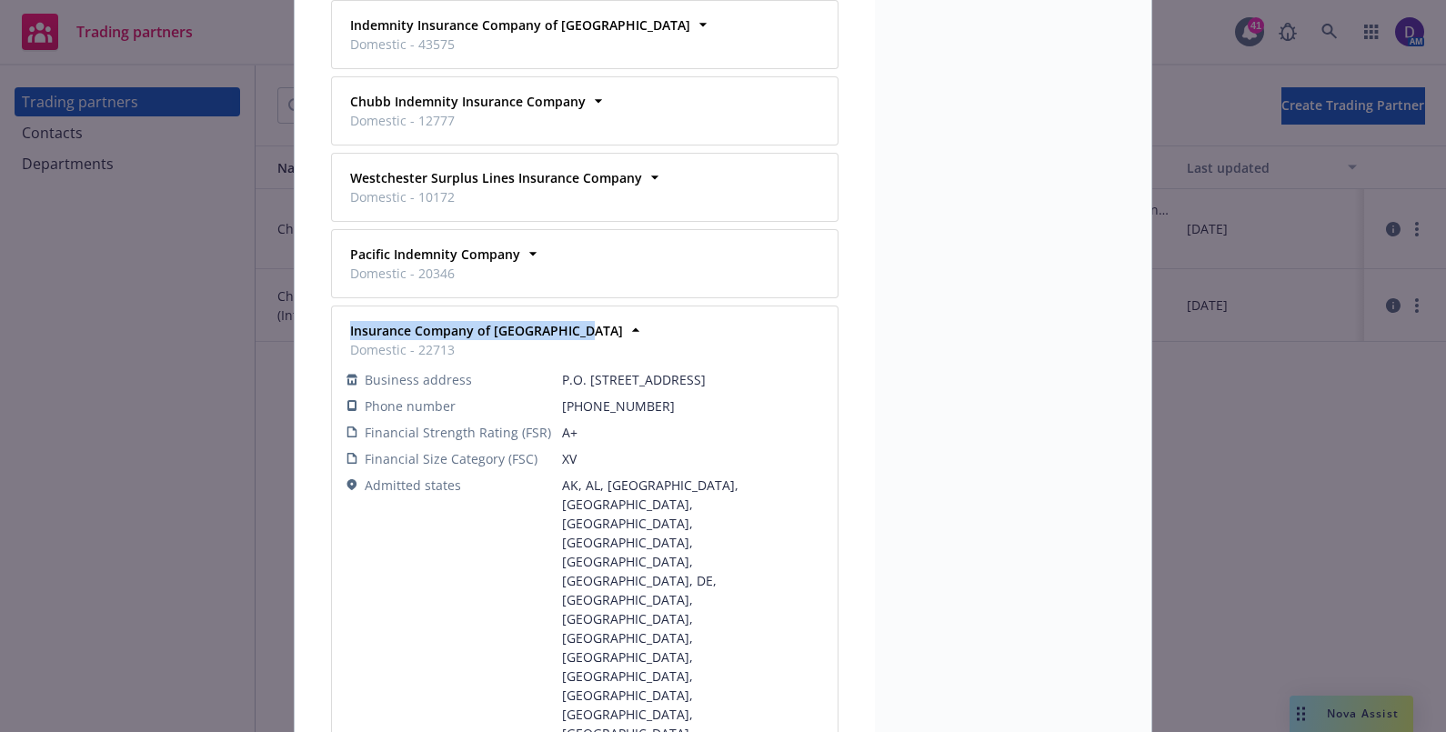
copy strong "Insurance Company of North America"
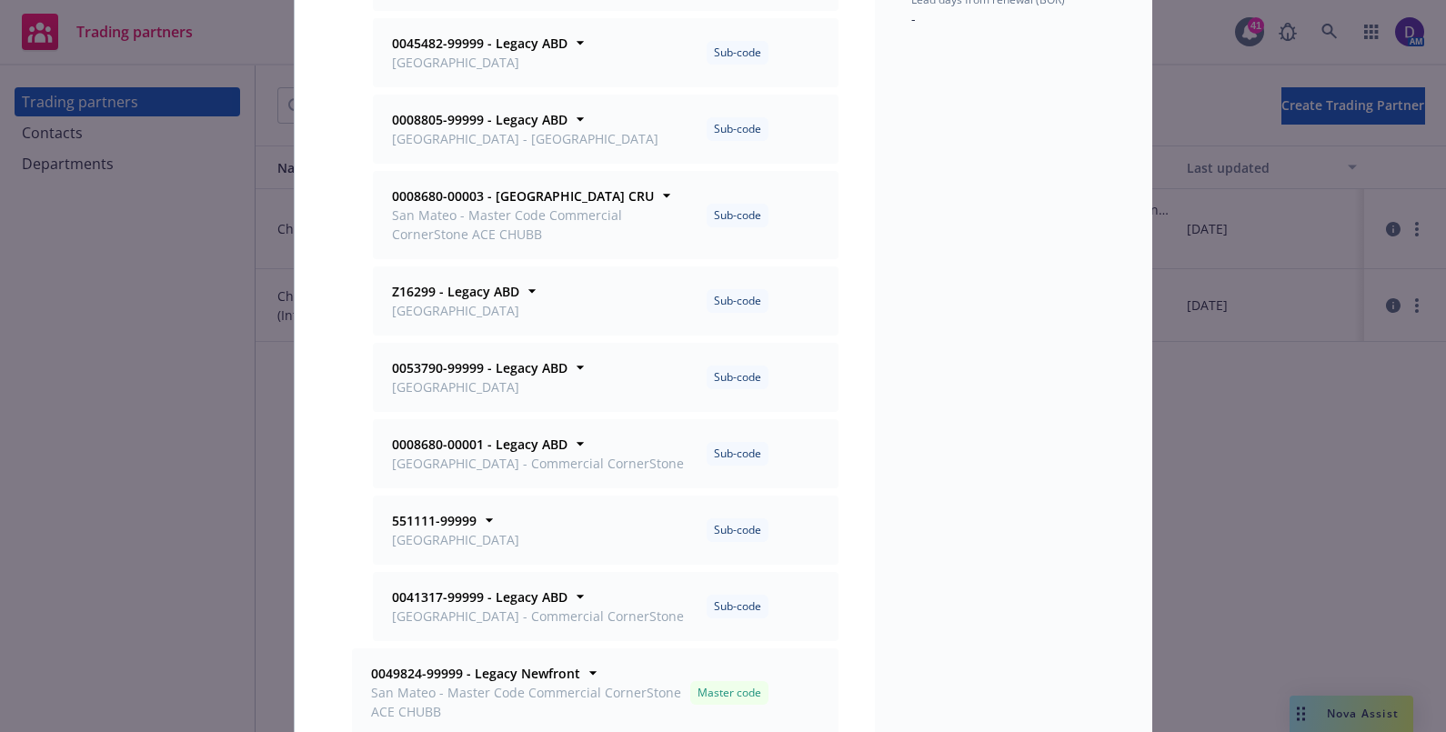
scroll to position [0, 0]
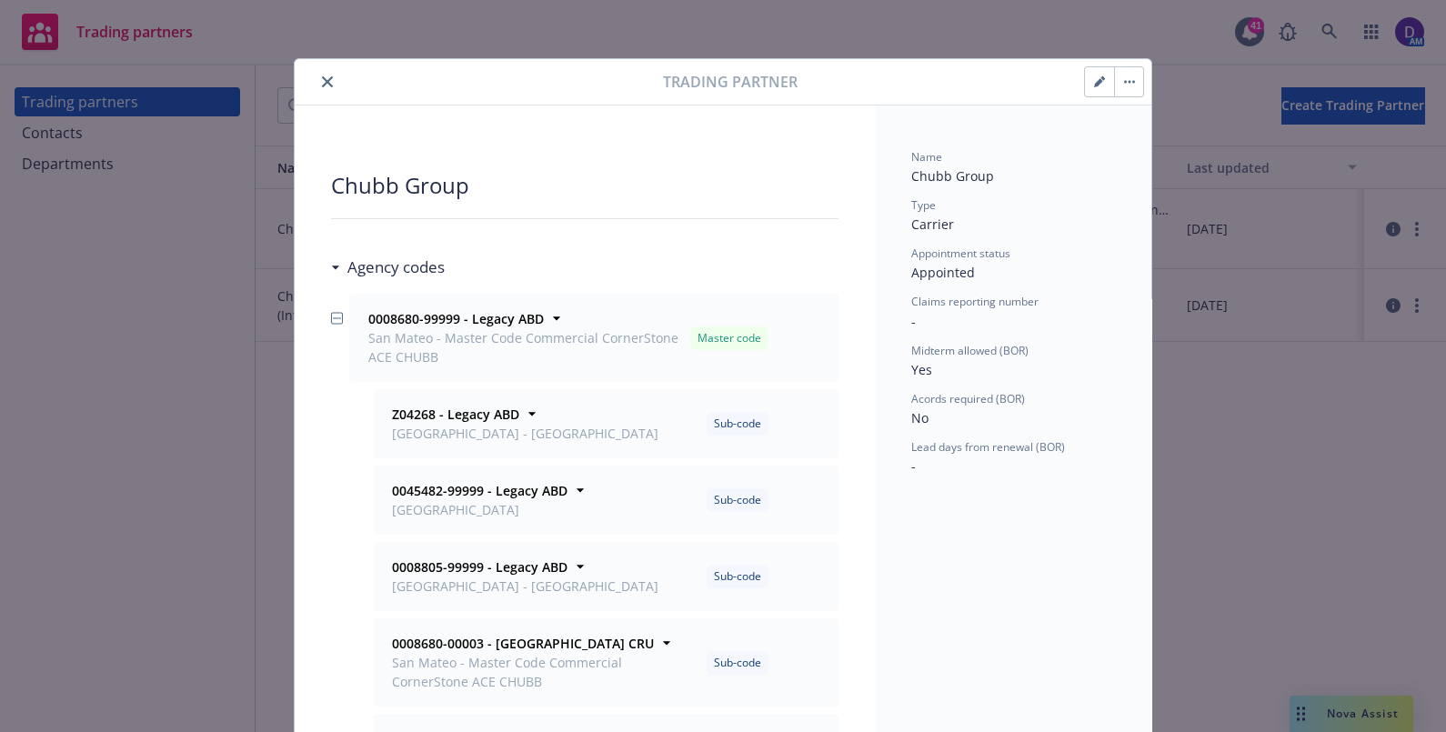
click at [322, 82] on icon "close" at bounding box center [327, 81] width 11 height 11
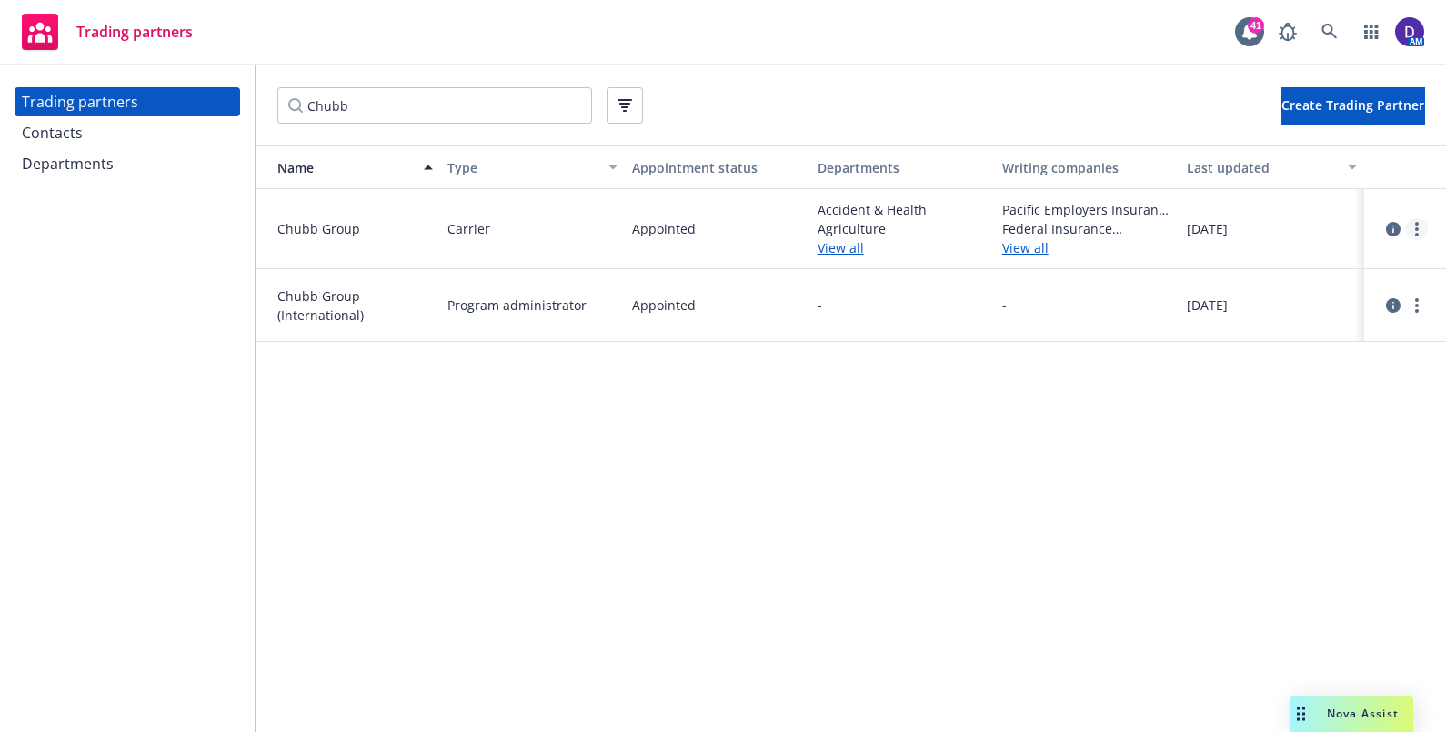
click at [715, 234] on circle "more" at bounding box center [1417, 235] width 4 height 4
click at [715, 268] on link "View contacts" at bounding box center [1325, 266] width 203 height 36
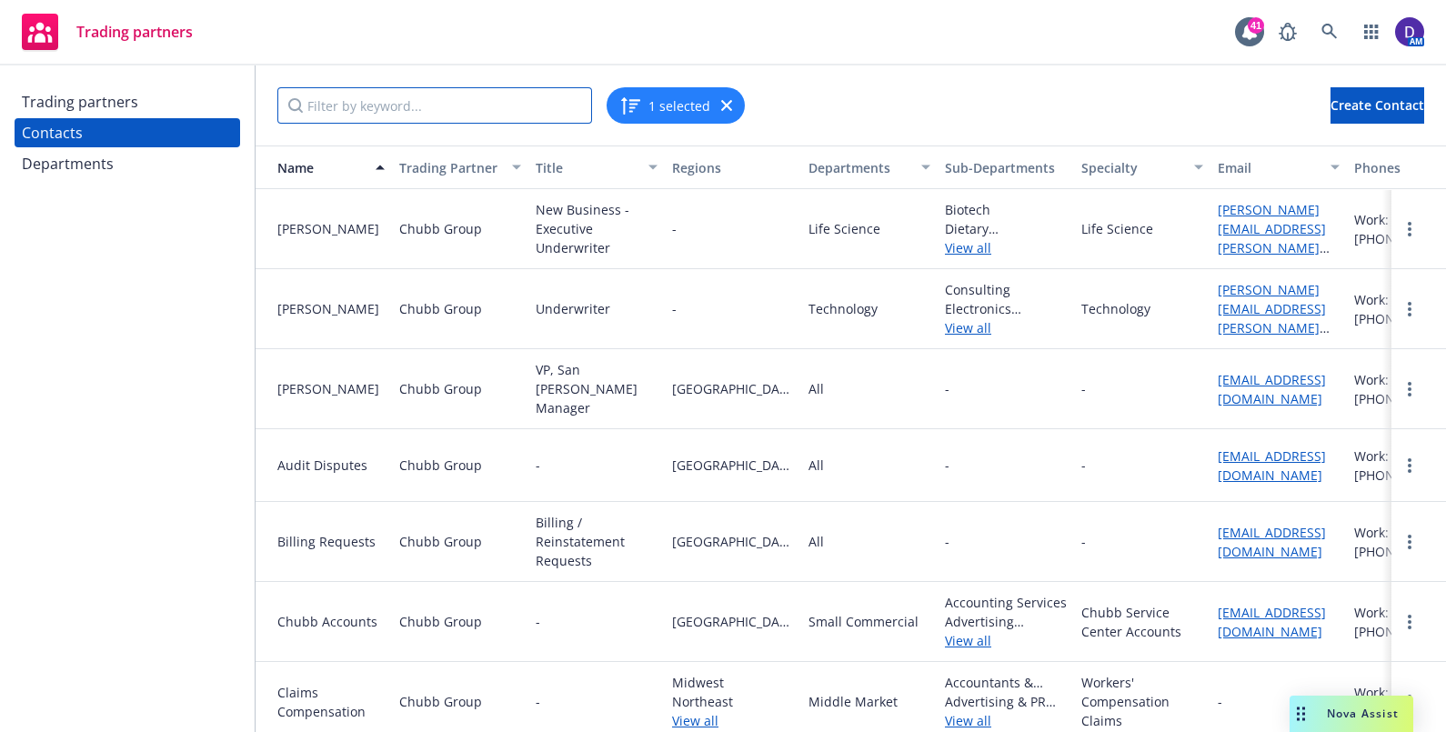
click at [458, 102] on input "Filter by keyword..." at bounding box center [434, 105] width 315 height 36
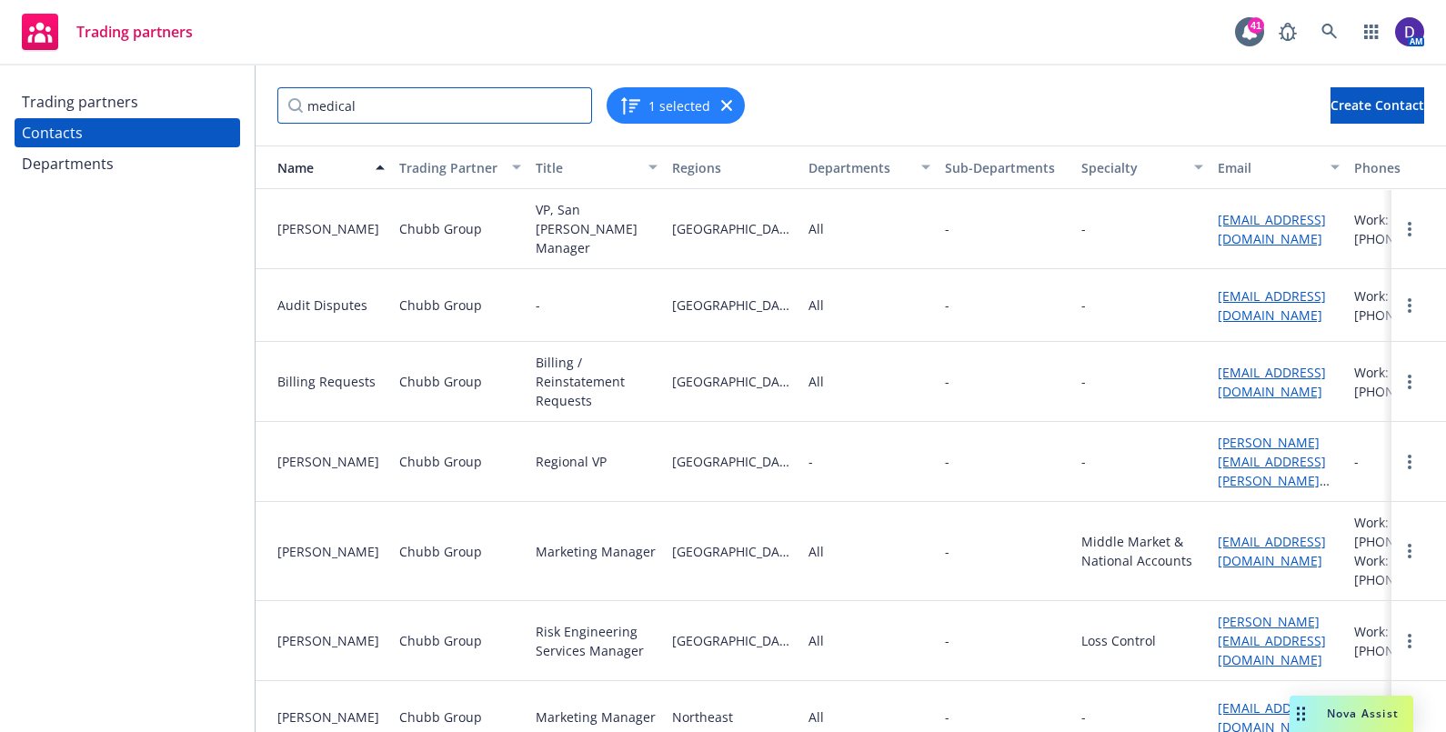
type input "medical"
drag, startPoint x: 458, startPoint y: 102, endPoint x: 12, endPoint y: 587, distance: 659.2
click at [12, 587] on div "Trading partners Contacts Departments" at bounding box center [127, 398] width 255 height 667
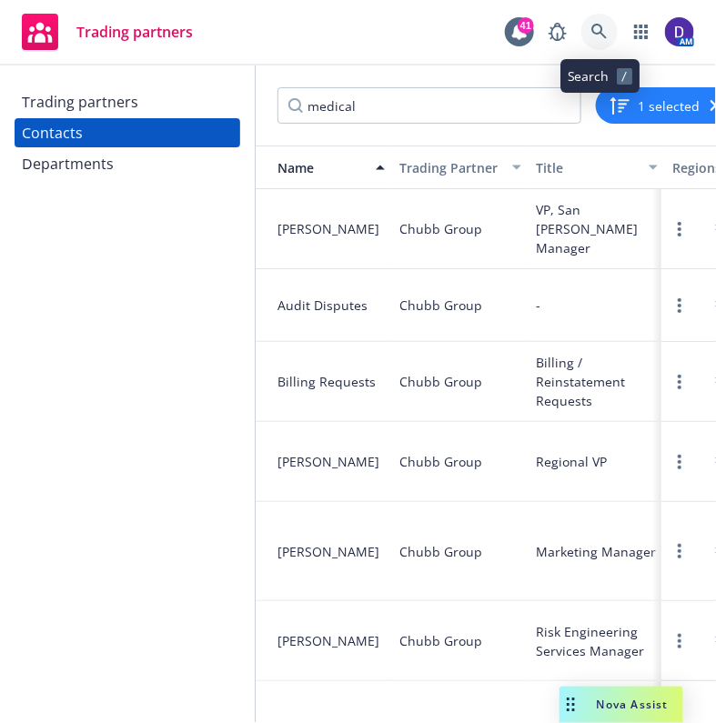
click at [607, 35] on icon at bounding box center [599, 32] width 16 height 16
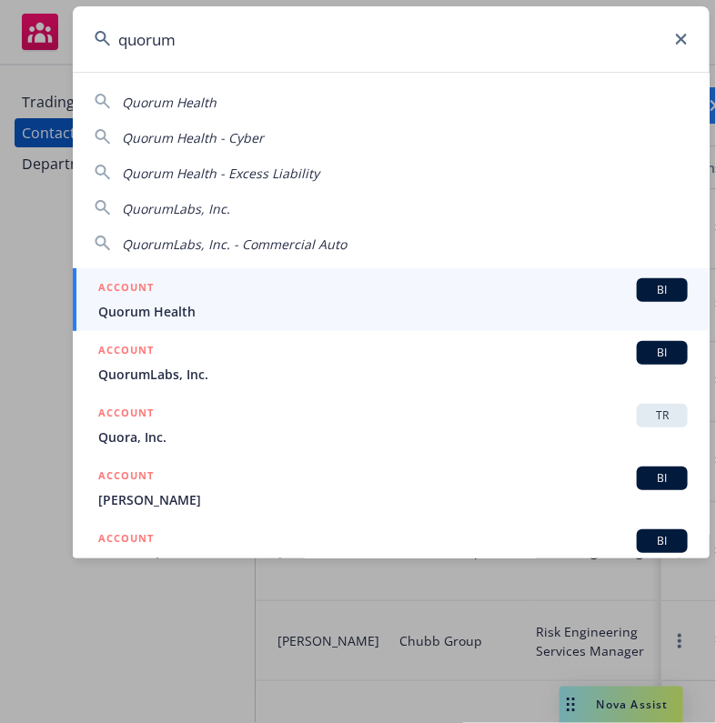
type input "quorum"
click at [418, 310] on span "Quorum Health" at bounding box center [392, 311] width 589 height 19
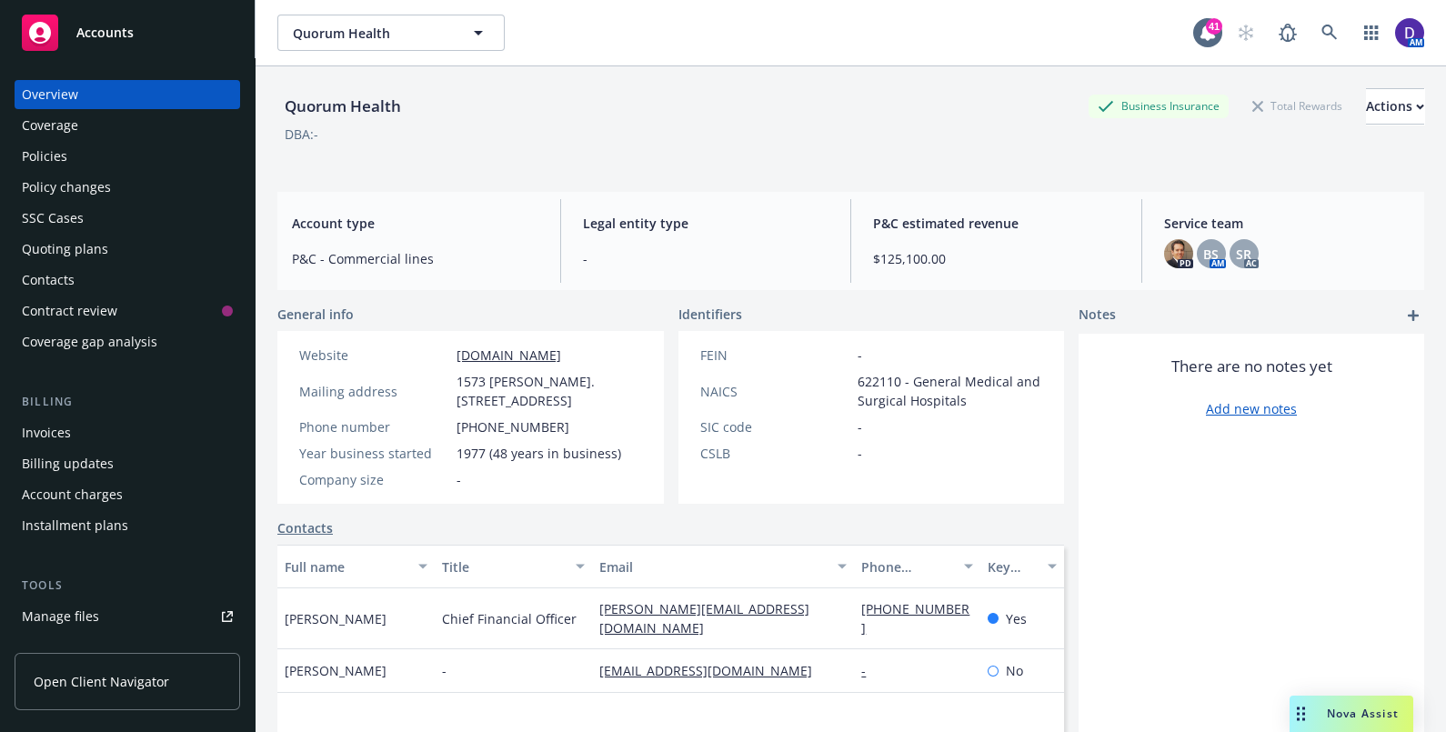
click at [715, 271] on div "Service team PD BS AM SR AC" at bounding box center [1288, 241] width 276 height 84
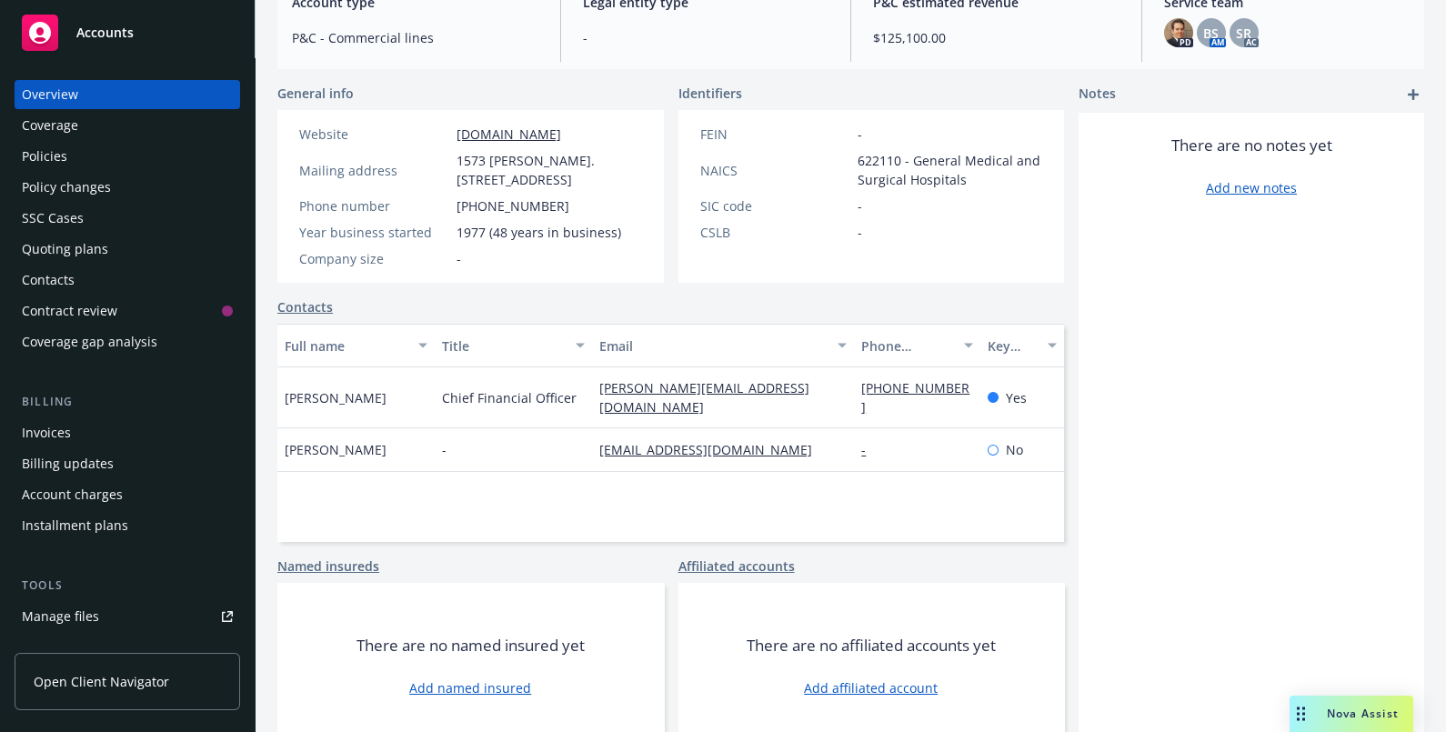
scroll to position [237, 0]
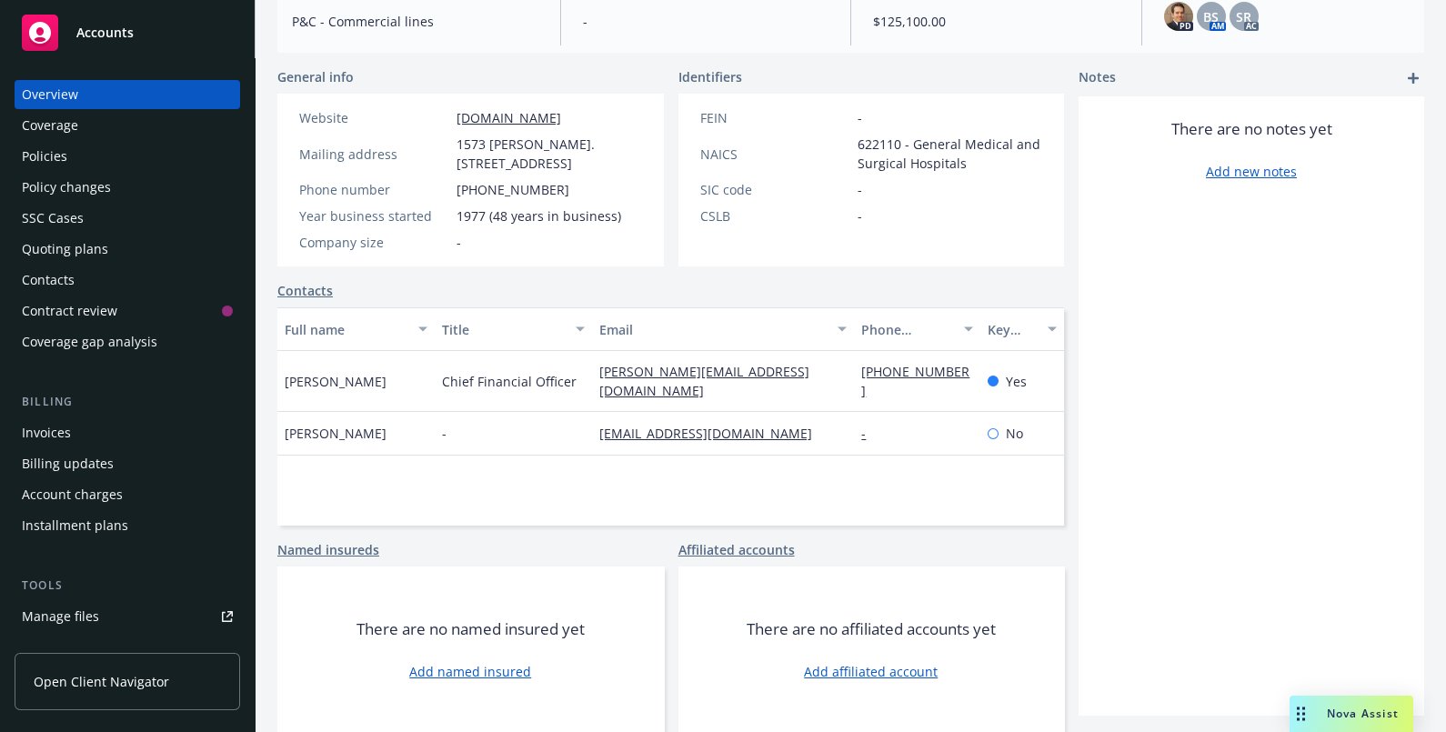
click at [22, 152] on div "Policies" at bounding box center [44, 156] width 45 height 29
click at [115, 157] on div "Policies" at bounding box center [127, 156] width 211 height 29
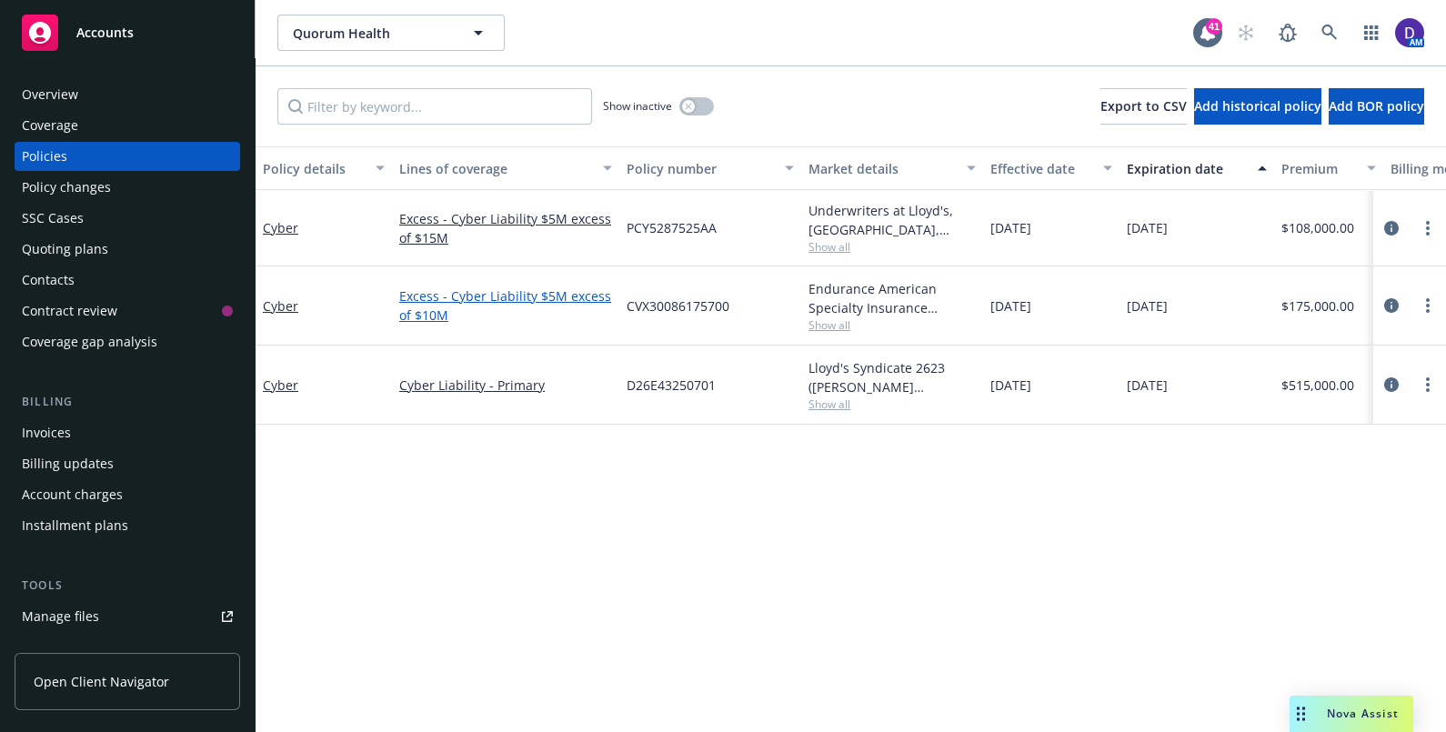
click at [468, 299] on link "Excess - Cyber Liability $5M excess of $10M" at bounding box center [505, 306] width 213 height 38
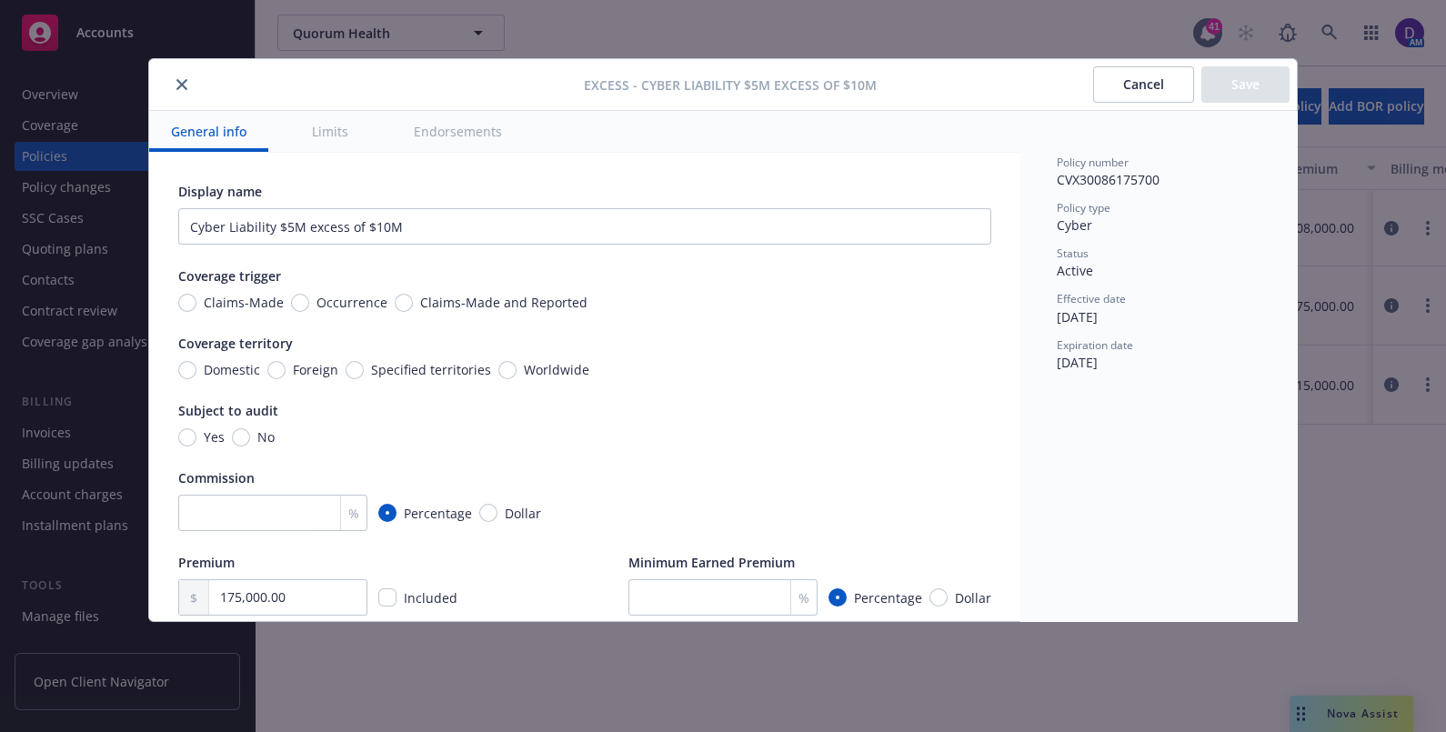
click at [157, 111] on button "General info" at bounding box center [208, 131] width 119 height 41
click at [179, 86] on icon "close" at bounding box center [181, 84] width 11 height 11
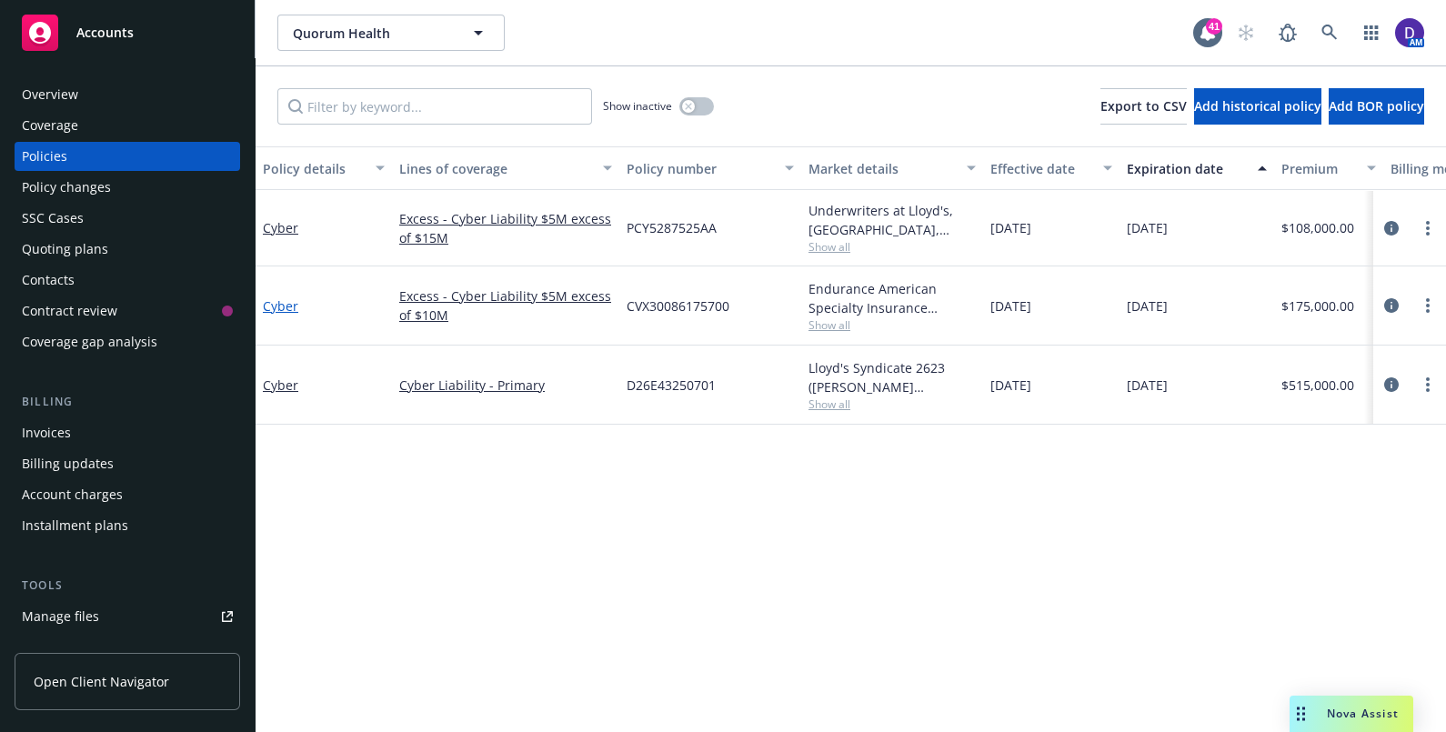
click at [273, 311] on link "Cyber" at bounding box center [280, 305] width 35 height 17
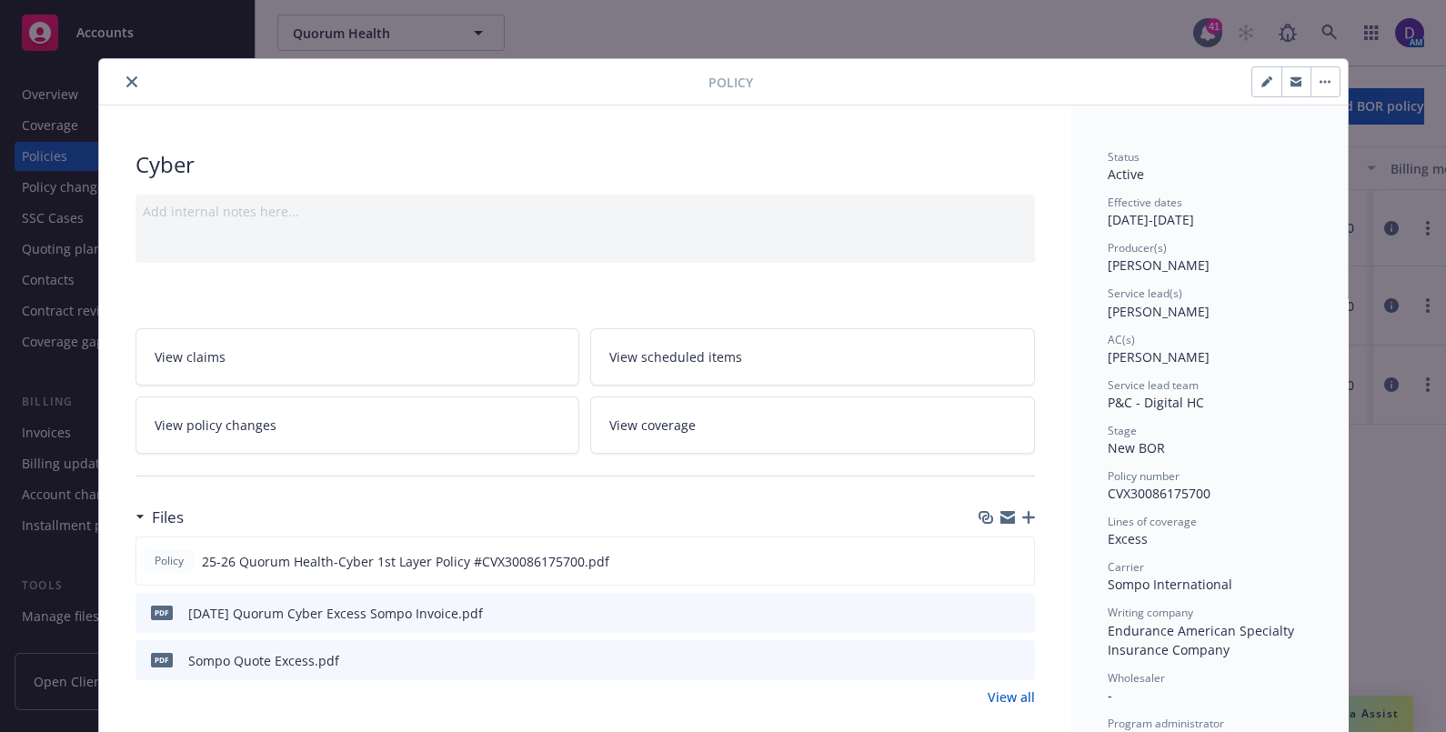
click at [715, 304] on span "[PERSON_NAME]" at bounding box center [1159, 311] width 102 height 17
copy span "[PERSON_NAME]"
click at [121, 77] on button "close" at bounding box center [132, 82] width 22 height 22
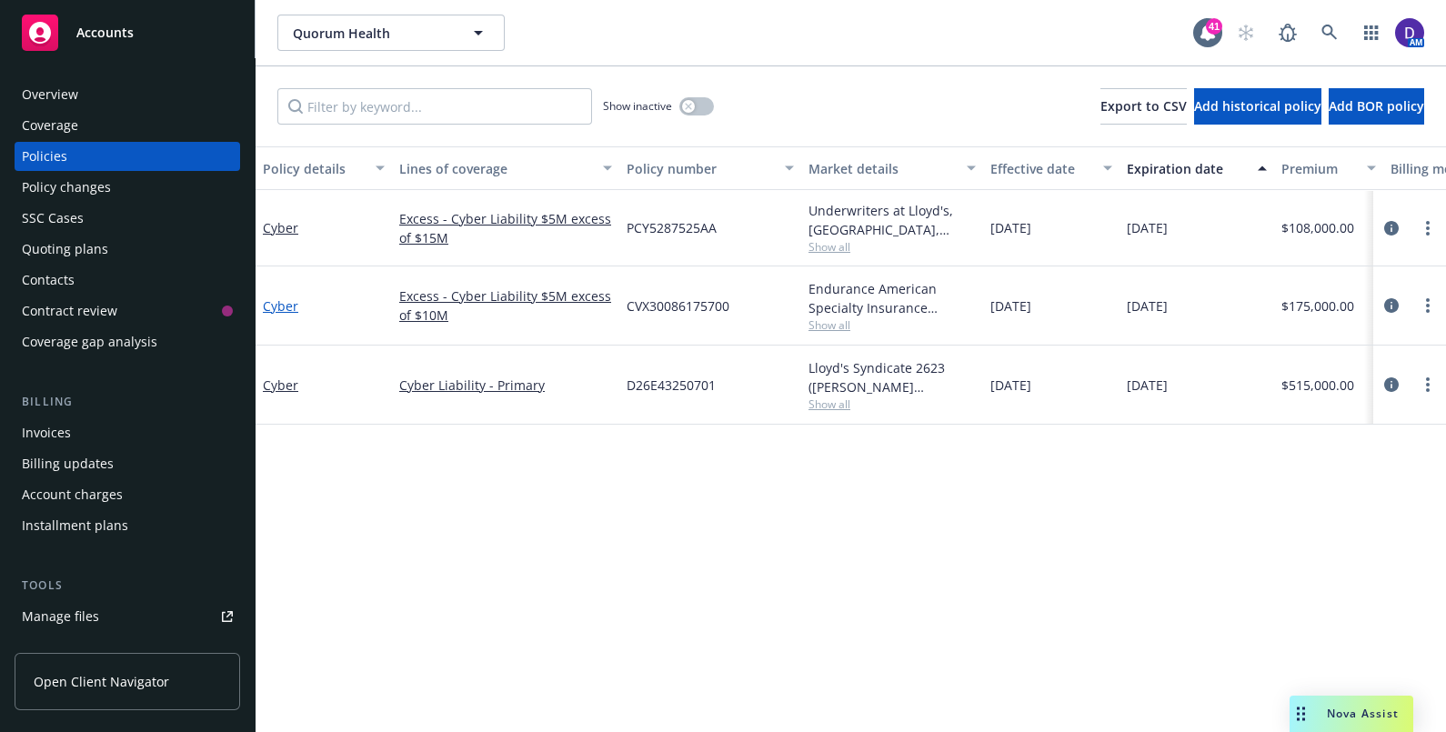
click at [270, 306] on link "Cyber" at bounding box center [280, 305] width 35 height 17
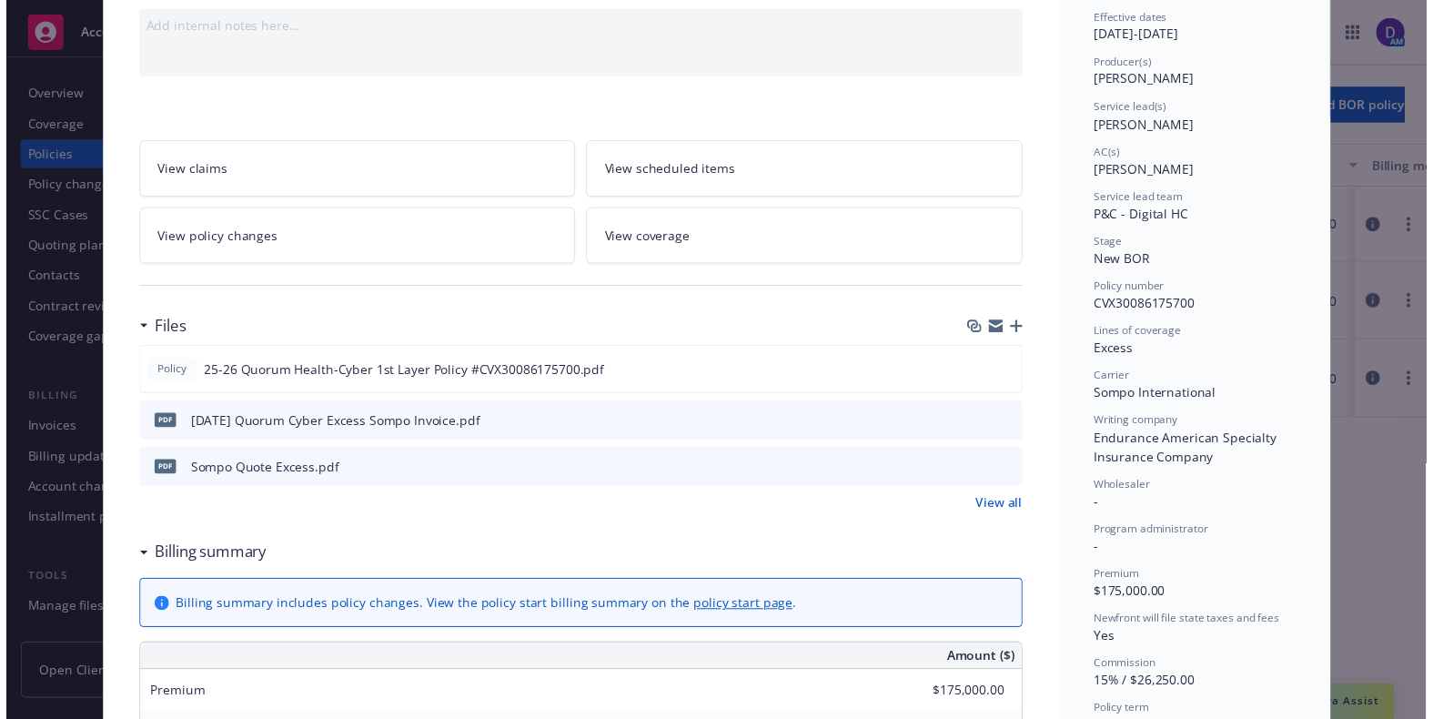
scroll to position [226, 0]
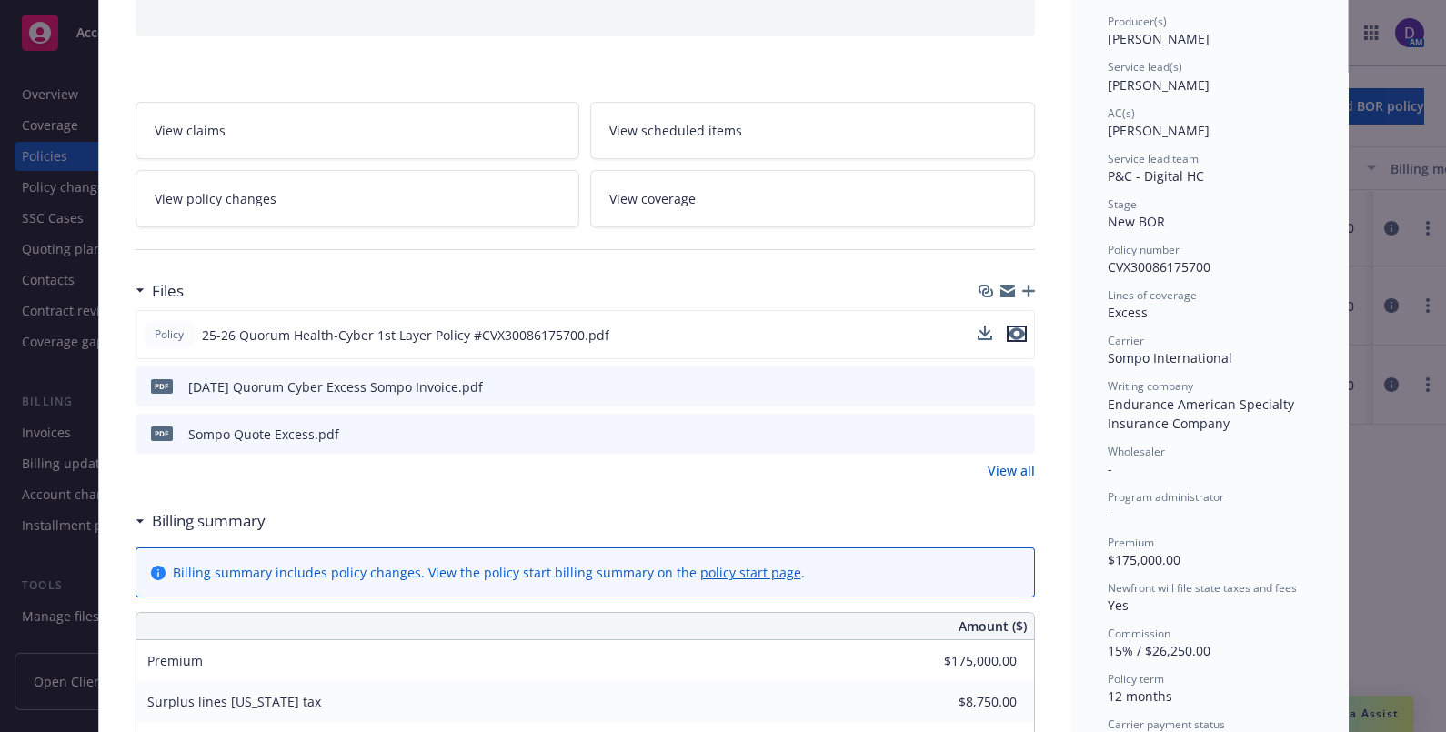
click at [715, 333] on icon "preview file" at bounding box center [1017, 333] width 16 height 13
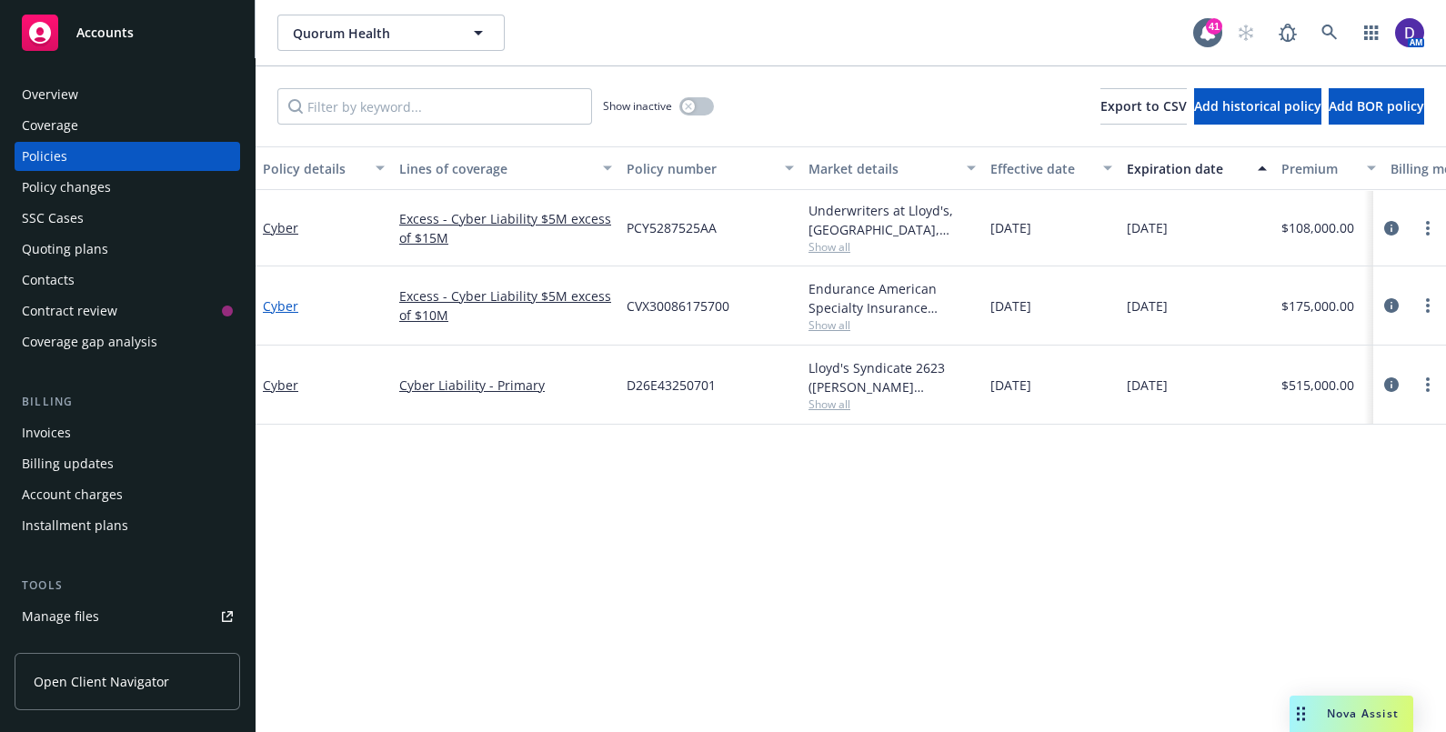
click at [270, 307] on link "Cyber" at bounding box center [280, 305] width 35 height 17
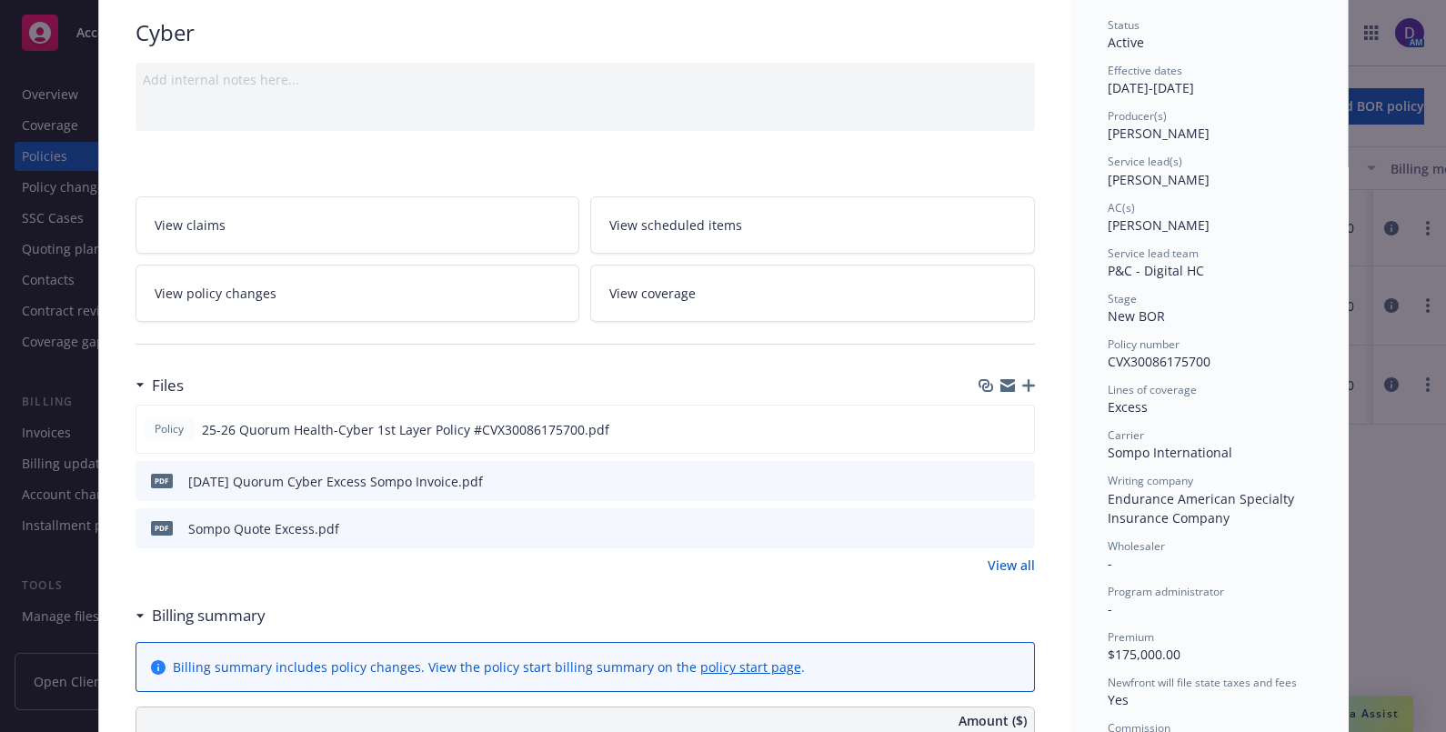
scroll to position [168, 0]
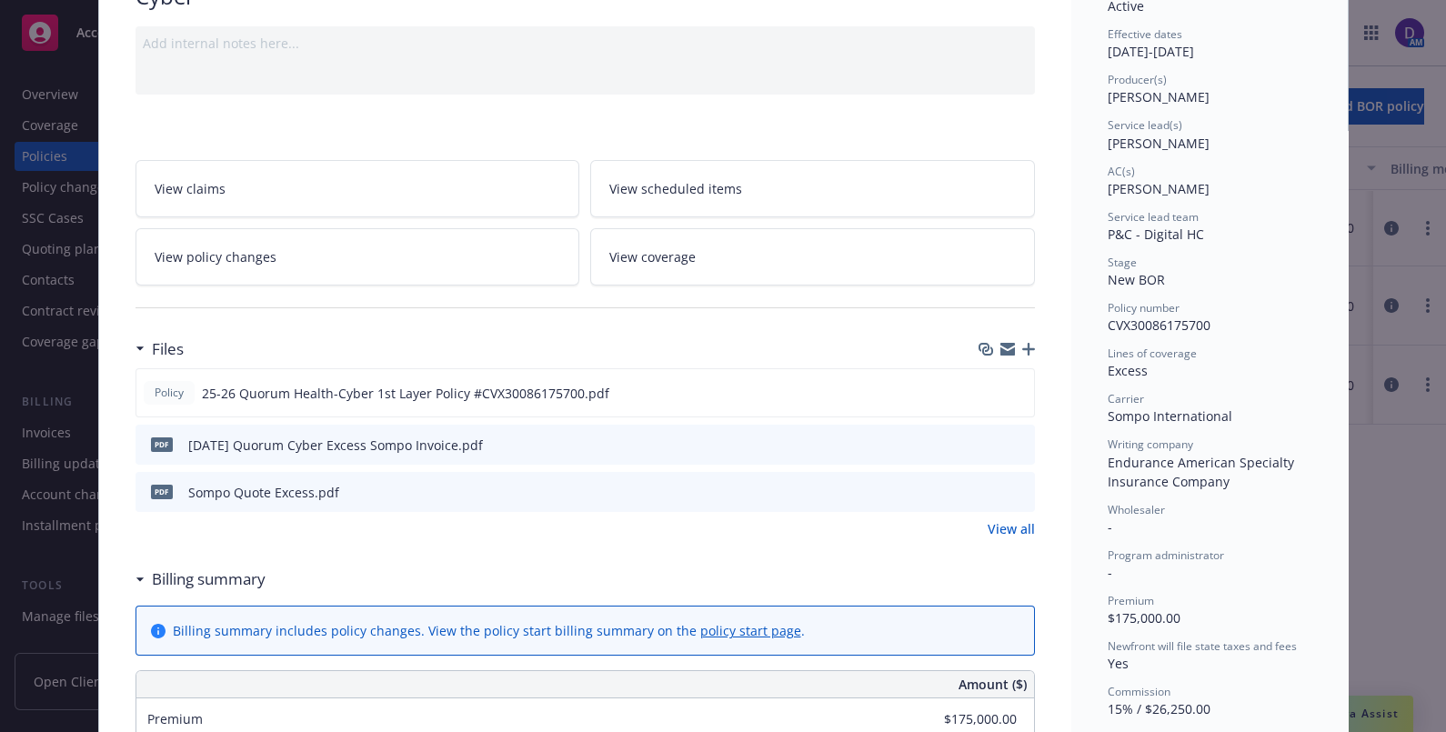
click at [782, 265] on link "View coverage" at bounding box center [812, 256] width 445 height 57
click at [624, 263] on span "View coverage" at bounding box center [652, 256] width 86 height 19
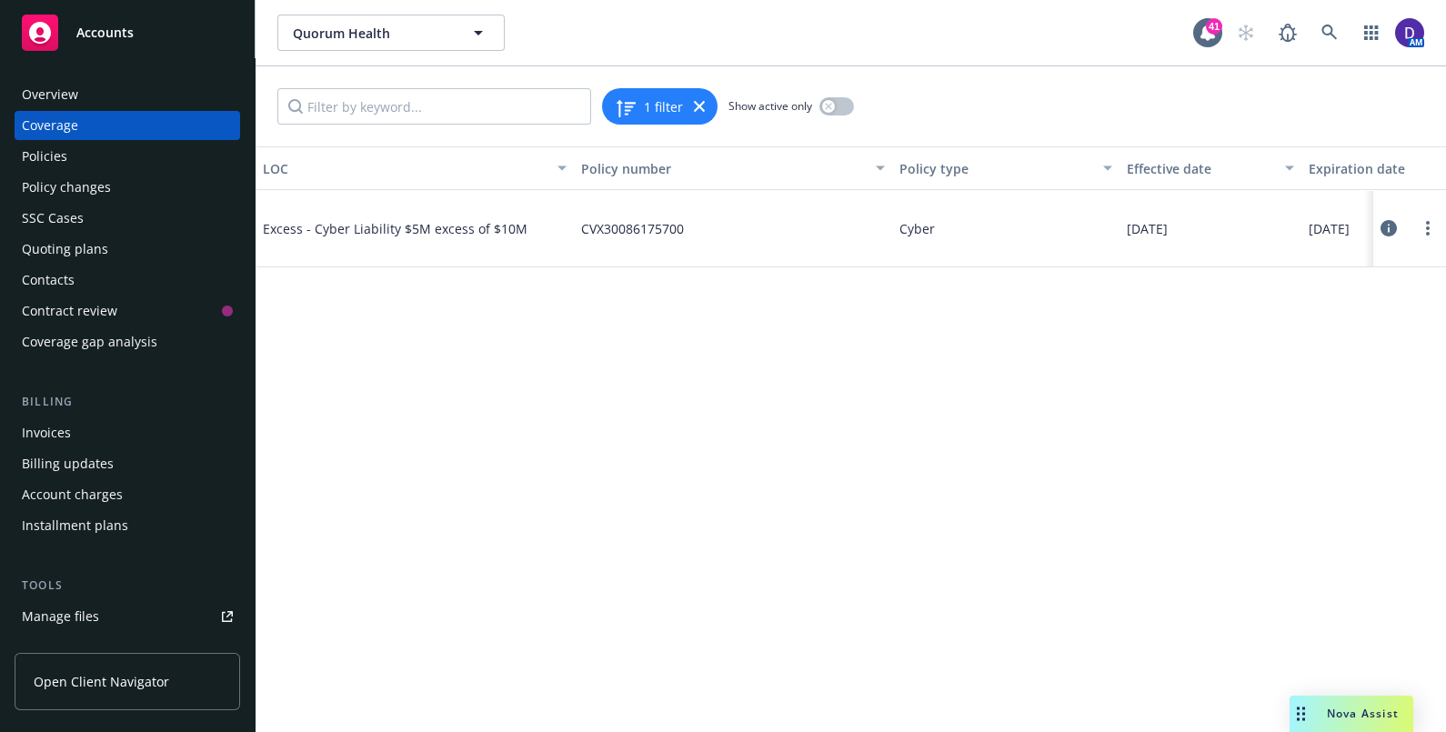
click at [426, 246] on div "Excess - Cyber Liability $5M excess of $10M" at bounding box center [399, 228] width 273 height 55
click at [1387, 237] on button at bounding box center [1389, 228] width 16 height 36
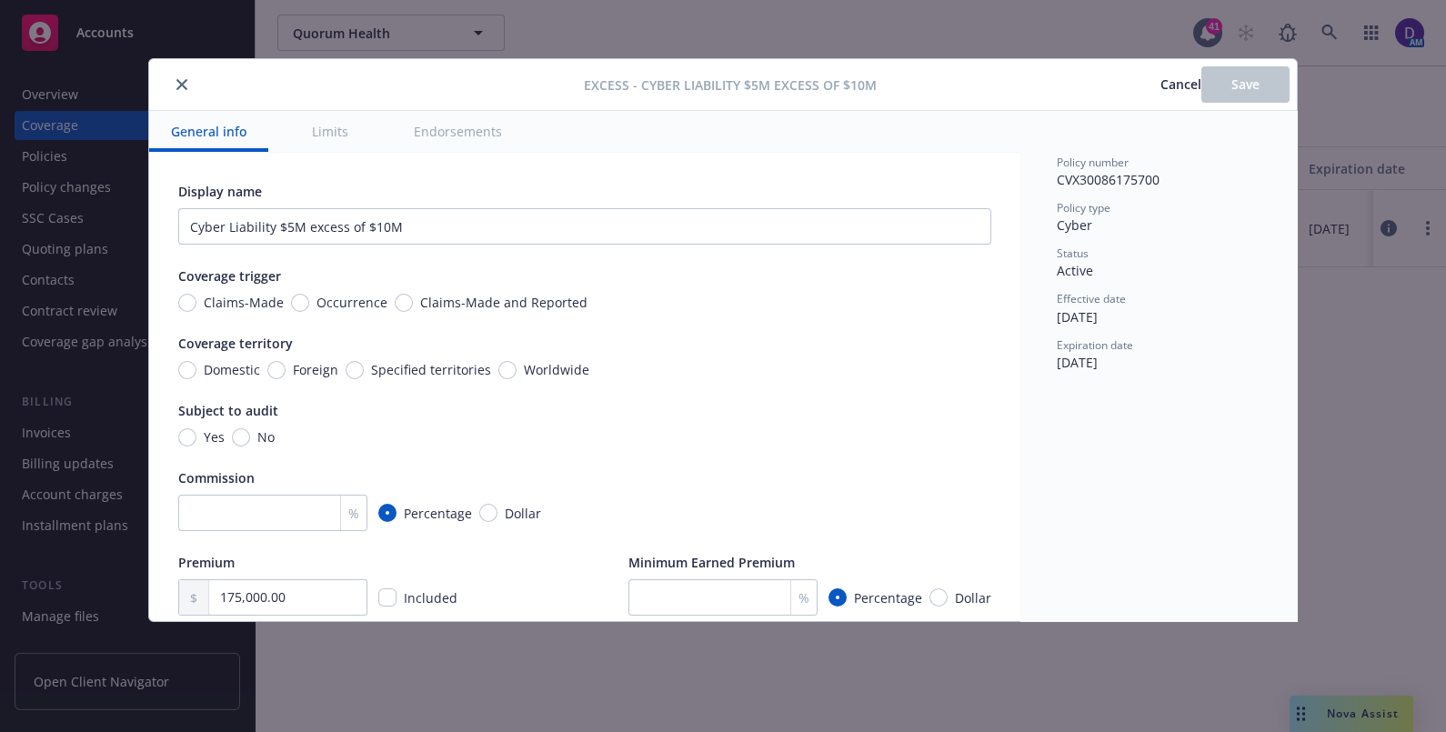
click at [182, 77] on button "close" at bounding box center [182, 85] width 22 height 22
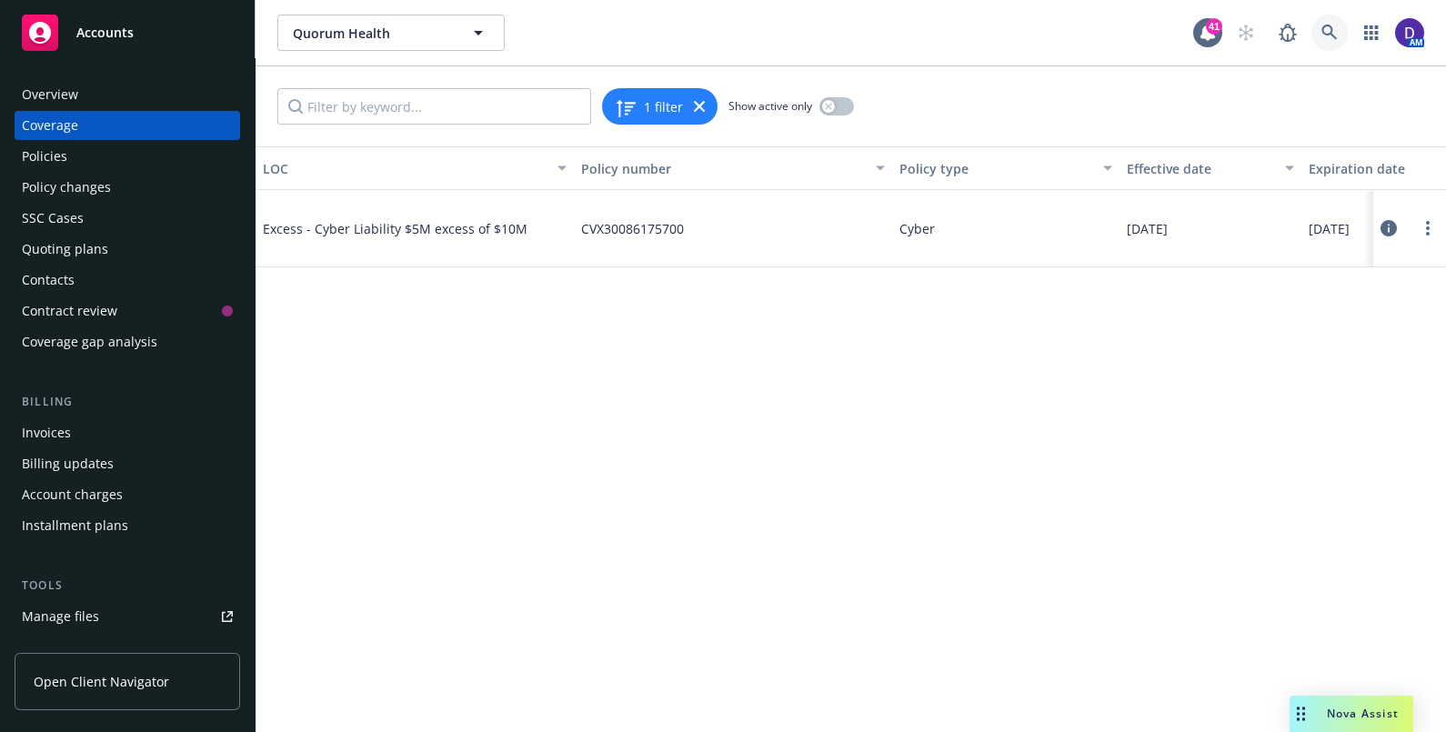
click at [1333, 36] on icon at bounding box center [1329, 32] width 15 height 15
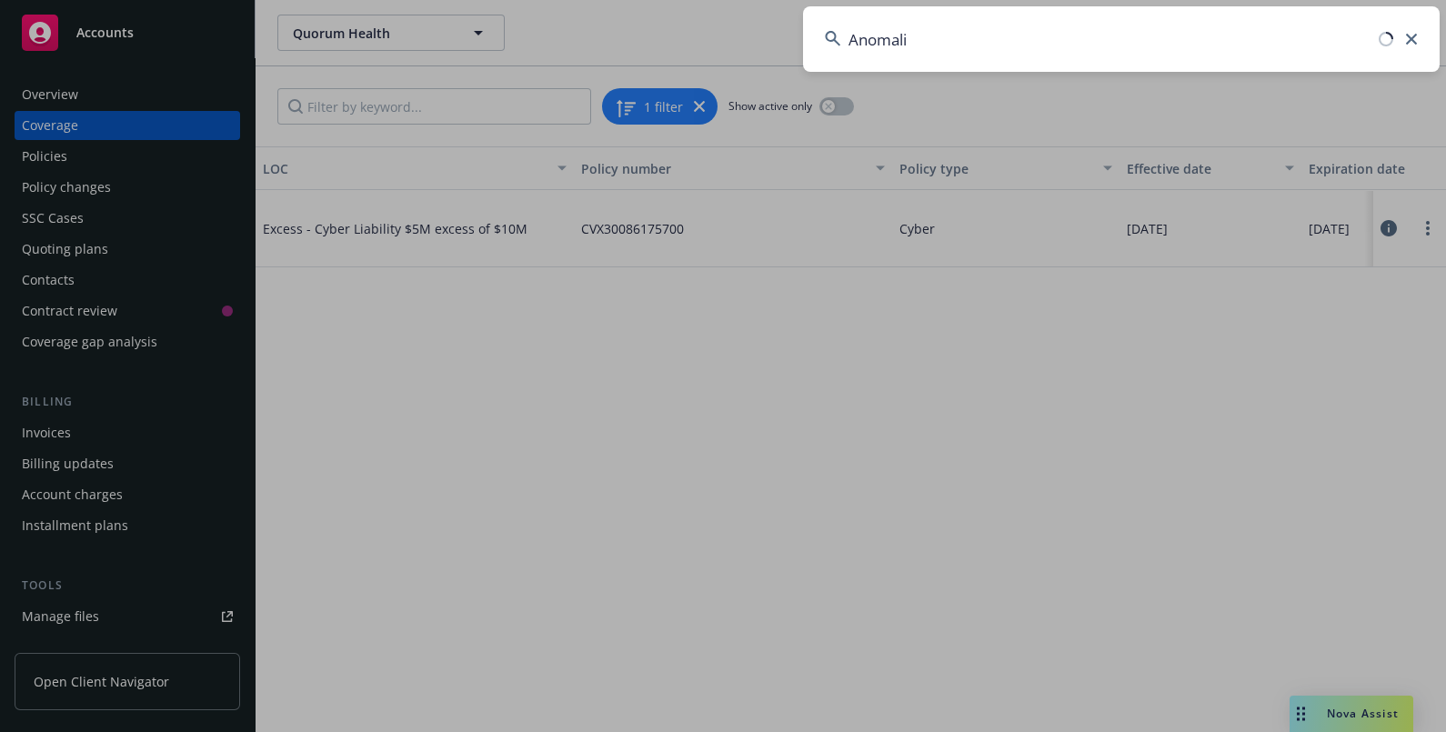
type input "Anomali"
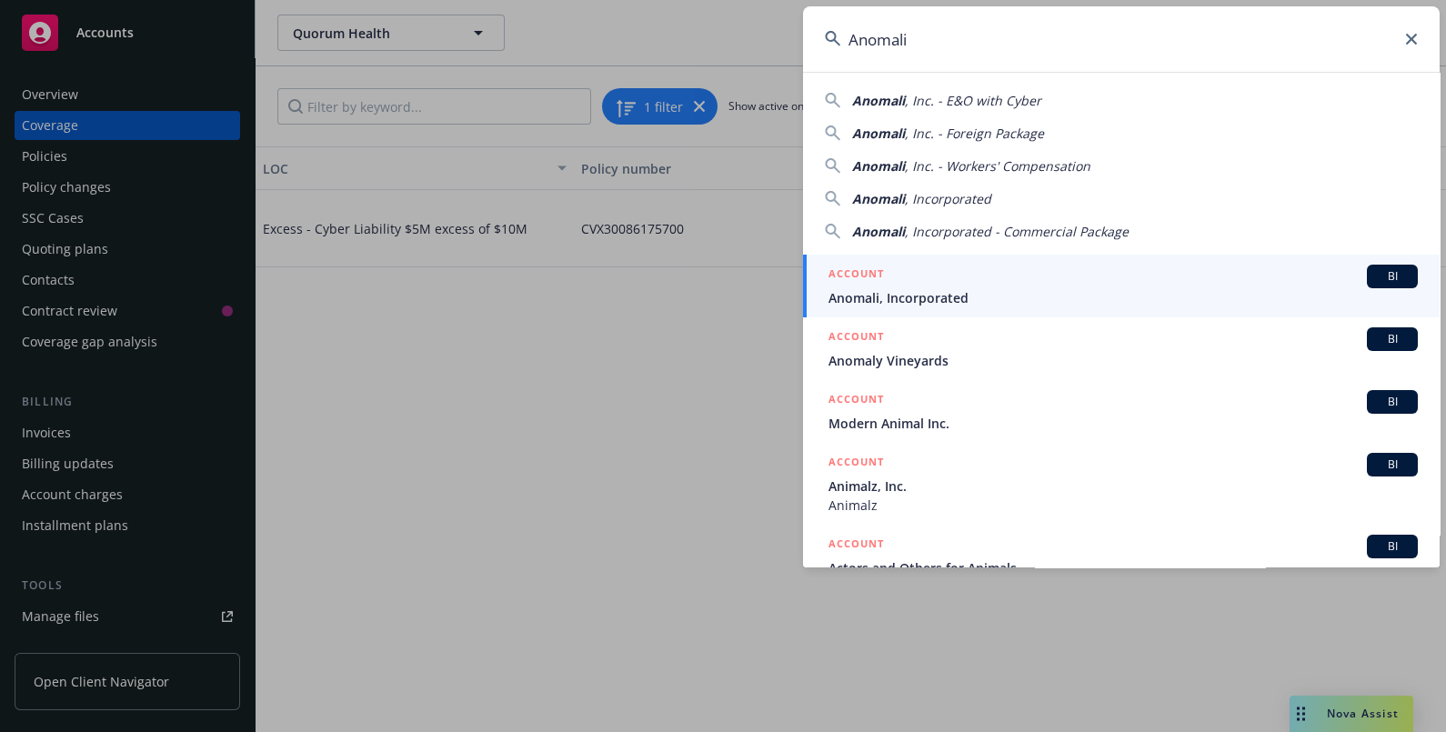
click at [1005, 279] on div "ACCOUNT BI" at bounding box center [1123, 277] width 589 height 24
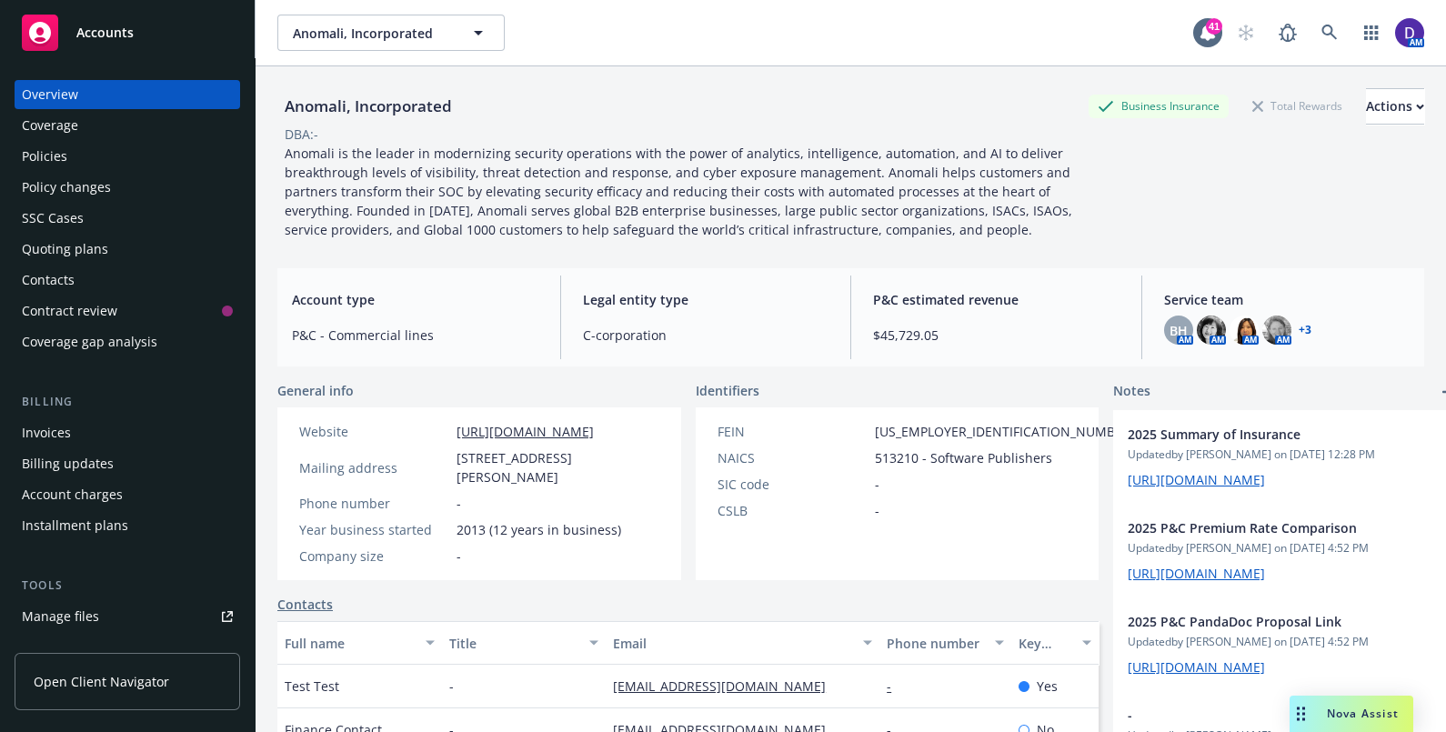
click at [32, 162] on div "Policies" at bounding box center [44, 156] width 45 height 29
click at [37, 164] on div "Policies" at bounding box center [44, 156] width 45 height 29
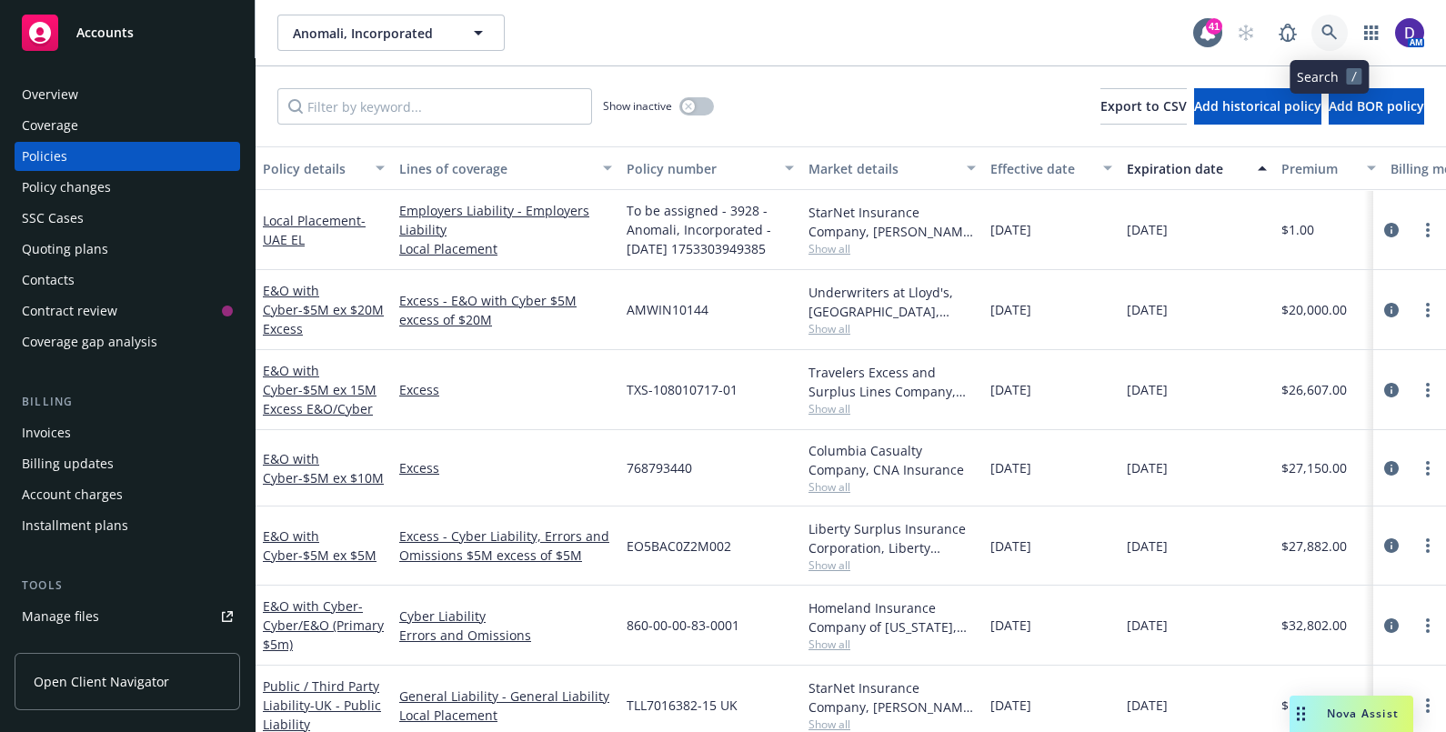
click at [1326, 41] on link at bounding box center [1330, 33] width 36 height 36
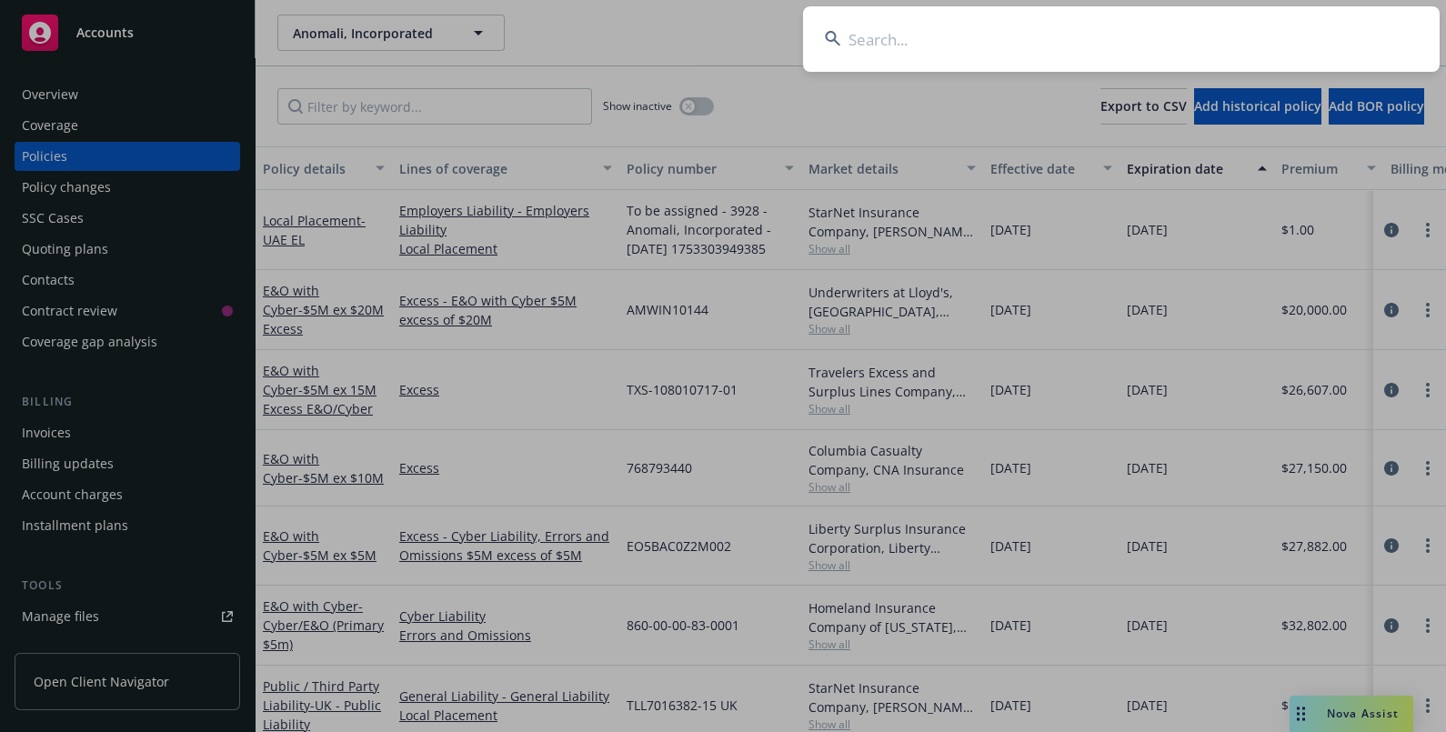
type input "TXS-108010717-01"
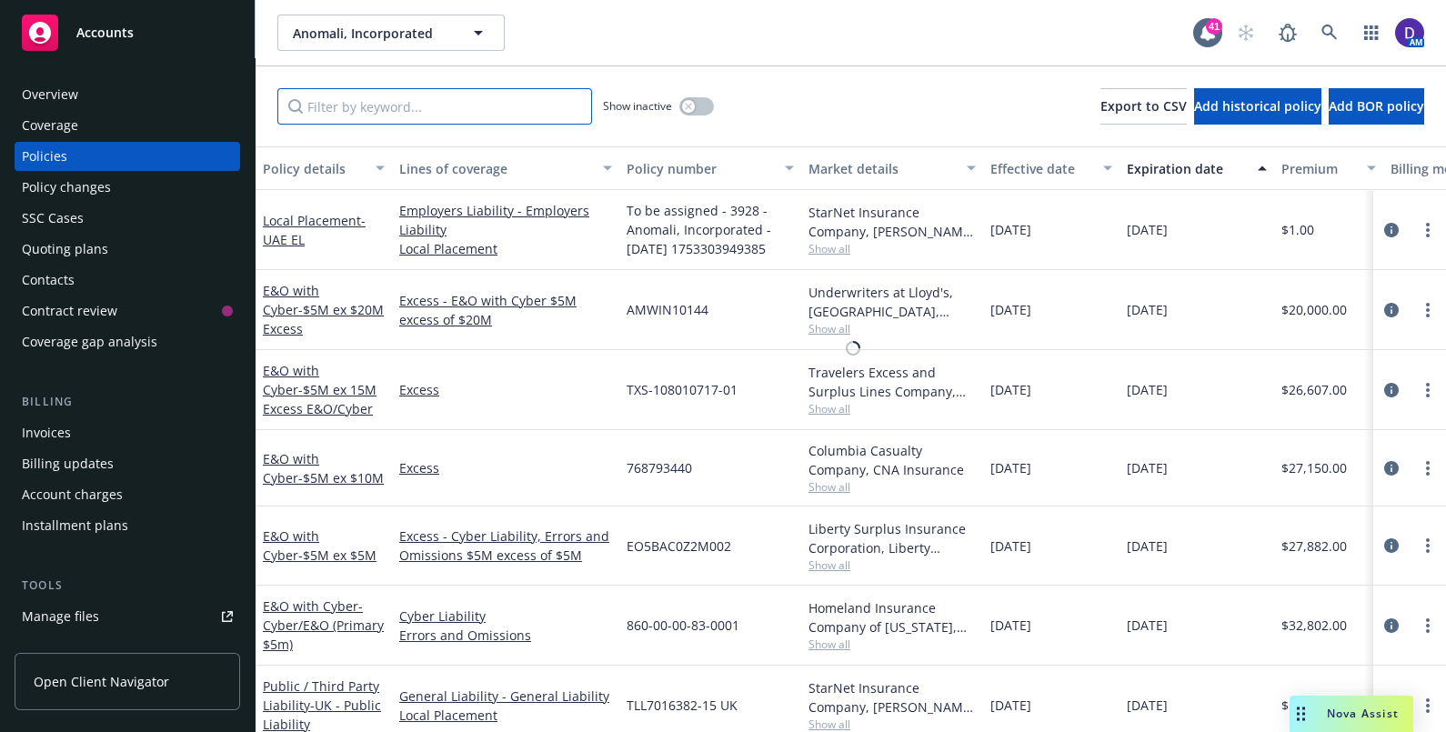
click at [350, 96] on input "Filter by keyword..." at bounding box center [434, 106] width 315 height 36
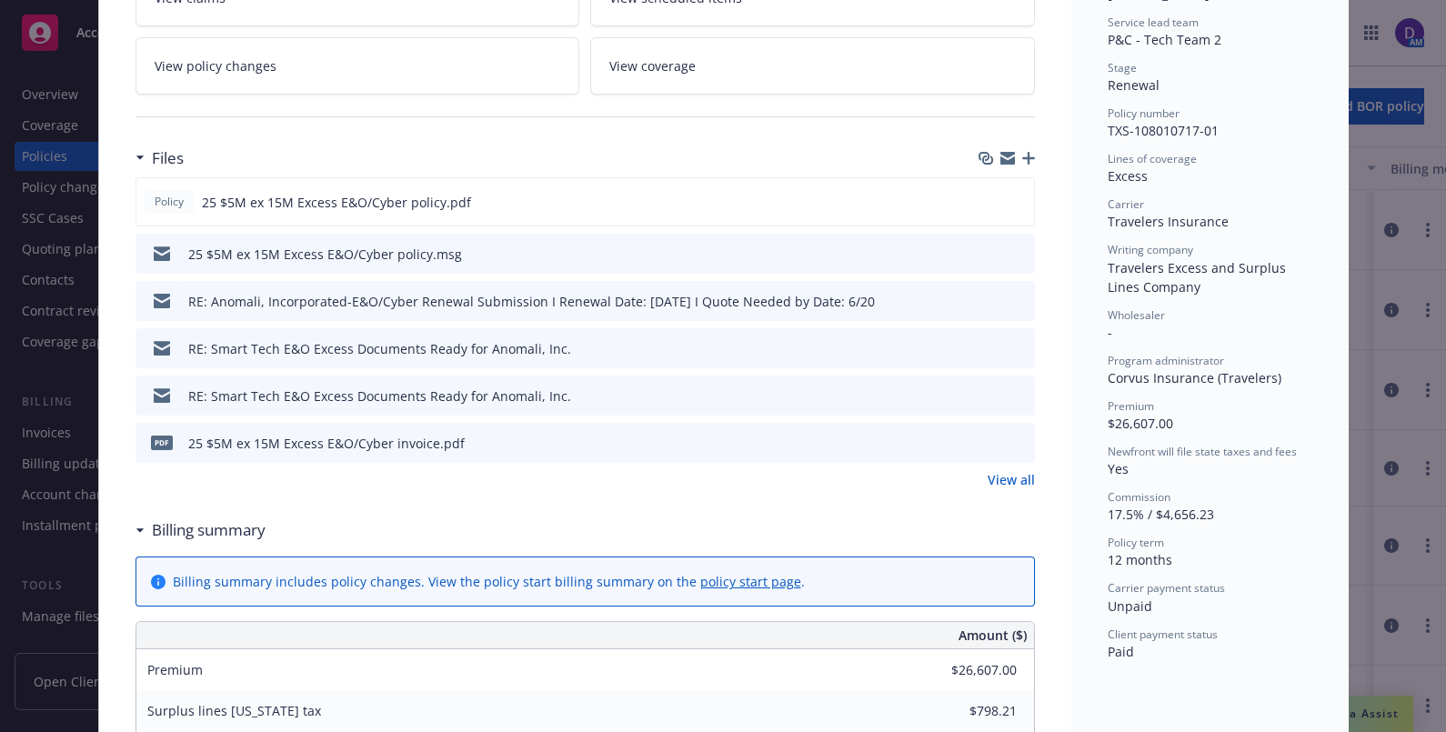
scroll to position [408, 0]
